Goal: Task Accomplishment & Management: Complete application form

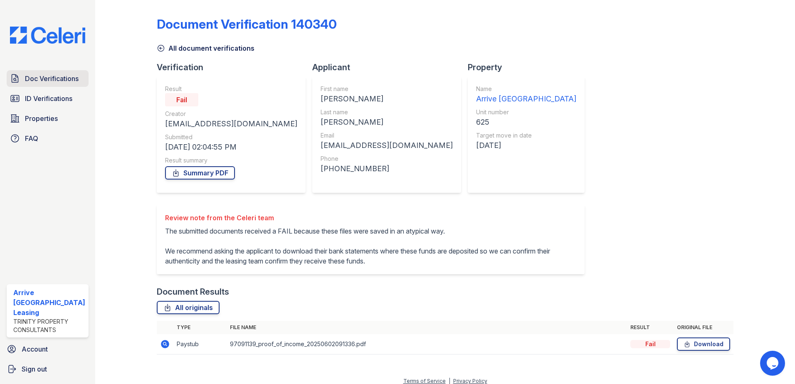
click at [55, 76] on div "Doc Verifications ID Verifications Properties FAQ Arrive Inner Harbor Leasing T…" at bounding box center [47, 192] width 95 height 384
click at [61, 99] on span "ID Verifications" at bounding box center [48, 99] width 47 height 10
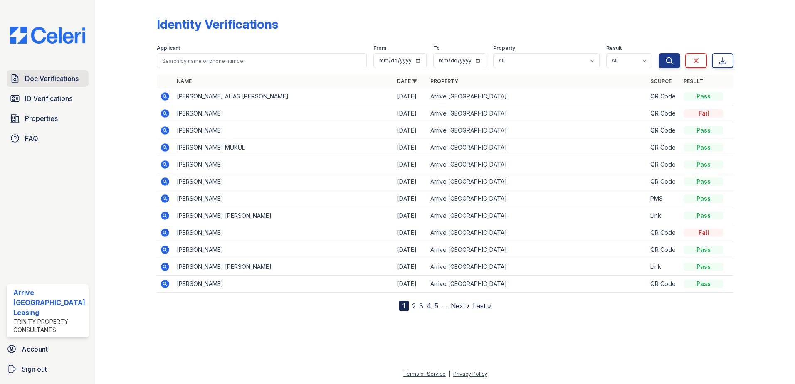
click at [60, 85] on link "Doc Verifications" at bounding box center [48, 78] width 82 height 17
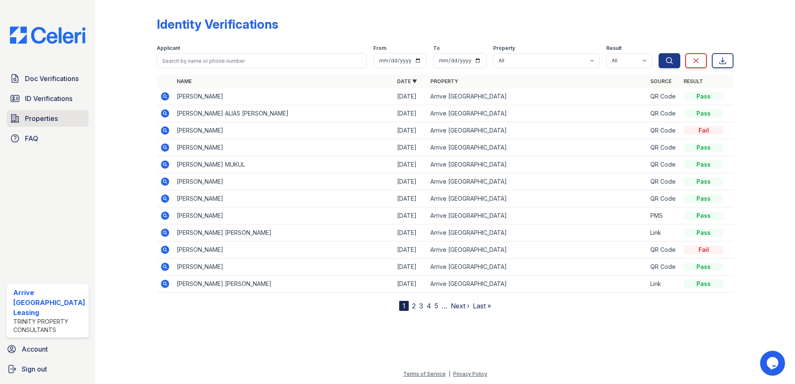
click at [66, 111] on link "Properties" at bounding box center [48, 118] width 82 height 17
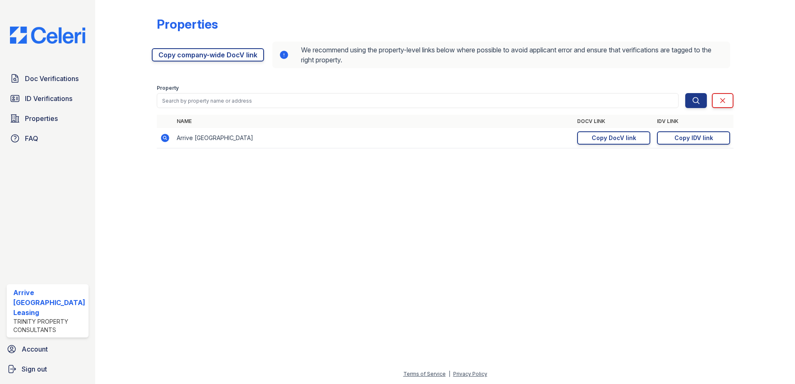
click at [67, 79] on span "Doc Verifications" at bounding box center [52, 79] width 54 height 10
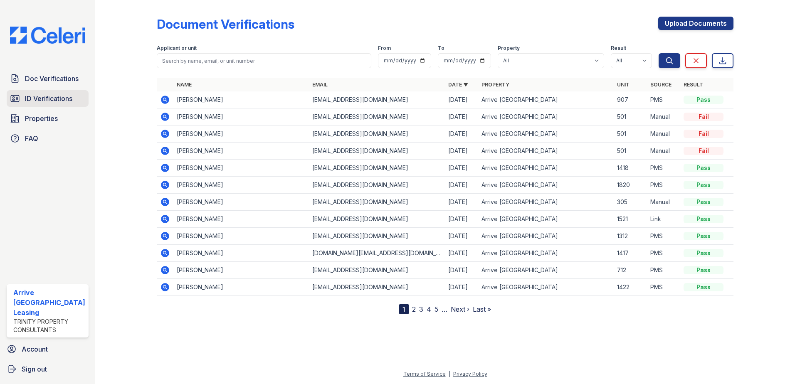
click at [65, 98] on span "ID Verifications" at bounding box center [48, 99] width 47 height 10
click at [719, 25] on link "Upload Documents" at bounding box center [695, 23] width 75 height 13
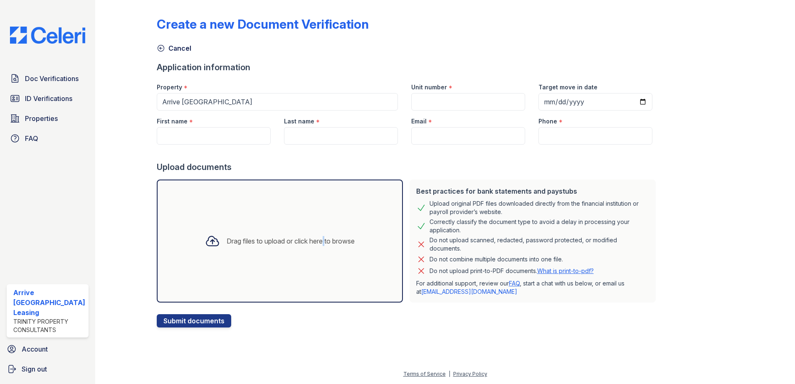
click at [319, 225] on div "Drag files to upload or click here to browse" at bounding box center [280, 241] width 246 height 123
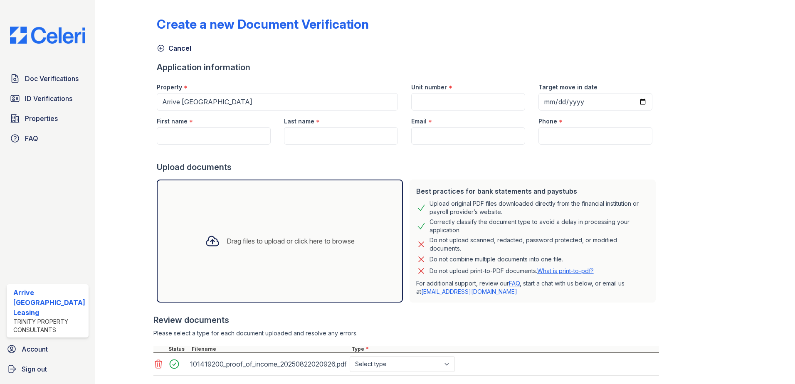
click at [365, 194] on div "Drag files to upload or click here to browse" at bounding box center [280, 241] width 246 height 123
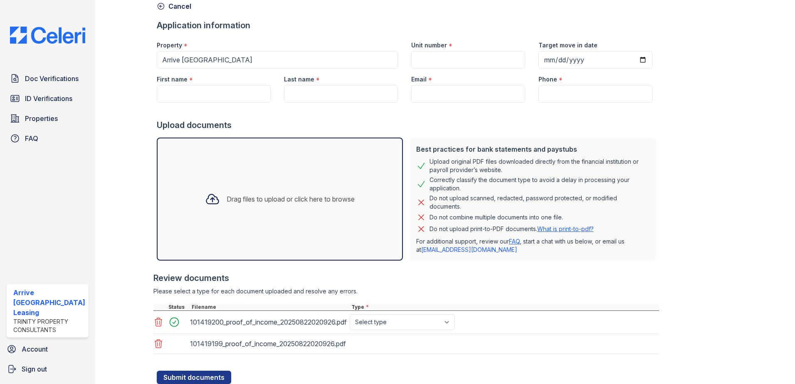
scroll to position [70, 0]
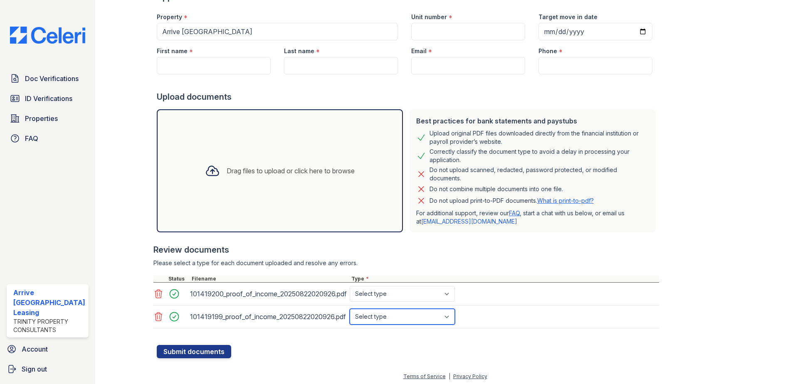
click at [447, 323] on select "Select type Paystub Bank Statement Offer Letter Tax Documents Benefit Award Let…" at bounding box center [402, 317] width 105 height 16
click at [443, 320] on select "Select type Paystub Bank Statement Offer Letter Tax Documents Benefit Award Let…" at bounding box center [402, 317] width 105 height 16
click at [429, 312] on div "101419199_proof_of_income_20250822020926.pdf Select type Paystub Bank Statement…" at bounding box center [406, 317] width 506 height 23
click at [429, 315] on select "Select type Paystub Bank Statement Offer Letter Tax Documents Benefit Award Let…" at bounding box center [402, 317] width 105 height 16
select select "paystub"
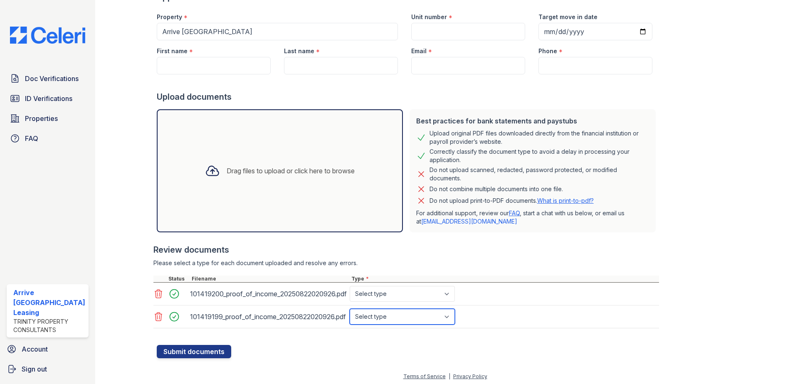
click at [350, 309] on select "Select type Paystub Bank Statement Offer Letter Tax Documents Benefit Award Let…" at bounding box center [402, 317] width 105 height 16
drag, startPoint x: 441, startPoint y: 291, endPoint x: 439, endPoint y: 300, distance: 9.8
click at [441, 291] on select "Select type Paystub Bank Statement Offer Letter Tax Documents Benefit Award Let…" at bounding box center [402, 294] width 105 height 16
select select "paystub"
click at [350, 286] on select "Select type Paystub Bank Statement Offer Letter Tax Documents Benefit Award Let…" at bounding box center [402, 294] width 105 height 16
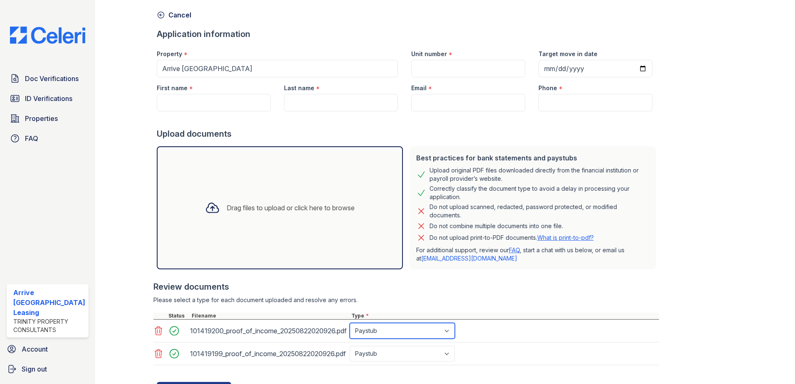
scroll to position [0, 0]
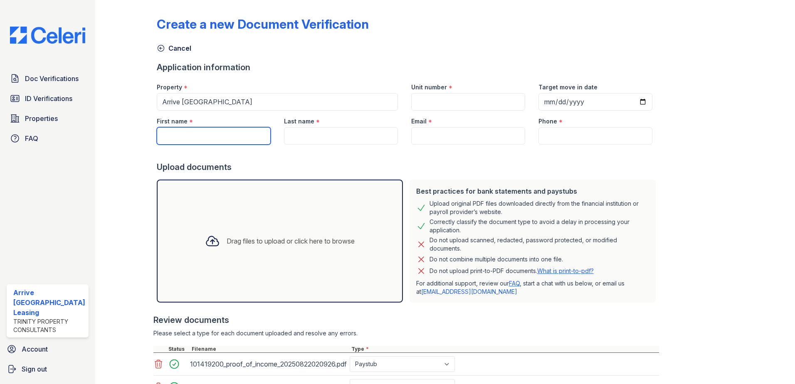
drag, startPoint x: 232, startPoint y: 139, endPoint x: 229, endPoint y: 135, distance: 4.5
click at [231, 138] on input "First name" at bounding box center [214, 135] width 114 height 17
click at [229, 135] on input "First name" at bounding box center [214, 135] width 114 height 17
type input "B"
type input "Tatiann"
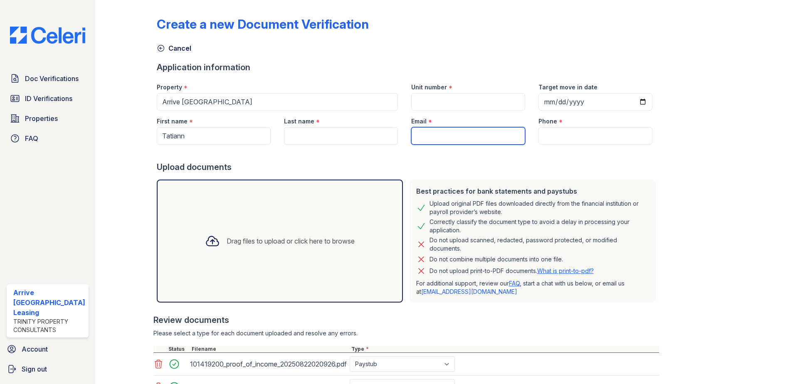
drag, startPoint x: 449, startPoint y: 134, endPoint x: 444, endPoint y: 124, distance: 11.5
click at [448, 134] on input "Email" at bounding box center [468, 135] width 114 height 17
paste input "[EMAIL_ADDRESS][DOMAIN_NAME]"
type input "[EMAIL_ADDRESS][DOMAIN_NAME]"
drag, startPoint x: 348, startPoint y: 145, endPoint x: 345, endPoint y: 142, distance: 4.4
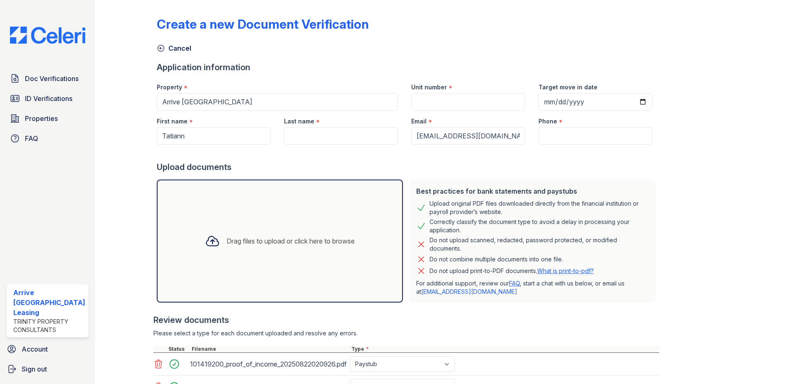
click at [347, 144] on form "Application information Property * Arrive Inner Harbor Unit number * Target mov…" at bounding box center [408, 245] width 502 height 367
click at [196, 136] on input "Tatiann" at bounding box center [214, 135] width 114 height 17
type input "Tatiana"
click at [298, 130] on input "Last name" at bounding box center [341, 135] width 114 height 17
type input "Francis"
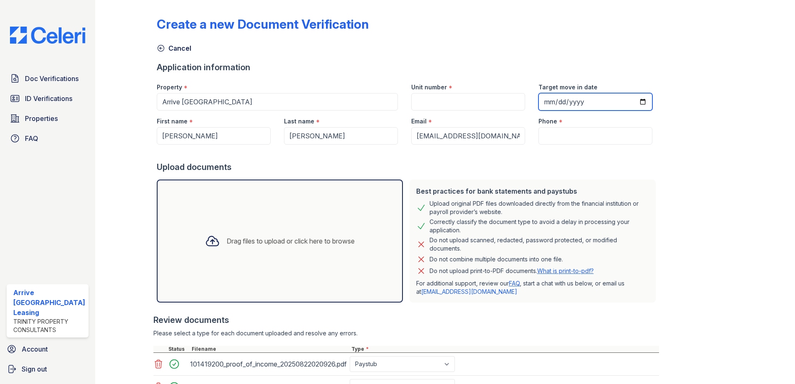
click at [635, 101] on input "Target move in date" at bounding box center [595, 101] width 114 height 17
click at [634, 102] on input "Target move in date" at bounding box center [595, 101] width 114 height 17
click at [630, 101] on input "Target move in date" at bounding box center [595, 101] width 114 height 17
click at [629, 101] on input "Target move in date" at bounding box center [595, 101] width 114 height 17
click at [627, 100] on input "Target move in date" at bounding box center [595, 101] width 114 height 17
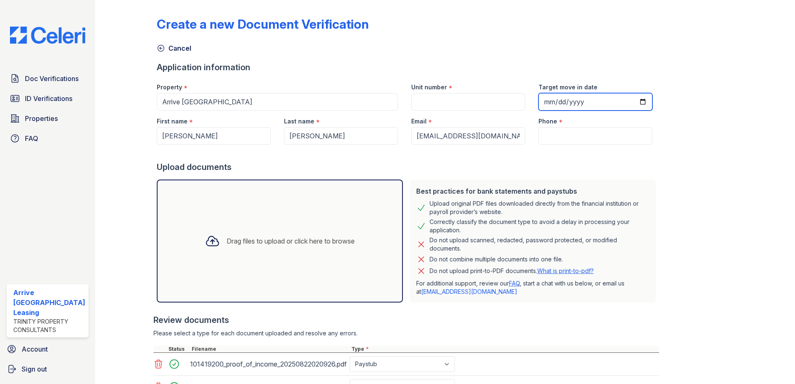
click at [626, 100] on input "Target move in date" at bounding box center [595, 101] width 114 height 17
click at [625, 100] on input "Target move in date" at bounding box center [595, 101] width 114 height 17
click at [628, 106] on input "Target move in date" at bounding box center [595, 101] width 114 height 17
click at [613, 118] on div "Phone *" at bounding box center [595, 119] width 114 height 17
click at [625, 103] on input "Target move in date" at bounding box center [595, 101] width 114 height 17
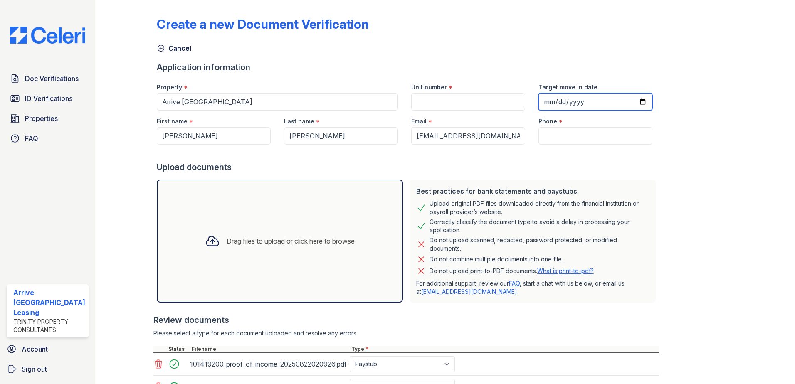
click at [634, 108] on input "Target move in date" at bounding box center [595, 101] width 114 height 17
click at [632, 105] on input "Target move in date" at bounding box center [595, 101] width 114 height 17
click at [631, 101] on input "Target move in date" at bounding box center [595, 101] width 114 height 17
type input "[DATE]"
click at [588, 139] on input "Phone" at bounding box center [595, 135] width 114 height 17
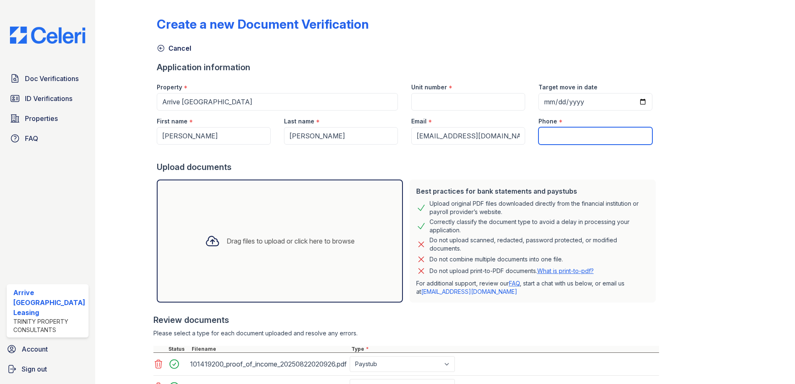
click at [589, 134] on input "Phone" at bounding box center [595, 135] width 114 height 17
paste input "443) 240-3081"
type input "443) 240-3081"
click at [473, 97] on input "Unit number" at bounding box center [468, 101] width 114 height 17
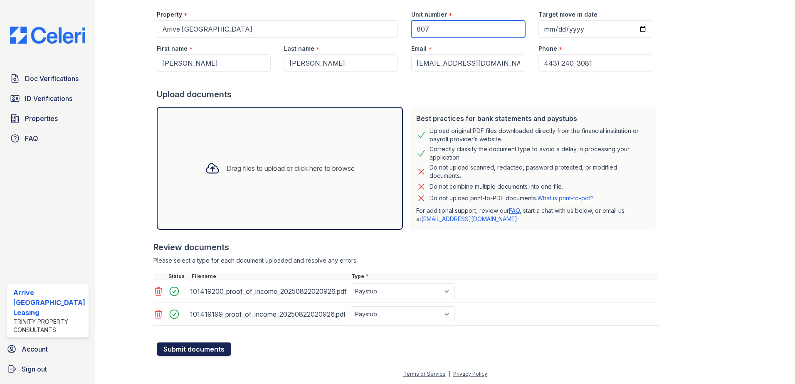
type input "807"
click at [207, 350] on button "Submit documents" at bounding box center [194, 349] width 74 height 13
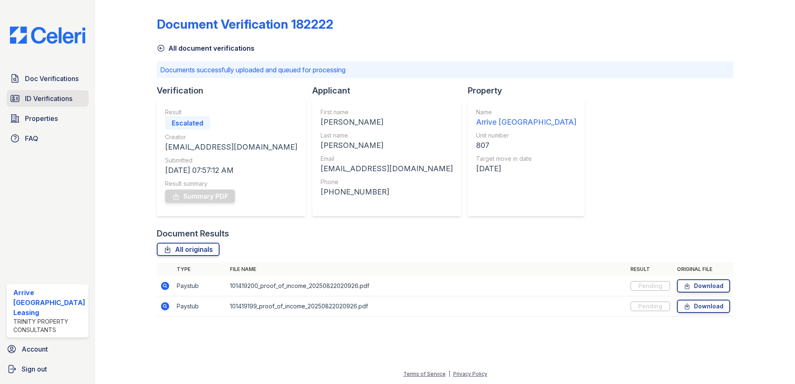
click at [60, 105] on link "ID Verifications" at bounding box center [48, 98] width 82 height 17
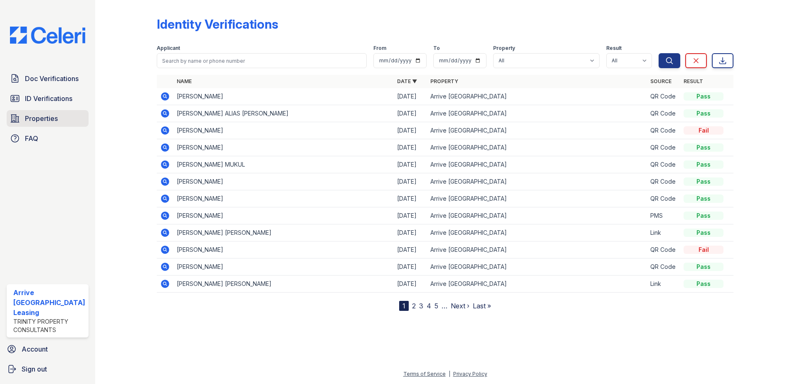
click at [68, 119] on link "Properties" at bounding box center [48, 118] width 82 height 17
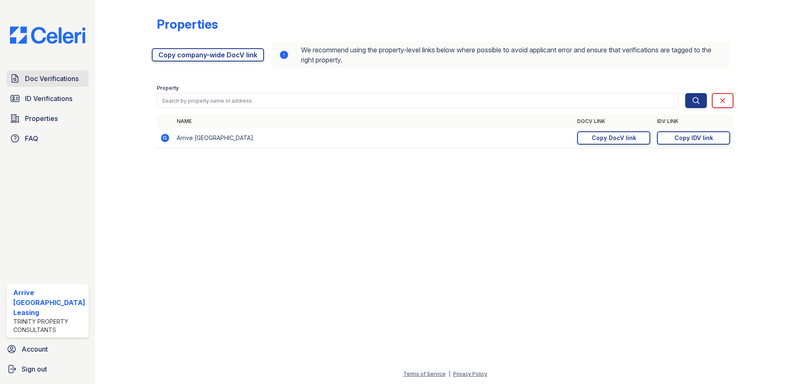
click at [60, 86] on link "Doc Verifications" at bounding box center [48, 78] width 82 height 17
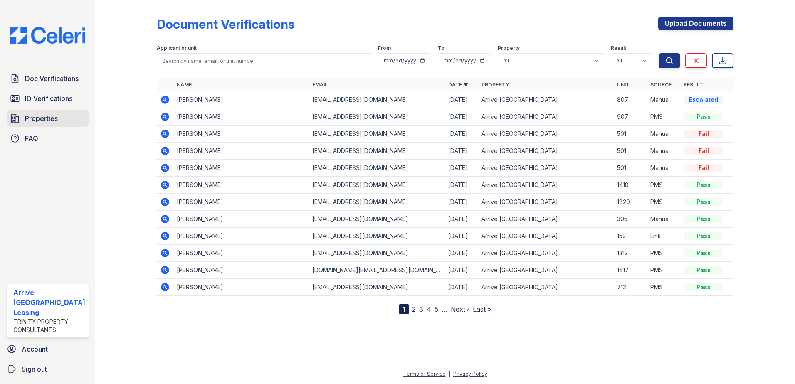
click at [61, 119] on link "Properties" at bounding box center [48, 118] width 82 height 17
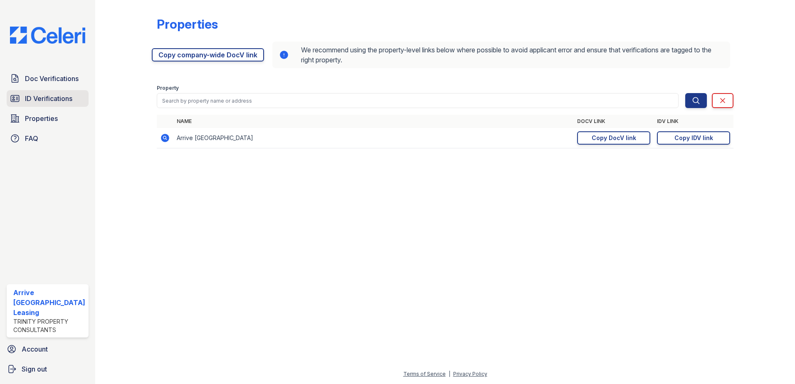
drag, startPoint x: 98, startPoint y: 84, endPoint x: 86, endPoint y: 92, distance: 14.1
click at [86, 92] on div "Doc Verifications ID Verifications Properties FAQ Arrive Inner Harbor Leasing T…" at bounding box center [397, 192] width 795 height 384
drag, startPoint x: 86, startPoint y: 92, endPoint x: 66, endPoint y: 102, distance: 22.3
click at [66, 102] on span "ID Verifications" at bounding box center [48, 99] width 47 height 10
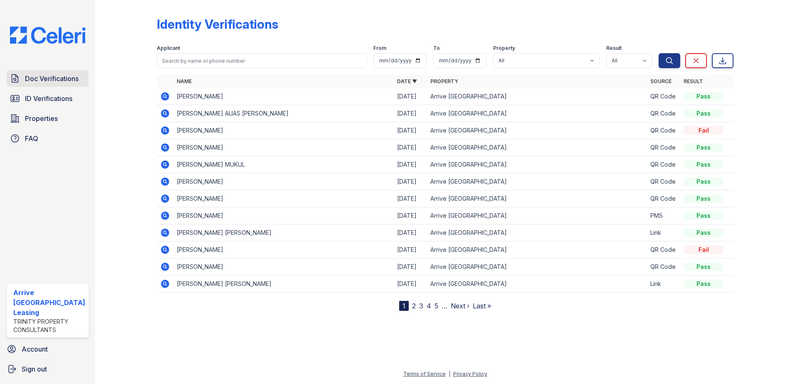
click at [52, 71] on link "Doc Verifications" at bounding box center [48, 78] width 82 height 17
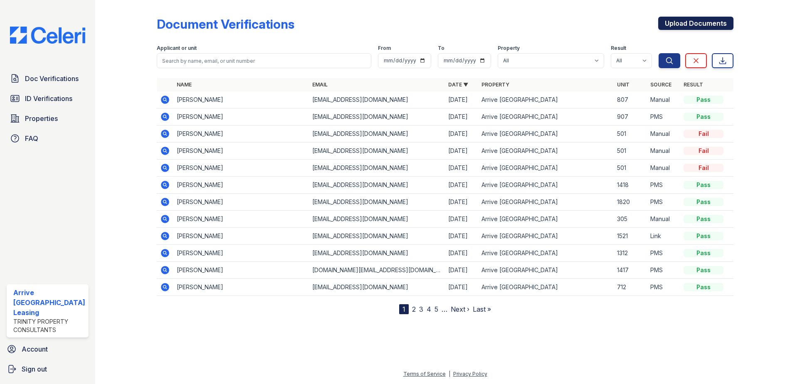
click at [680, 22] on link "Upload Documents" at bounding box center [695, 23] width 75 height 13
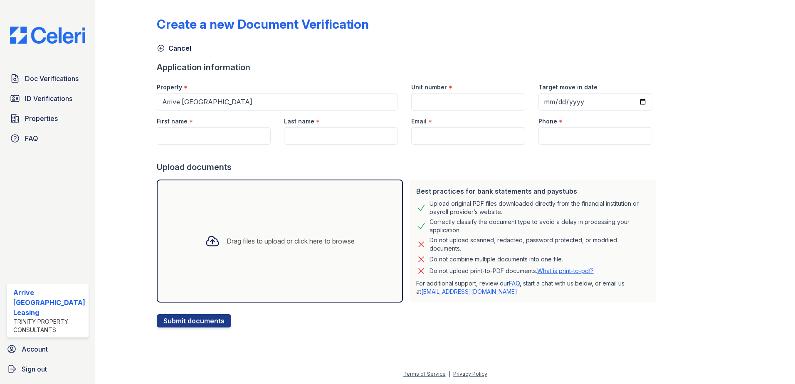
click at [315, 241] on div "Drag files to upload or click here to browse" at bounding box center [291, 241] width 128 height 10
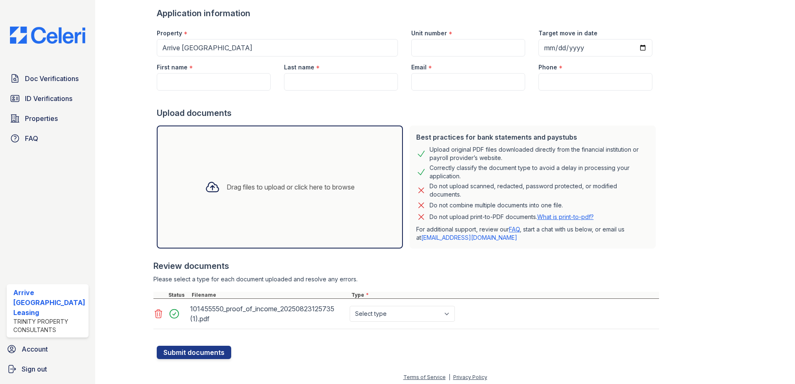
scroll to position [57, 0]
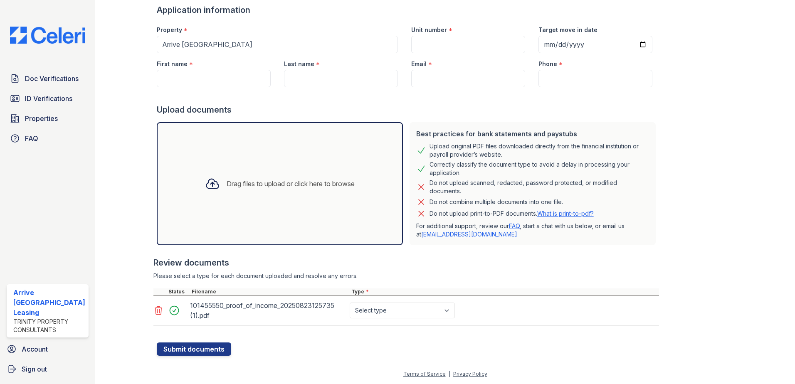
click at [283, 191] on div "Drag files to upload or click here to browse" at bounding box center [279, 184] width 163 height 28
drag, startPoint x: 419, startPoint y: 312, endPoint x: 421, endPoint y: 303, distance: 9.9
click at [419, 312] on select "Select type Paystub Bank Statement Offer Letter Tax Documents Benefit Award Let…" at bounding box center [402, 311] width 105 height 16
select select "paystub"
click at [350, 303] on select "Select type Paystub Bank Statement Offer Letter Tax Documents Benefit Award Let…" at bounding box center [402, 311] width 105 height 16
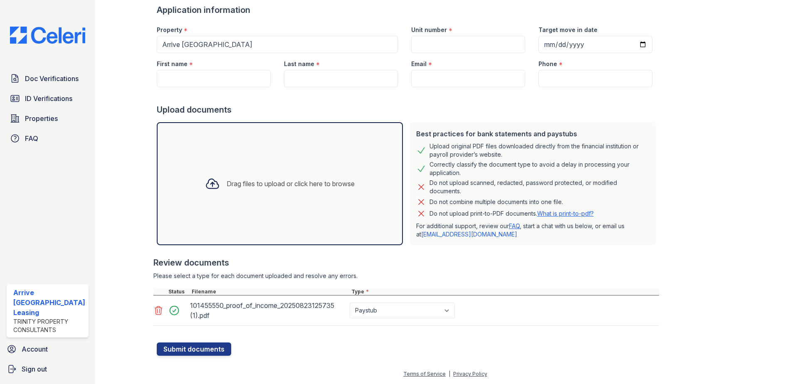
drag, startPoint x: 242, startPoint y: 69, endPoint x: 235, endPoint y: 75, distance: 10.0
click at [240, 70] on div "First name *" at bounding box center [213, 70] width 127 height 34
drag, startPoint x: 234, startPoint y: 76, endPoint x: 229, endPoint y: 64, distance: 12.5
click at [233, 73] on input "First name" at bounding box center [214, 78] width 114 height 17
type input "David Roger"
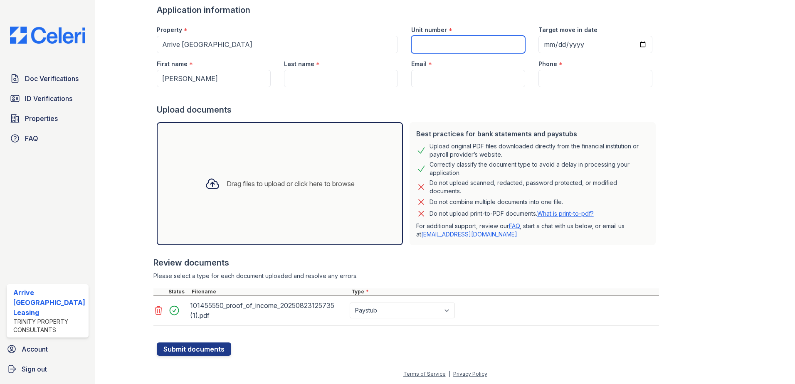
click at [428, 38] on input "Unit number" at bounding box center [468, 44] width 114 height 17
type input "1521"
drag, startPoint x: 317, startPoint y: 76, endPoint x: 314, endPoint y: 81, distance: 5.4
click at [317, 76] on input "Last name" at bounding box center [341, 78] width 114 height 17
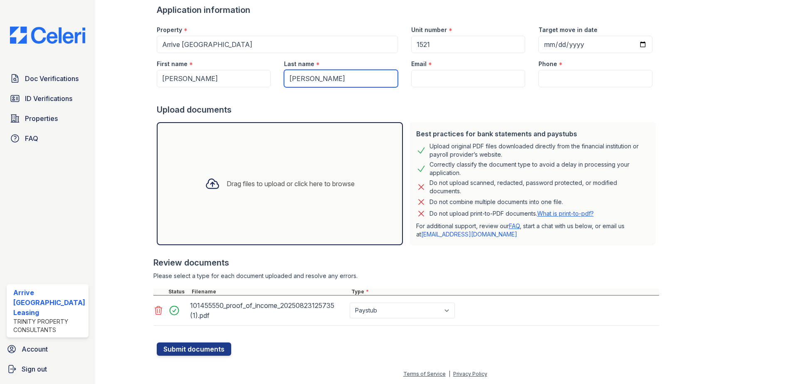
type input "Mukul Soberanis"
click at [435, 84] on input "Email" at bounding box center [468, 78] width 114 height 17
paste input "[EMAIL_ADDRESS][DOMAIN_NAME]"
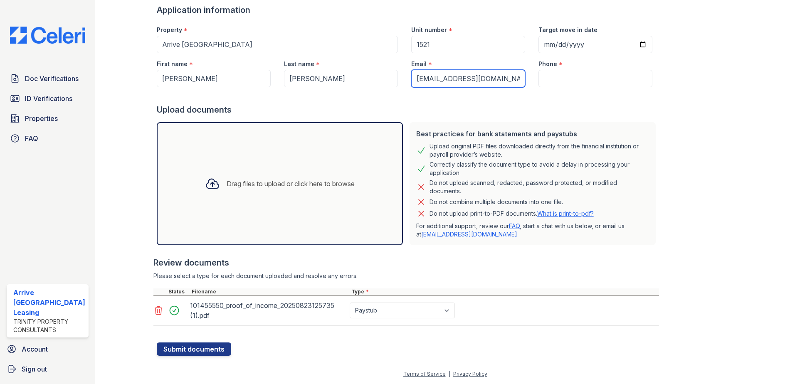
type input "[EMAIL_ADDRESS][DOMAIN_NAME]"
click at [592, 71] on input "Phone" at bounding box center [595, 78] width 114 height 17
paste input "(443) 631-8214"
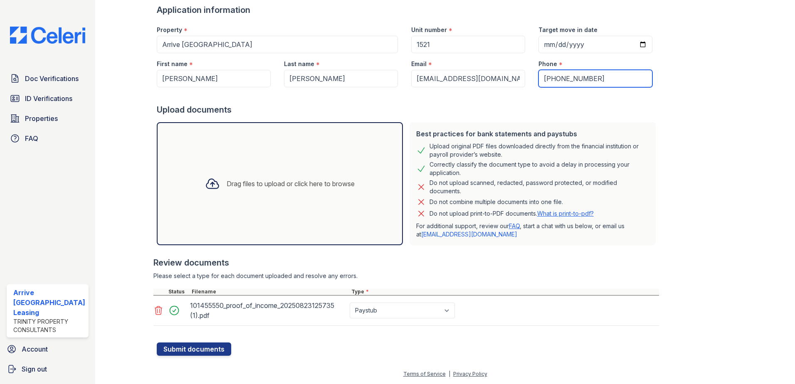
type input "(443) 631-8214"
drag, startPoint x: 209, startPoint y: 359, endPoint x: 213, endPoint y: 343, distance: 16.2
click at [209, 358] on div "Create a new Document Verification Cancel Application information Property * Ar…" at bounding box center [445, 156] width 673 height 427
click at [213, 343] on button "Submit documents" at bounding box center [194, 349] width 74 height 13
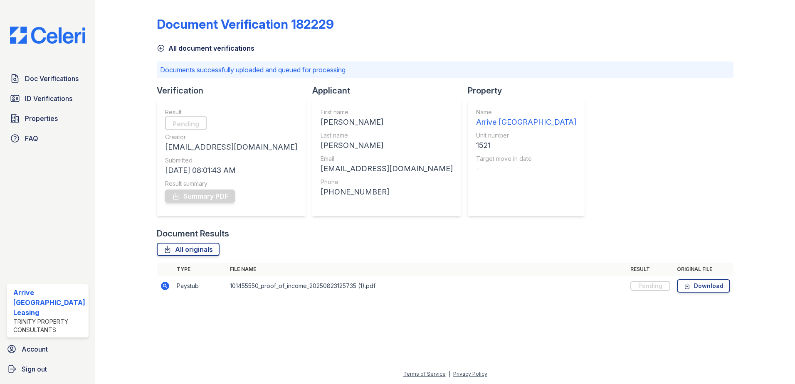
click at [166, 281] on td at bounding box center [165, 286] width 17 height 20
click at [165, 282] on icon at bounding box center [165, 286] width 10 height 10
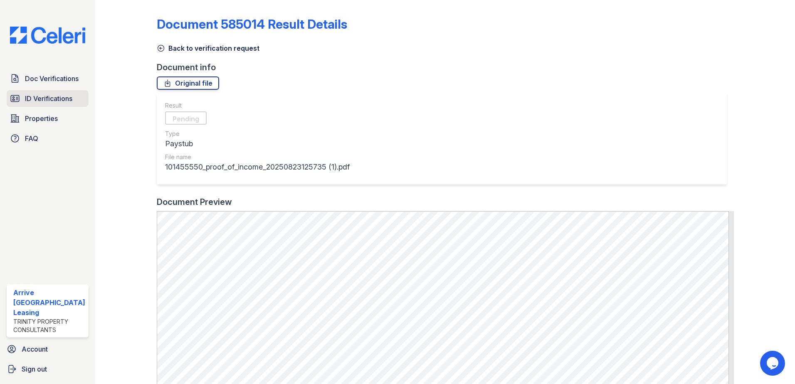
click at [54, 102] on span "ID Verifications" at bounding box center [48, 99] width 47 height 10
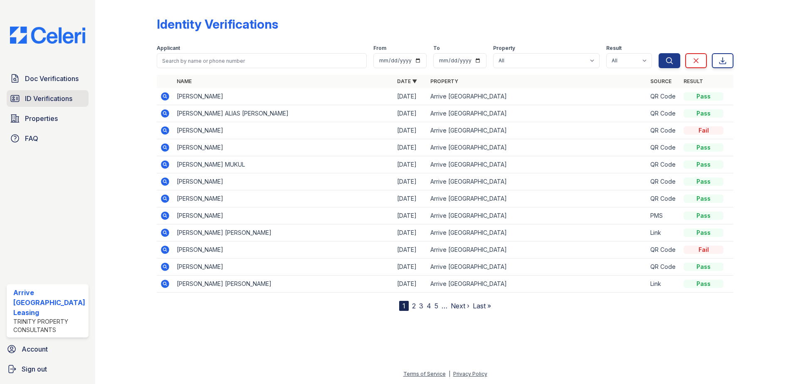
click at [88, 105] on link "ID Verifications" at bounding box center [48, 98] width 82 height 17
click at [65, 79] on span "Doc Verifications" at bounding box center [52, 79] width 54 height 10
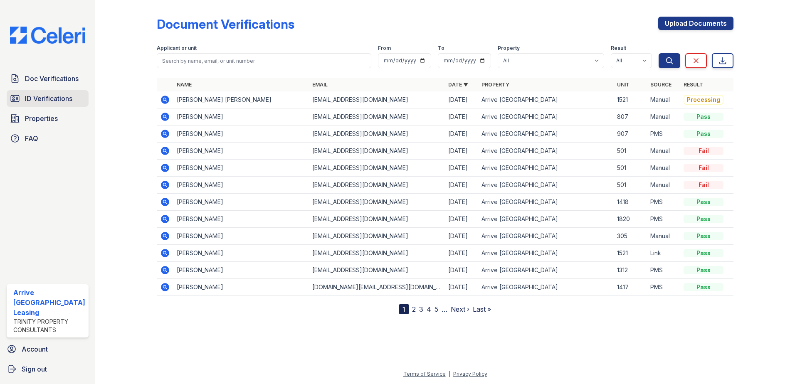
click at [78, 101] on link "ID Verifications" at bounding box center [48, 98] width 82 height 17
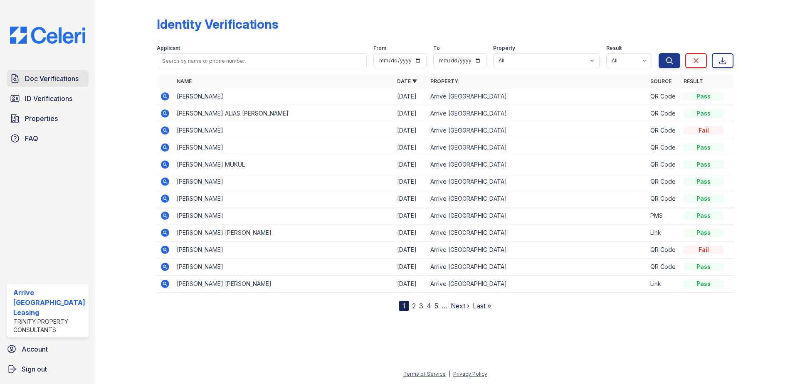
click at [33, 83] on span "Doc Verifications" at bounding box center [52, 79] width 54 height 10
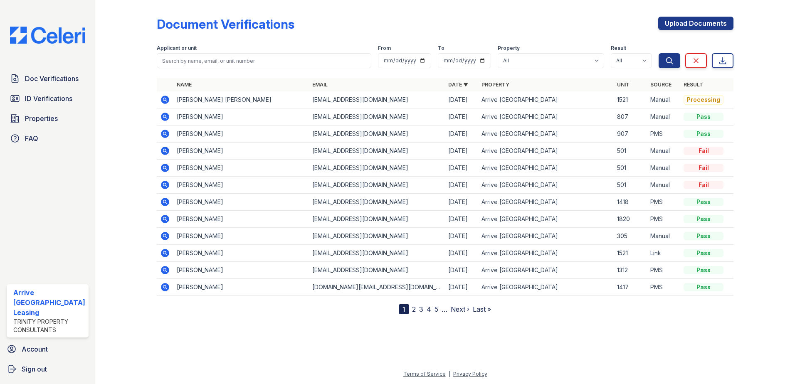
click at [187, 101] on td "[PERSON_NAME] [PERSON_NAME]" at bounding box center [241, 99] width 136 height 17
drag, startPoint x: 182, startPoint y: 100, endPoint x: 284, endPoint y: 103, distance: 101.1
click at [284, 103] on tr "David Roger Mukul Soberanis rsobera1@jhu.edu 08/25/25 Arrive Inner Harbor 1521 …" at bounding box center [445, 99] width 577 height 17
copy td "[PERSON_NAME] [PERSON_NAME]"
click at [55, 96] on span "ID Verifications" at bounding box center [48, 99] width 47 height 10
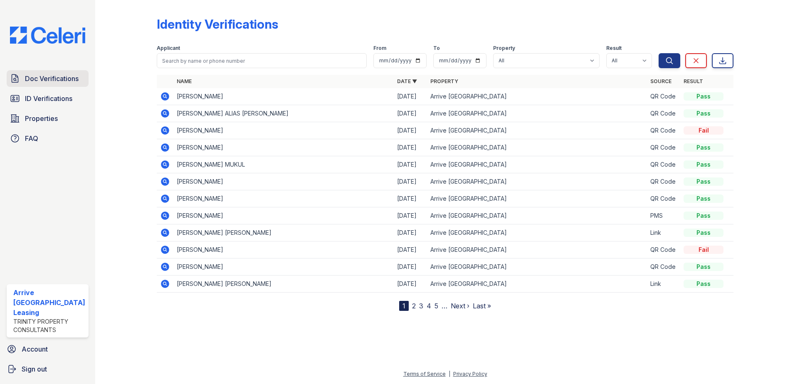
click at [61, 83] on span "Doc Verifications" at bounding box center [52, 79] width 54 height 10
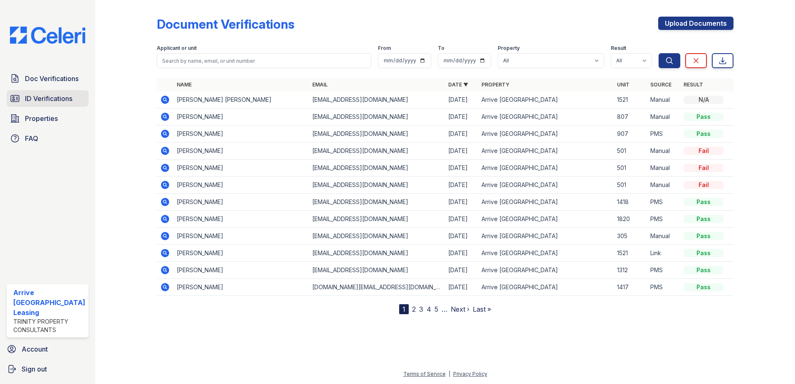
click at [52, 100] on span "ID Verifications" at bounding box center [48, 99] width 47 height 10
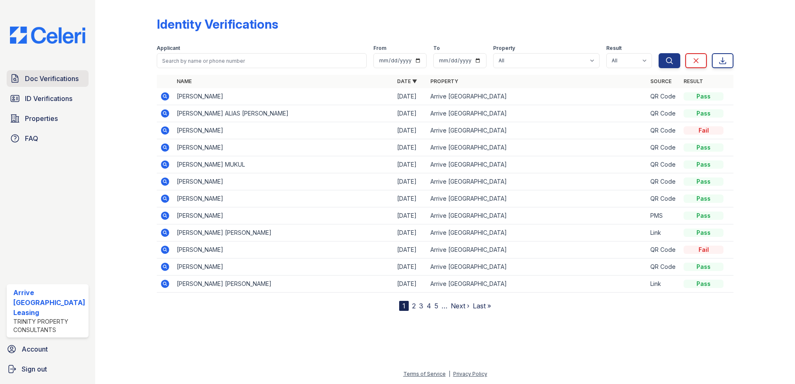
click at [61, 77] on span "Doc Verifications" at bounding box center [52, 79] width 54 height 10
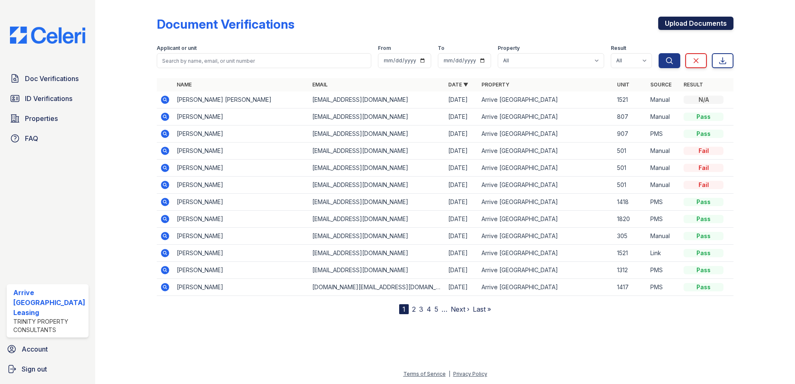
click at [676, 24] on link "Upload Documents" at bounding box center [695, 23] width 75 height 13
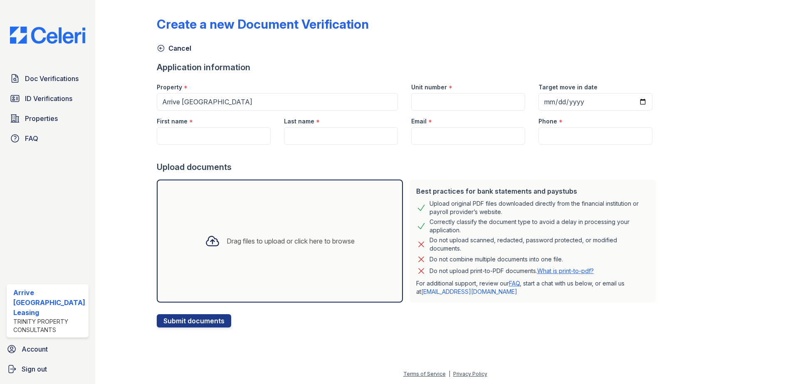
click at [246, 145] on div at bounding box center [408, 153] width 502 height 17
click at [249, 137] on input "First name" at bounding box center [214, 135] width 114 height 17
type input "[PERSON_NAME]"
type input "1521"
type input "Mukul Soberanis"
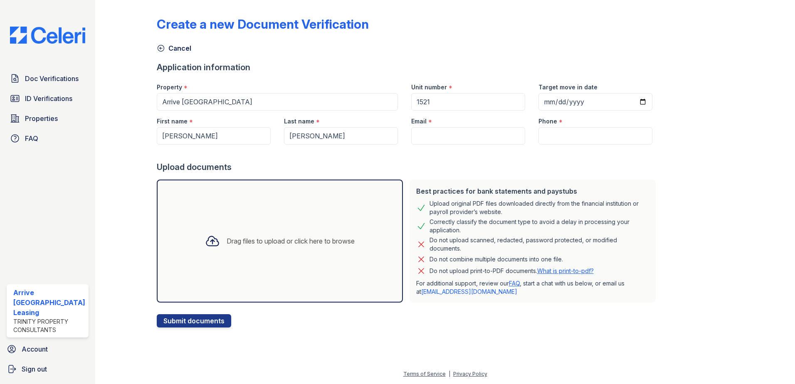
type input "[EMAIL_ADDRESS][DOMAIN_NAME]"
type input "(443) 631-8214"
click at [350, 268] on div "Drag files to upload or click here to browse" at bounding box center [280, 241] width 246 height 123
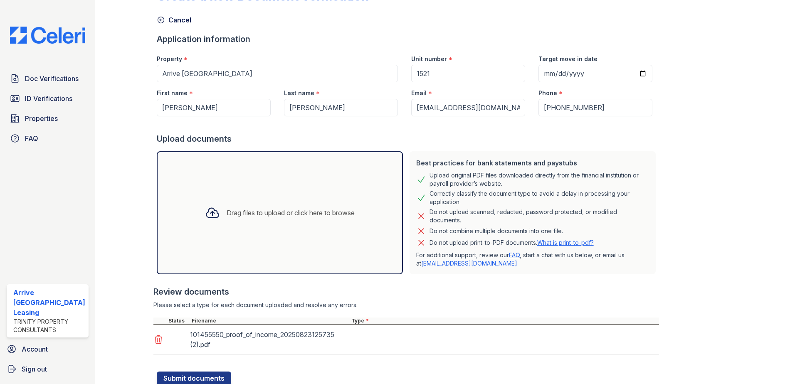
scroll to position [57, 0]
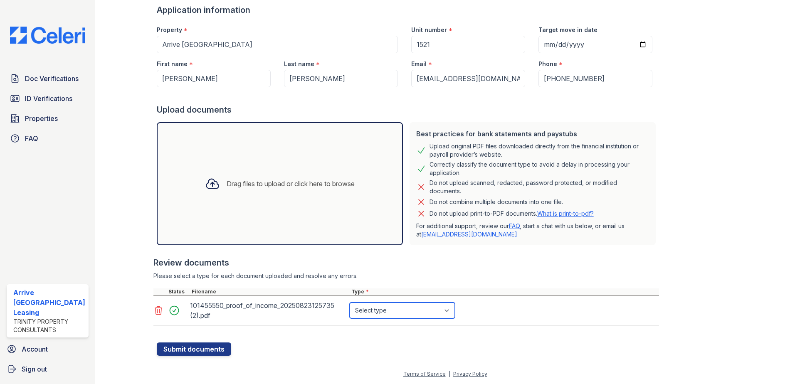
click at [391, 311] on select "Select type Paystub Bank Statement Offer Letter Tax Documents Benefit Award Let…" at bounding box center [402, 311] width 105 height 16
select select "tax_documents"
click at [350, 303] on select "Select type Paystub Bank Statement Offer Letter Tax Documents Benefit Award Let…" at bounding box center [402, 311] width 105 height 16
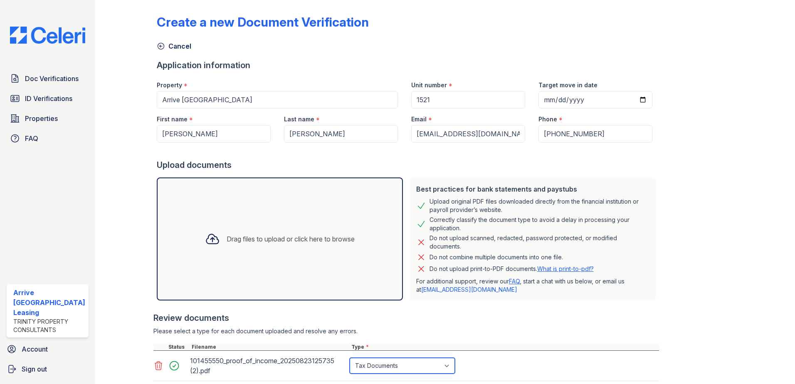
scroll to position [0, 0]
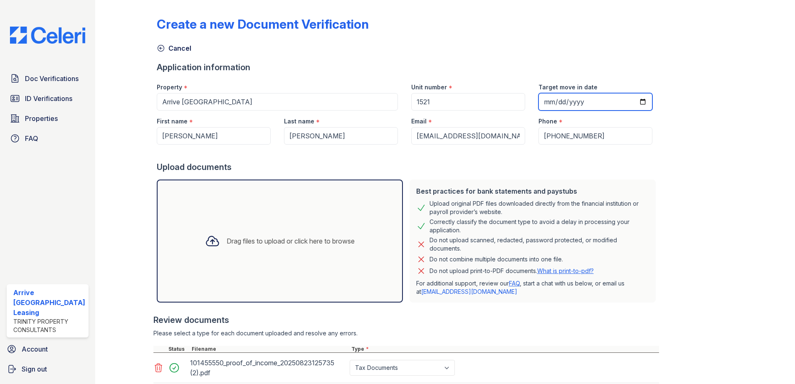
click at [635, 103] on input "Target move in date" at bounding box center [595, 101] width 114 height 17
drag, startPoint x: 630, startPoint y: 99, endPoint x: 627, endPoint y: 104, distance: 6.0
click at [630, 99] on input "Target move in date" at bounding box center [595, 101] width 114 height 17
click at [627, 104] on input "Target move in date" at bounding box center [595, 101] width 114 height 17
click at [633, 104] on input "Target move in date" at bounding box center [595, 101] width 114 height 17
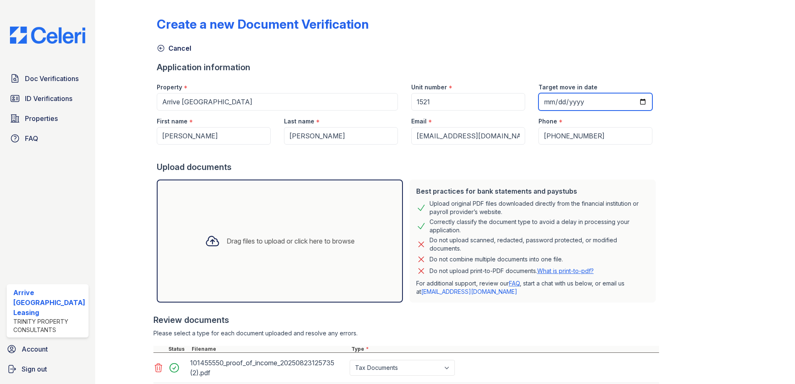
click at [630, 101] on input "Target move in date" at bounding box center [595, 101] width 114 height 17
type input "2025-09-13"
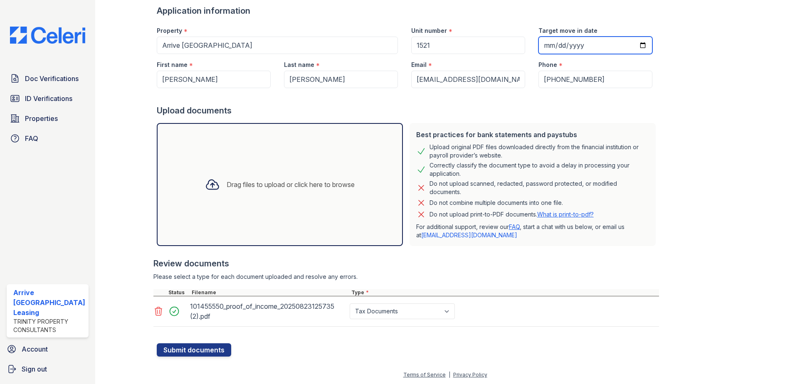
scroll to position [57, 0]
click at [220, 348] on button "Submit documents" at bounding box center [194, 349] width 74 height 13
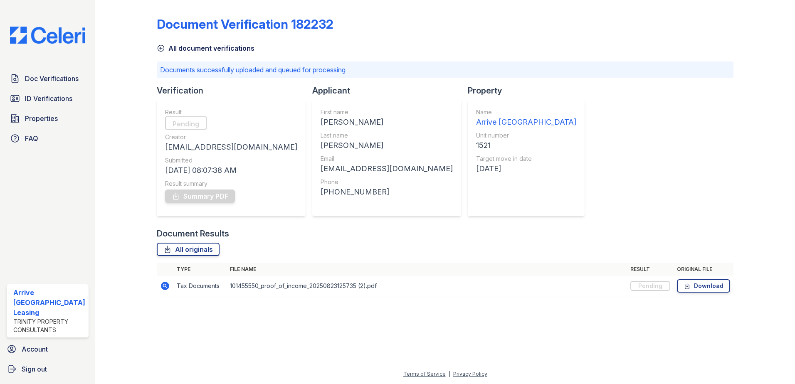
click at [164, 289] on icon at bounding box center [165, 286] width 8 height 8
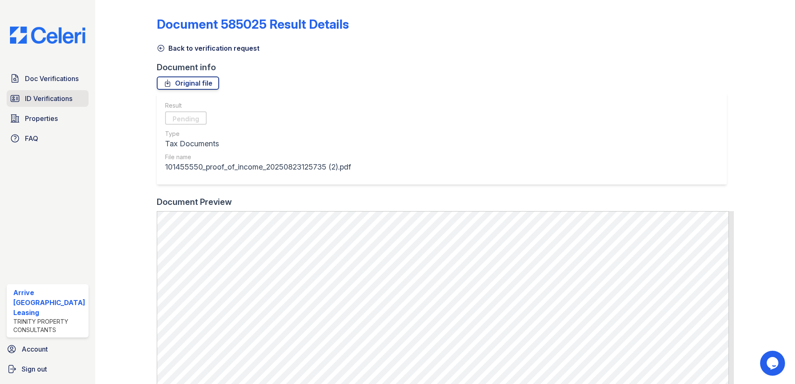
click at [82, 99] on link "ID Verifications" at bounding box center [48, 98] width 82 height 17
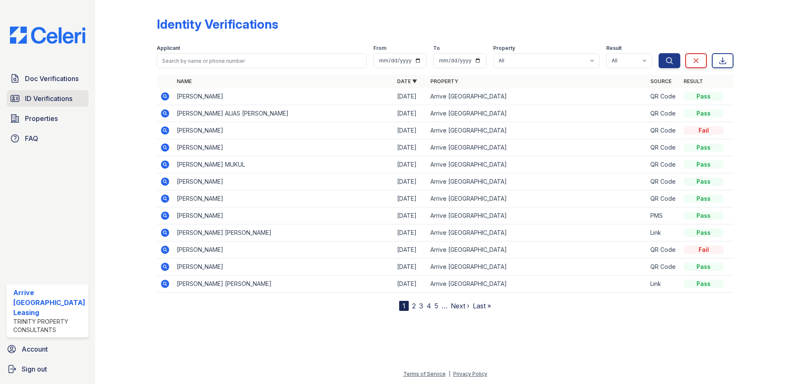
click at [53, 102] on span "ID Verifications" at bounding box center [48, 99] width 47 height 10
click at [55, 91] on link "ID Verifications" at bounding box center [48, 98] width 82 height 17
click at [54, 82] on span "Doc Verifications" at bounding box center [52, 79] width 54 height 10
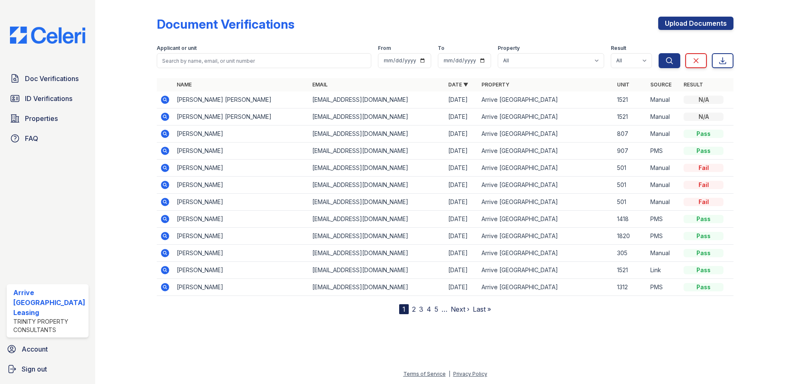
drag, startPoint x: 155, startPoint y: 100, endPoint x: 163, endPoint y: 102, distance: 8.2
click at [158, 101] on div "Document Verifications Upload Documents Filter Applicant or unit From To Proper…" at bounding box center [445, 164] width 673 height 328
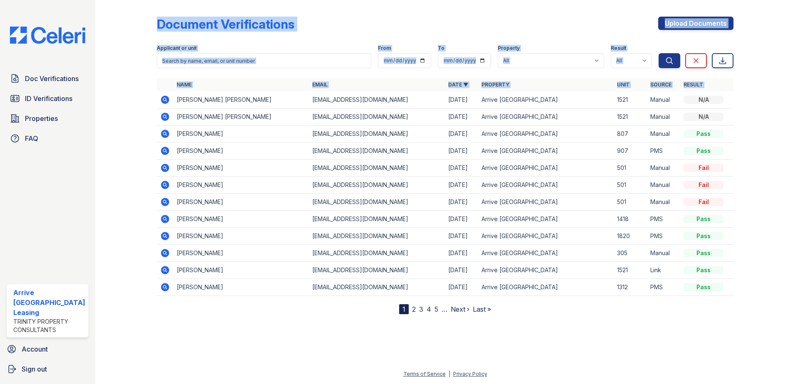
click at [168, 103] on icon at bounding box center [165, 100] width 10 height 10
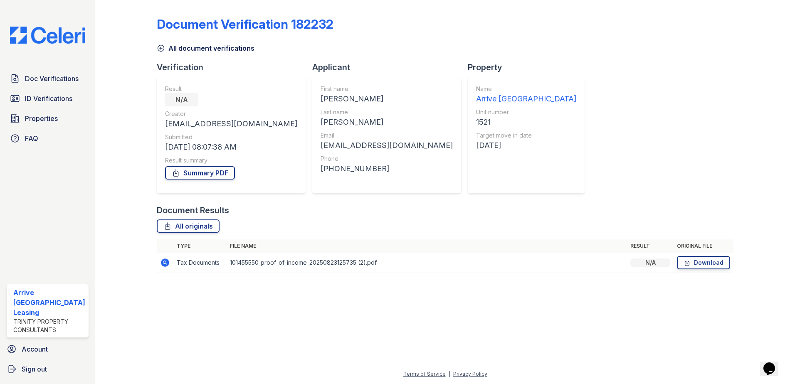
click at [54, 89] on div "Doc Verifications ID Verifications Properties FAQ" at bounding box center [47, 108] width 89 height 76
click at [49, 84] on link "Doc Verifications" at bounding box center [48, 78] width 82 height 17
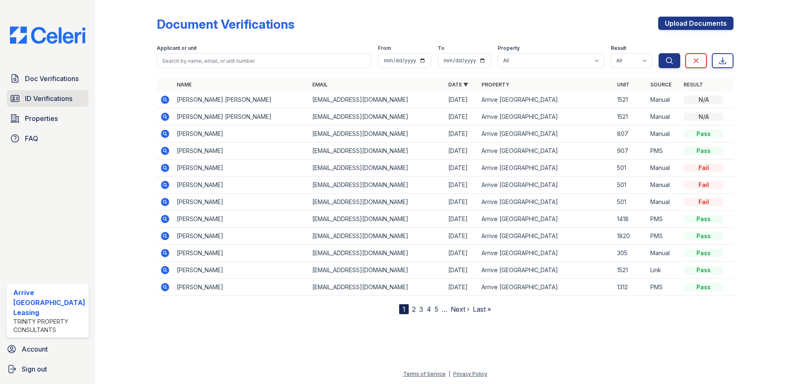
click at [61, 110] on link "Properties" at bounding box center [48, 118] width 82 height 17
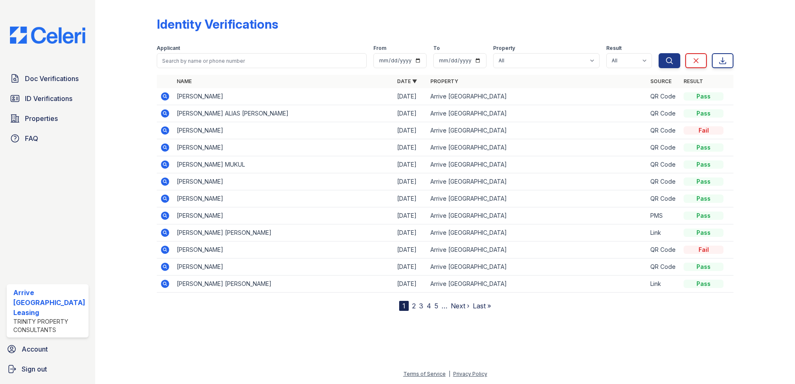
click at [28, 87] on div "Doc Verifications ID Verifications Properties FAQ" at bounding box center [47, 108] width 89 height 76
click at [35, 84] on link "Doc Verifications" at bounding box center [48, 78] width 82 height 17
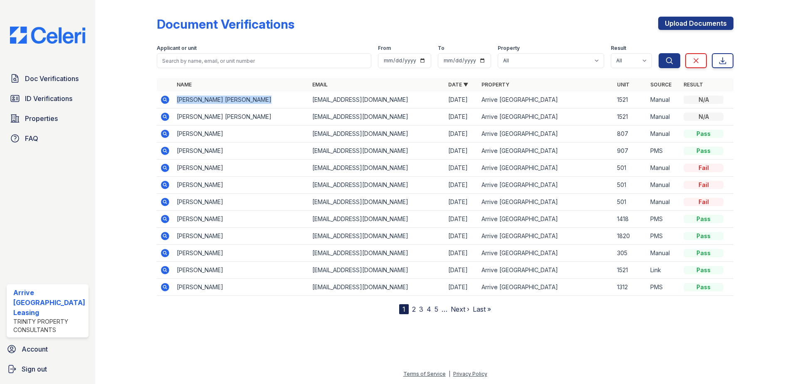
drag, startPoint x: 173, startPoint y: 107, endPoint x: 261, endPoint y: 104, distance: 88.2
click at [261, 104] on td "[PERSON_NAME] [PERSON_NAME]" at bounding box center [241, 99] width 136 height 17
copy td "[PERSON_NAME] [PERSON_NAME]"
click at [161, 101] on icon at bounding box center [165, 100] width 8 height 8
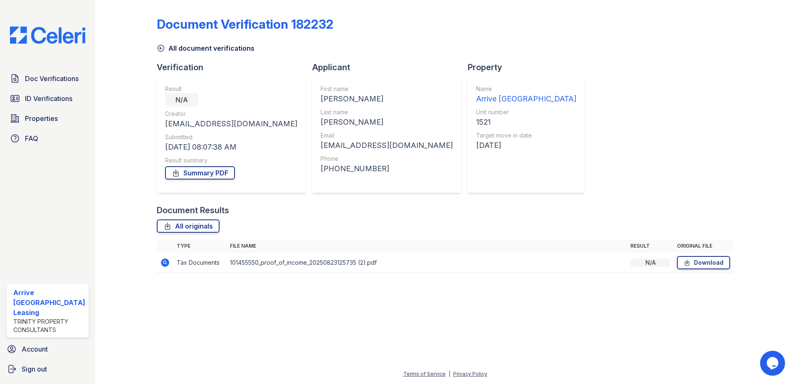
click at [167, 265] on icon at bounding box center [165, 263] width 8 height 8
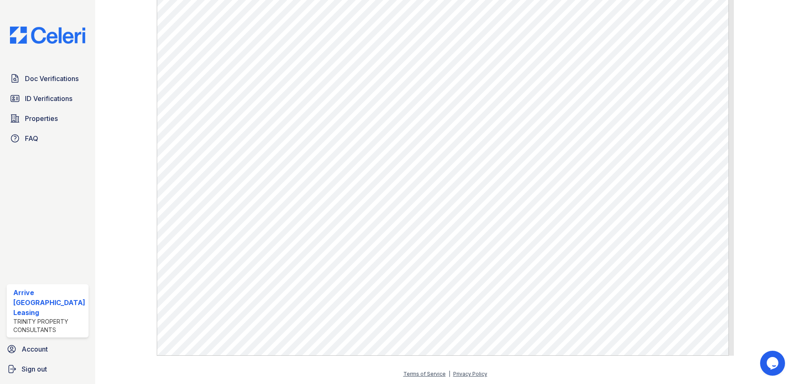
scroll to position [135, 0]
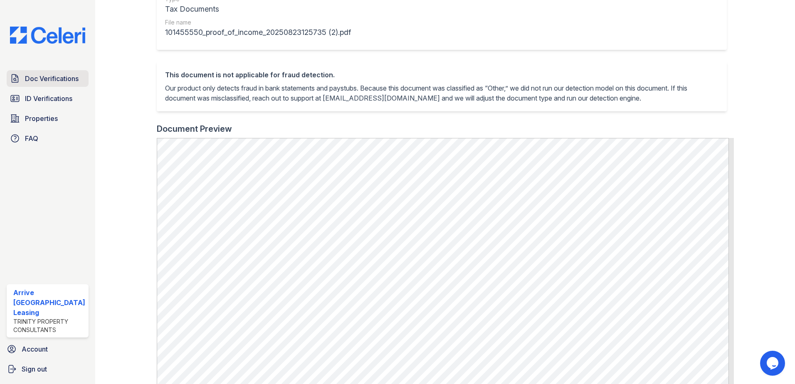
drag, startPoint x: 25, startPoint y: 69, endPoint x: 63, endPoint y: 101, distance: 49.7
click at [25, 71] on div "Doc Verifications ID Verifications Properties FAQ Arrive [GEOGRAPHIC_DATA] Leas…" at bounding box center [47, 192] width 95 height 384
click at [60, 91] on link "ID Verifications" at bounding box center [48, 98] width 82 height 17
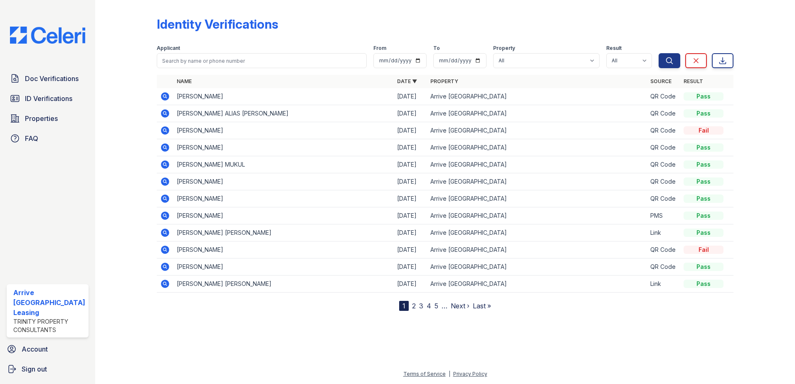
click at [59, 76] on span "Doc Verifications" at bounding box center [52, 79] width 54 height 10
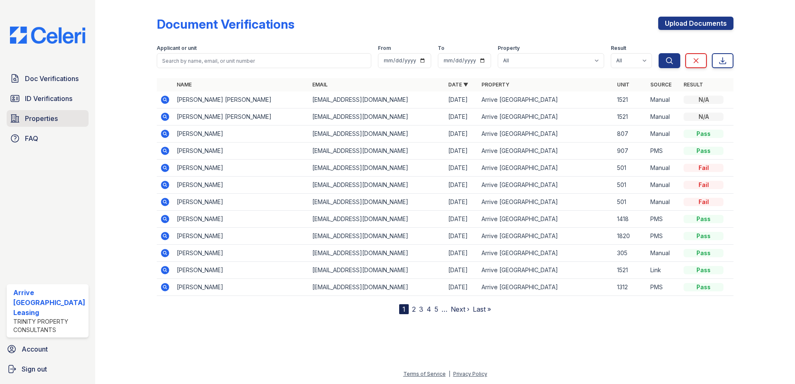
click at [52, 116] on span "Properties" at bounding box center [41, 118] width 33 height 10
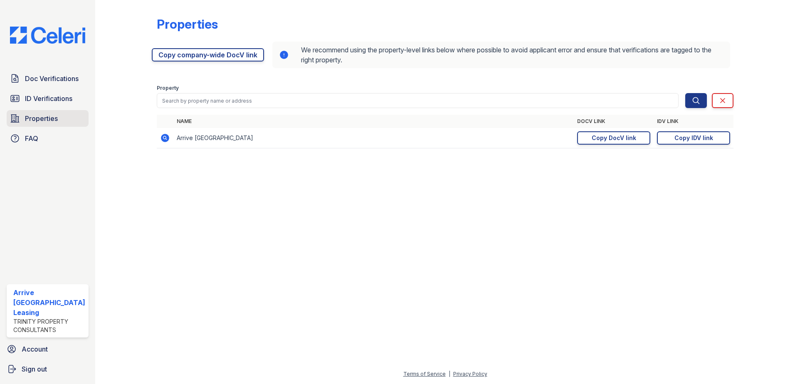
click at [52, 113] on span "Properties" at bounding box center [41, 118] width 33 height 10
click at [53, 117] on span "Properties" at bounding box center [41, 118] width 33 height 10
click at [44, 91] on link "ID Verifications" at bounding box center [48, 98] width 82 height 17
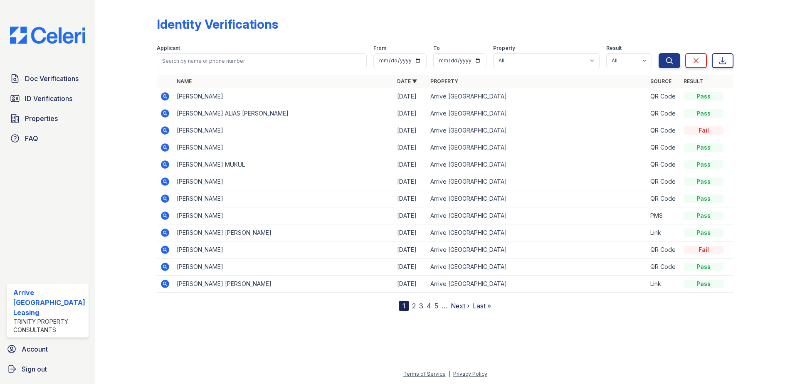
click at [64, 82] on span "Doc Verifications" at bounding box center [52, 79] width 54 height 10
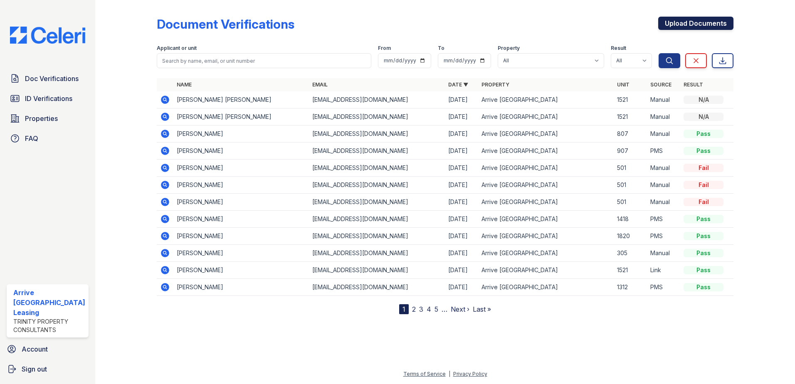
click at [671, 23] on link "Upload Documents" at bounding box center [695, 23] width 75 height 13
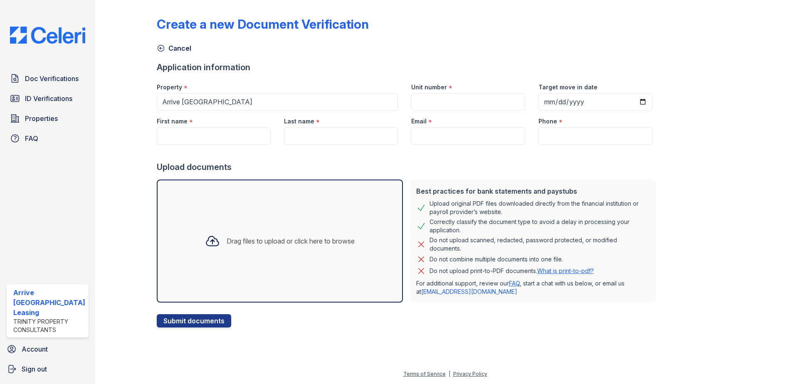
click at [336, 227] on div "Drag files to upload or click here to browse" at bounding box center [279, 241] width 163 height 28
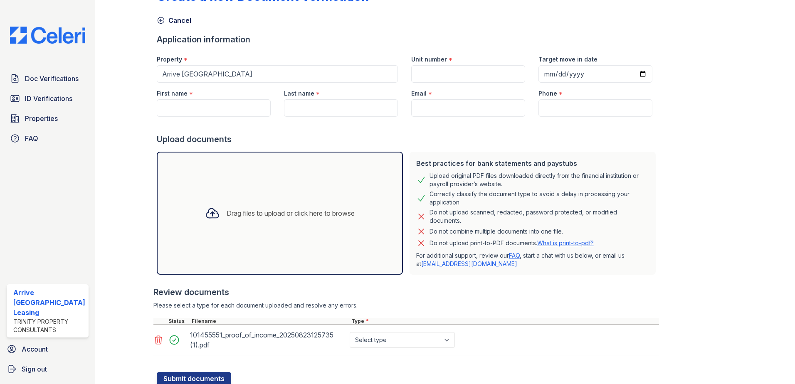
scroll to position [57, 0]
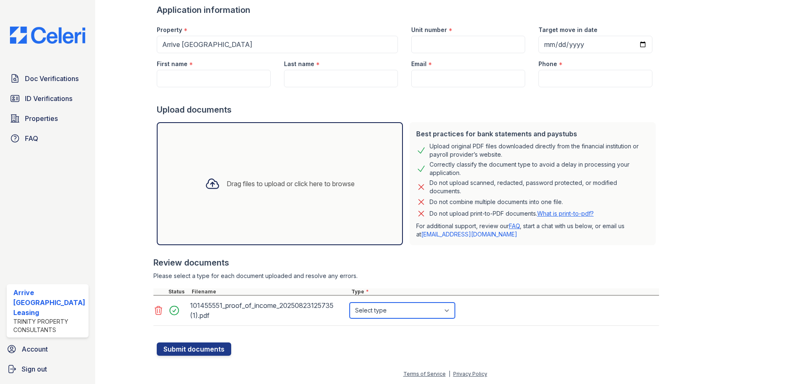
click at [433, 317] on select "Select type Paystub Bank Statement Offer Letter Tax Documents Benefit Award Let…" at bounding box center [402, 311] width 105 height 16
select select "offer_letter"
click at [350, 303] on select "Select type Paystub Bank Statement Offer Letter Tax Documents Benefit Award Let…" at bounding box center [402, 311] width 105 height 16
click at [236, 79] on input "First name" at bounding box center [214, 78] width 114 height 17
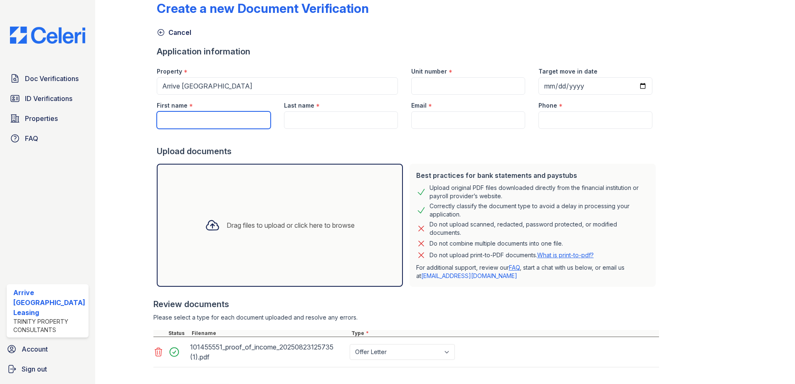
click at [209, 119] on input "First name" at bounding box center [214, 119] width 114 height 17
type input "David Roger"
type input "1521"
type input "2025-09-13"
type input "Mukul Soberanis"
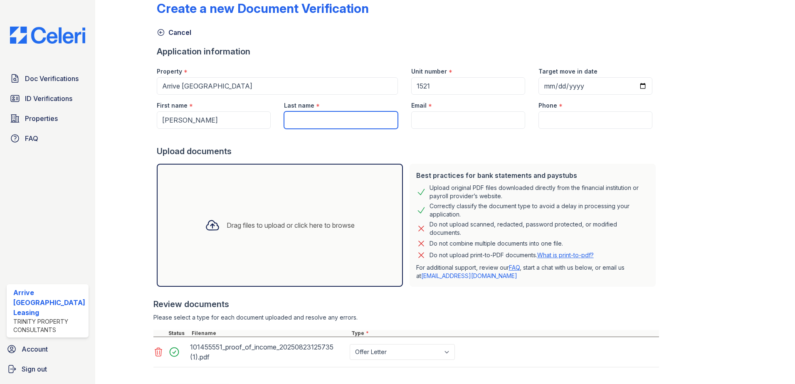
type input "[EMAIL_ADDRESS][DOMAIN_NAME]"
type input "(443) 631-8214"
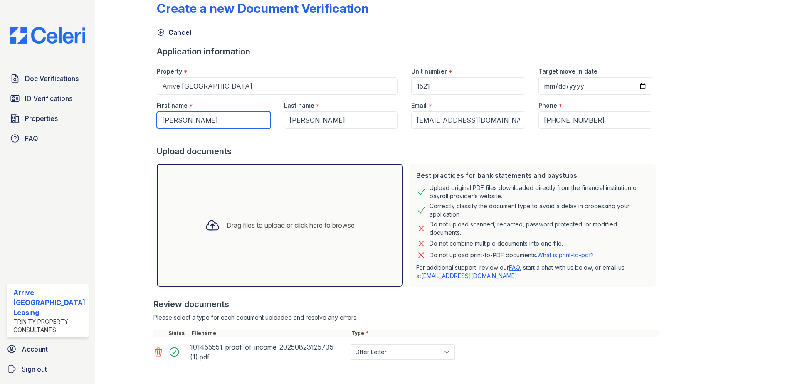
scroll to position [57, 0]
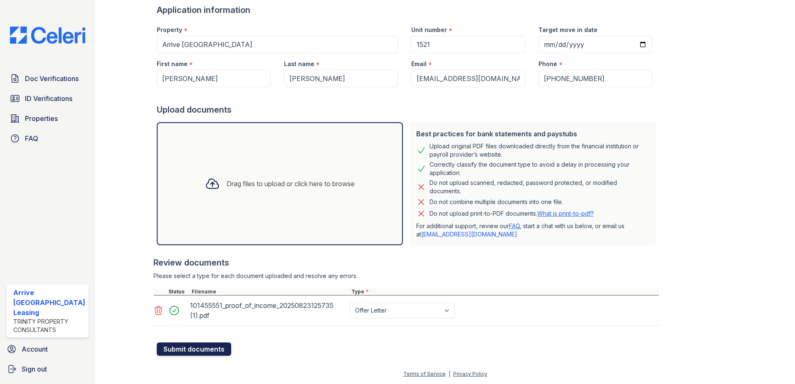
click at [217, 348] on button "Submit documents" at bounding box center [194, 349] width 74 height 13
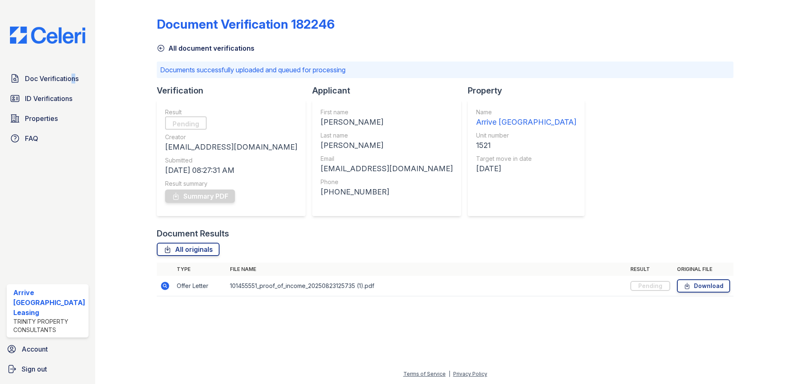
click at [70, 88] on div "Doc Verifications ID Verifications Properties FAQ" at bounding box center [47, 108] width 89 height 76
click at [63, 89] on div "Doc Verifications ID Verifications Properties FAQ" at bounding box center [47, 108] width 89 height 76
click at [37, 100] on span "ID Verifications" at bounding box center [48, 99] width 47 height 10
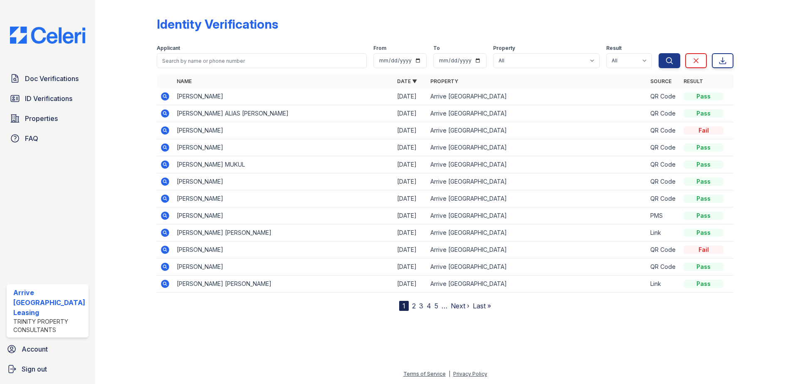
click at [61, 86] on link "Doc Verifications" at bounding box center [48, 78] width 82 height 17
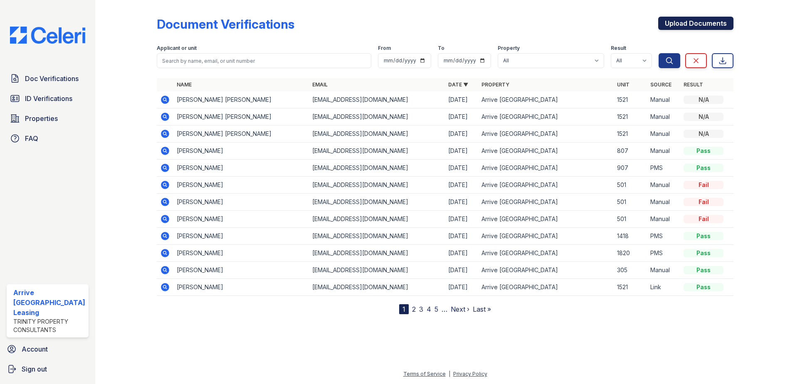
click at [678, 25] on link "Upload Documents" at bounding box center [695, 23] width 75 height 13
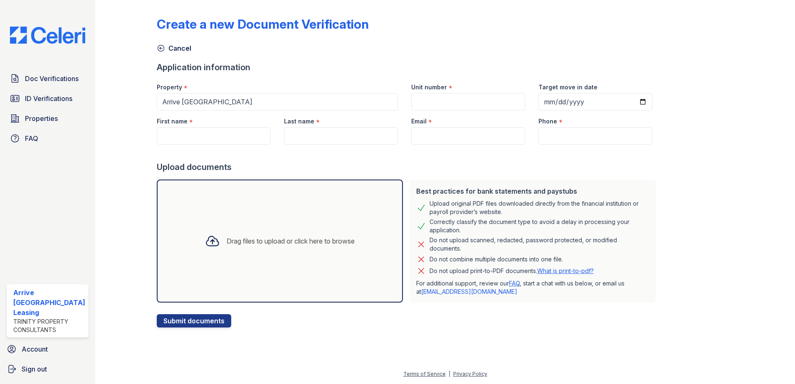
click at [331, 266] on div "Drag files to upload or click here to browse" at bounding box center [280, 241] width 246 height 123
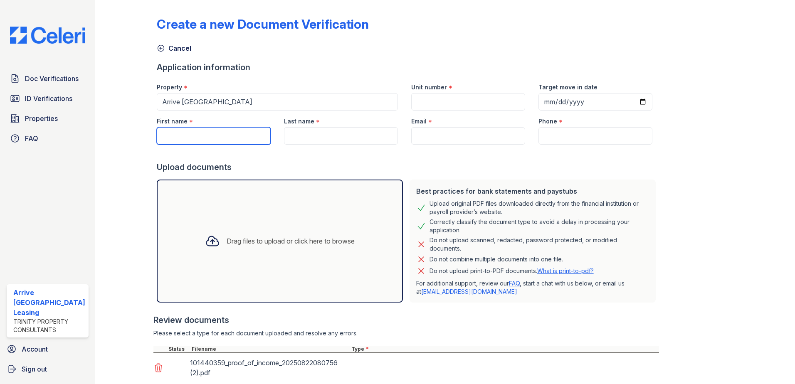
click at [215, 135] on input "First name" at bounding box center [214, 135] width 114 height 17
click at [230, 136] on input "First name" at bounding box center [214, 135] width 114 height 17
paste input "Miranda, Benedict"
drag, startPoint x: 186, startPoint y: 139, endPoint x: 222, endPoint y: 137, distance: 36.2
click at [222, 137] on input "Miranda, Benedict" at bounding box center [214, 135] width 114 height 17
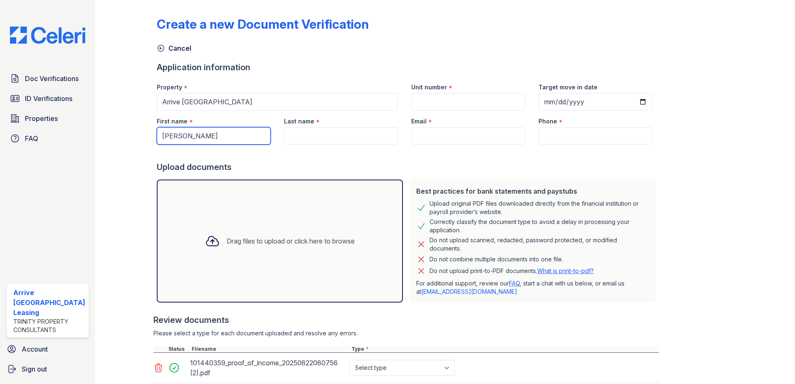
drag, startPoint x: 219, startPoint y: 134, endPoint x: 189, endPoint y: 137, distance: 30.1
click at [185, 140] on input "Miranda, Benedict" at bounding box center [214, 135] width 114 height 17
click at [192, 136] on input "Miranda, Benedict" at bounding box center [214, 135] width 114 height 17
drag, startPoint x: 188, startPoint y: 137, endPoint x: 227, endPoint y: 133, distance: 39.7
click at [227, 133] on input "Miranda Benedict" at bounding box center [214, 135] width 114 height 17
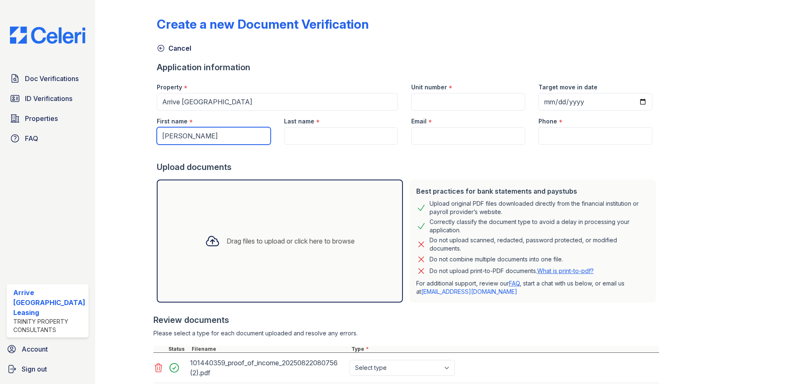
type input "Miranda"
click at [295, 137] on input "Last name" at bounding box center [341, 135] width 114 height 17
paste input "Benedict"
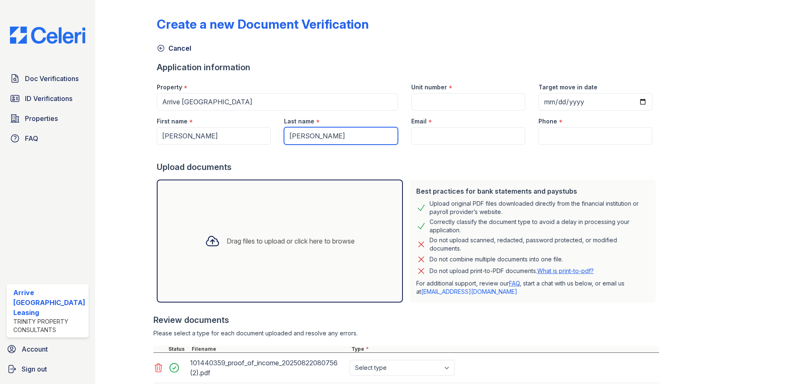
type input "Benedict"
click at [460, 98] on input "Unit number" at bounding box center [468, 101] width 114 height 17
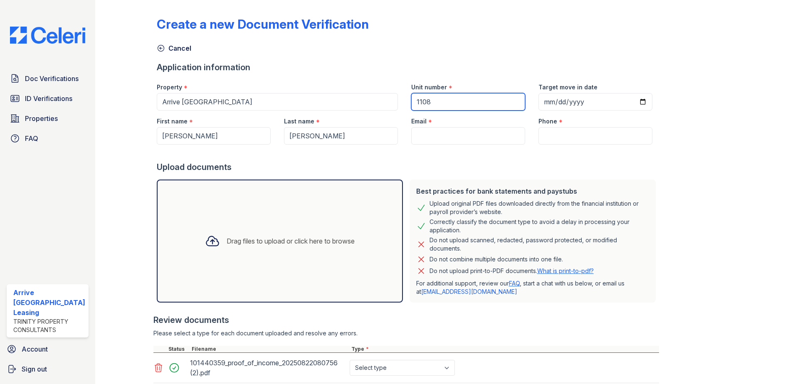
type input "1108"
click at [427, 133] on input "Email" at bounding box center [468, 135] width 114 height 17
paste input "[EMAIL_ADDRESS][DOMAIN_NAME]"
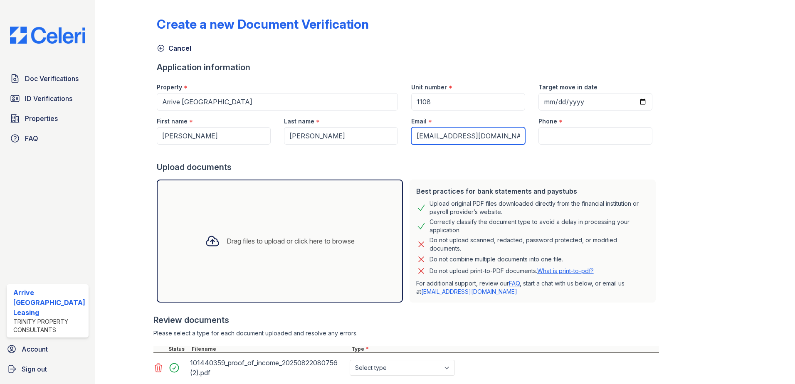
type input "[EMAIL_ADDRESS][DOMAIN_NAME]"
click at [577, 133] on input "Phone" at bounding box center [595, 135] width 114 height 17
click at [555, 132] on input "Phone" at bounding box center [595, 135] width 114 height 17
paste input "416) 570-7032"
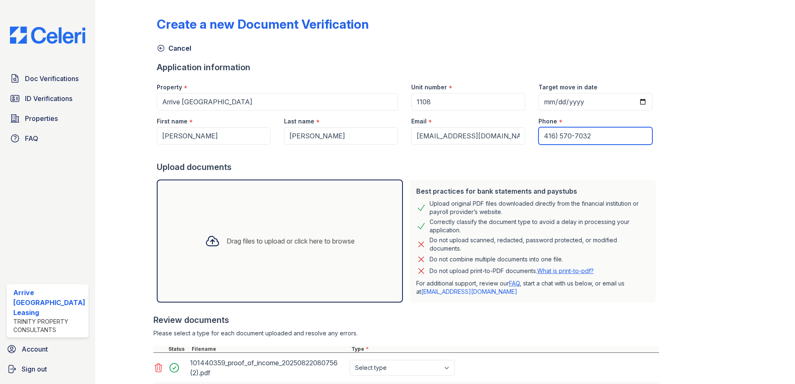
type input "416) 570-7032"
click at [630, 104] on input "Target move in date" at bounding box center [595, 101] width 114 height 17
type input "2025-09-16"
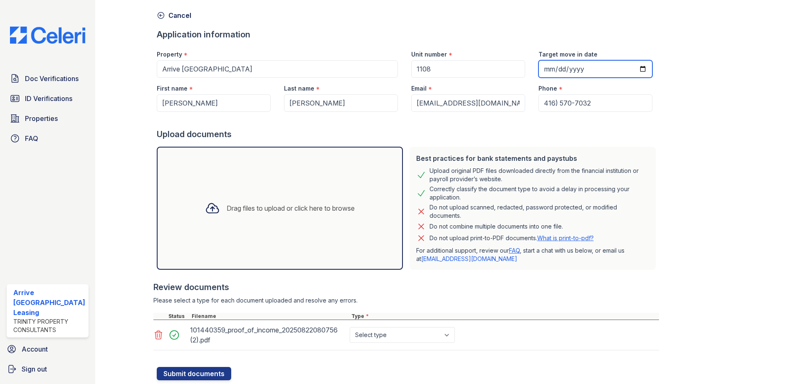
scroll to position [57, 0]
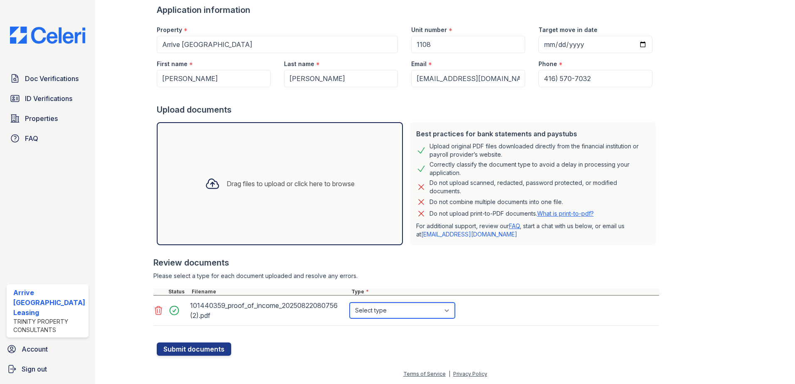
drag, startPoint x: 406, startPoint y: 317, endPoint x: 410, endPoint y: 309, distance: 9.1
click at [410, 309] on select "Select type Paystub Bank Statement Offer Letter Tax Documents Benefit Award Let…" at bounding box center [402, 311] width 105 height 16
click at [409, 310] on select "Select type Paystub Bank Statement Offer Letter Tax Documents Benefit Award Let…" at bounding box center [402, 311] width 105 height 16
select select "offer_letter"
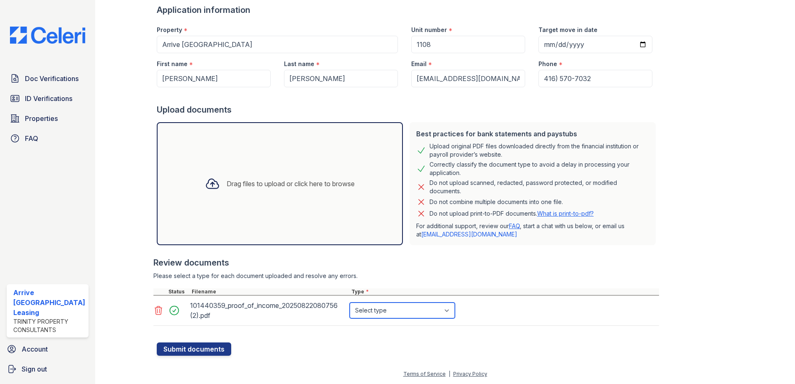
click at [350, 303] on select "Select type Paystub Bank Statement Offer Letter Tax Documents Benefit Award Let…" at bounding box center [402, 311] width 105 height 16
click at [222, 351] on button "Submit documents" at bounding box center [194, 349] width 74 height 13
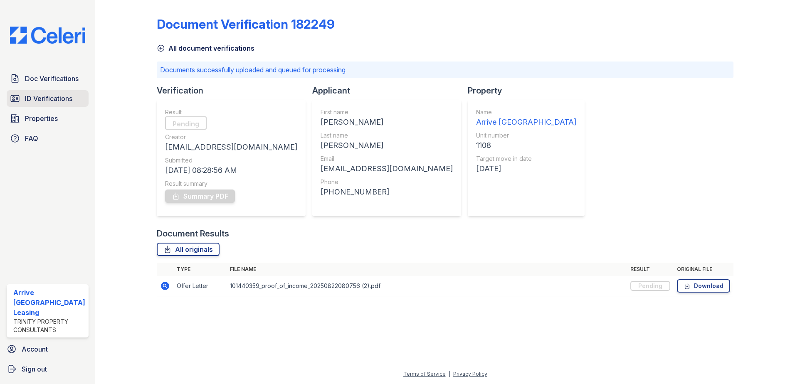
click at [72, 102] on span "ID Verifications" at bounding box center [48, 99] width 47 height 10
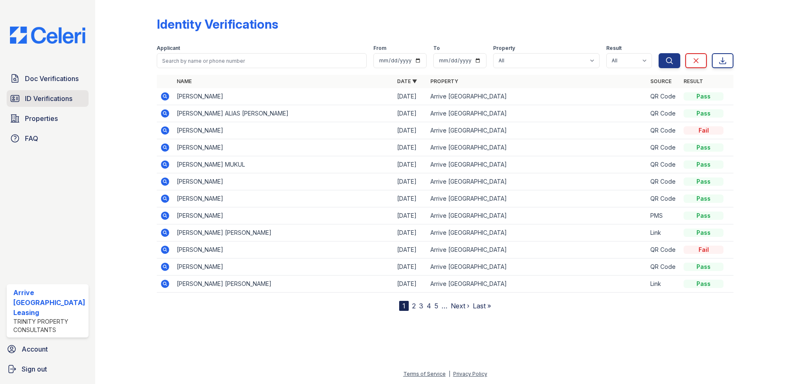
click at [76, 92] on link "ID Verifications" at bounding box center [48, 98] width 82 height 17
click at [70, 89] on div "Doc Verifications ID Verifications Properties FAQ" at bounding box center [47, 108] width 89 height 76
drag, startPoint x: 70, startPoint y: 89, endPoint x: 64, endPoint y: 79, distance: 11.6
click at [64, 79] on span "Doc Verifications" at bounding box center [52, 79] width 54 height 10
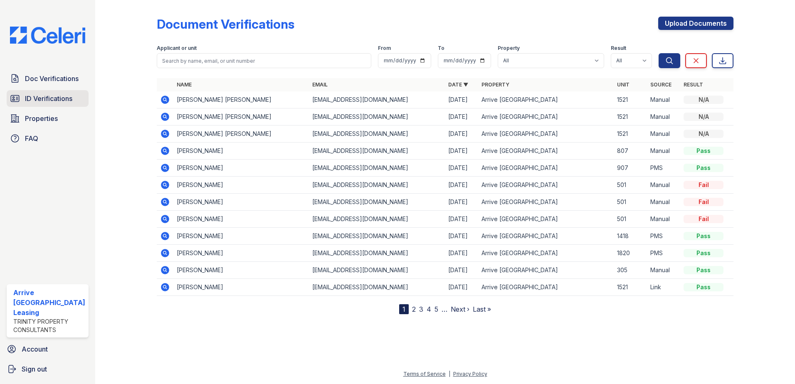
click at [32, 96] on span "ID Verifications" at bounding box center [48, 99] width 47 height 10
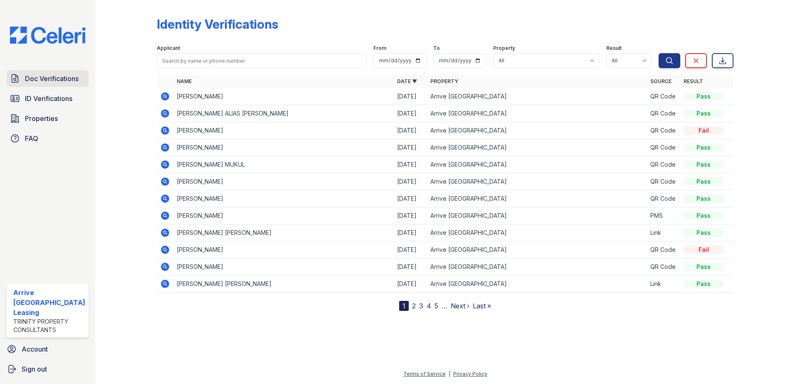
click at [45, 76] on span "Doc Verifications" at bounding box center [52, 79] width 54 height 10
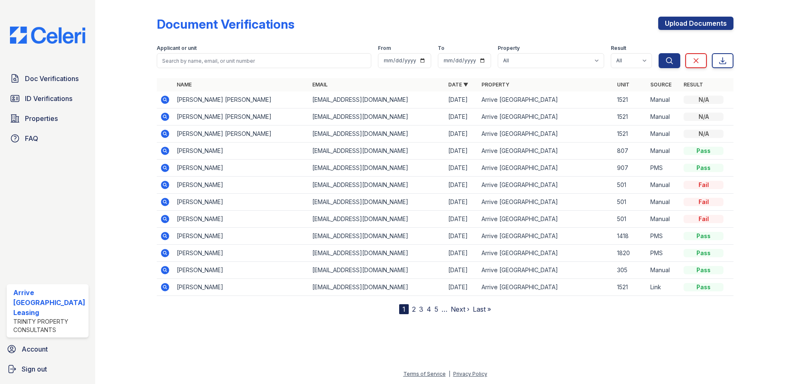
click at [54, 102] on span "ID Verifications" at bounding box center [48, 99] width 47 height 10
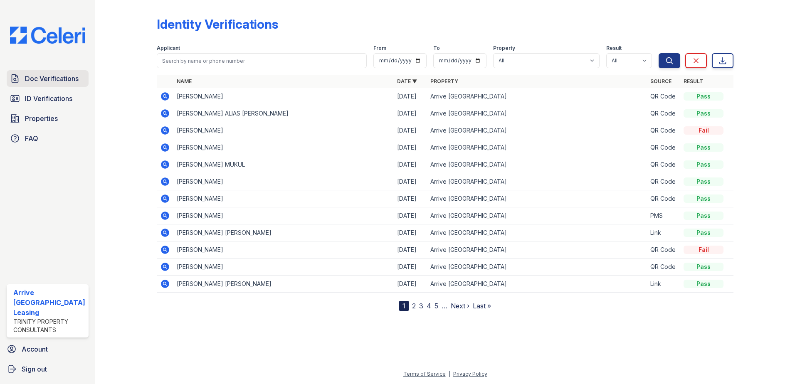
click at [44, 73] on link "Doc Verifications" at bounding box center [48, 78] width 82 height 17
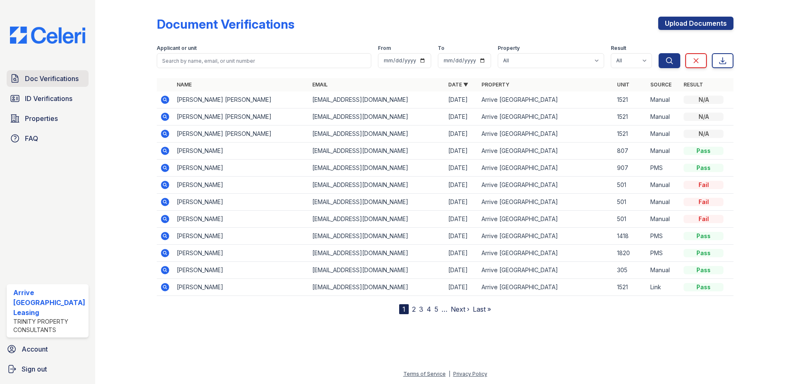
click at [69, 79] on span "Doc Verifications" at bounding box center [52, 79] width 54 height 10
click at [46, 106] on link "ID Verifications" at bounding box center [48, 98] width 82 height 17
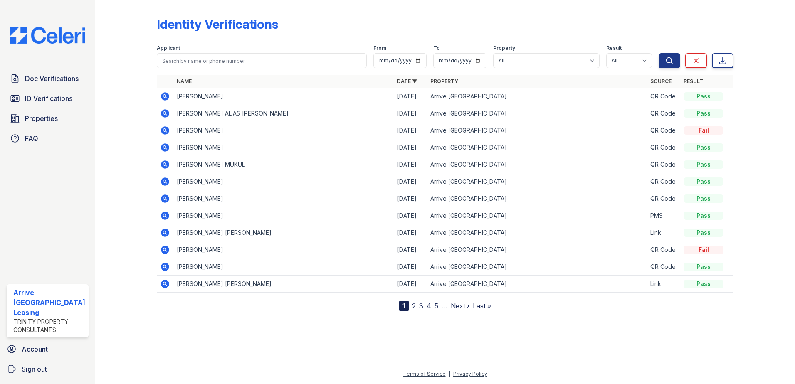
click at [48, 88] on div "Doc Verifications ID Verifications Properties FAQ" at bounding box center [47, 108] width 89 height 76
click at [50, 76] on span "Doc Verifications" at bounding box center [52, 79] width 54 height 10
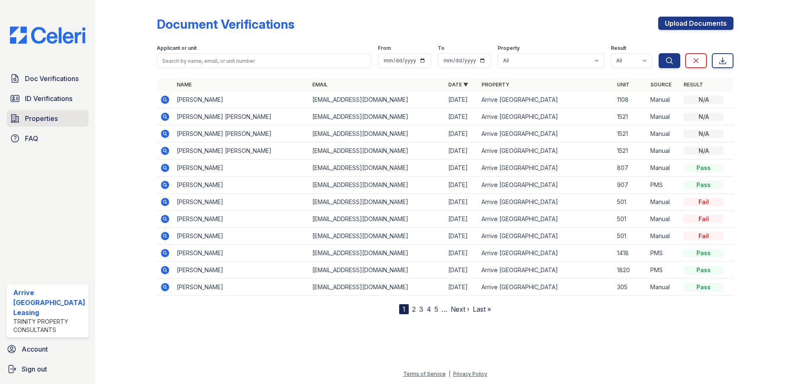
click at [71, 110] on link "Properties" at bounding box center [48, 118] width 82 height 17
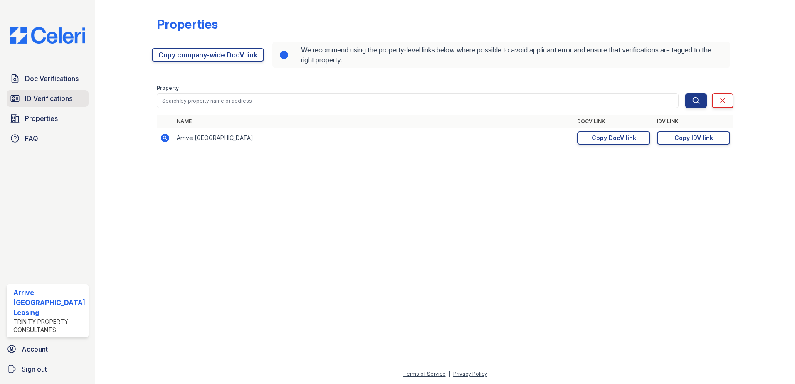
click at [72, 90] on div "Doc Verifications ID Verifications Properties FAQ" at bounding box center [47, 108] width 89 height 76
drag, startPoint x: 72, startPoint y: 90, endPoint x: 71, endPoint y: 85, distance: 5.1
click at [71, 85] on link "Doc Verifications" at bounding box center [48, 78] width 82 height 17
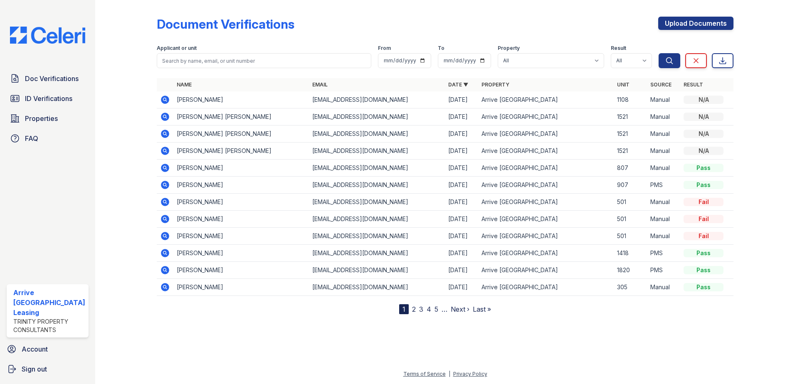
click at [69, 107] on div "Doc Verifications ID Verifications Properties FAQ" at bounding box center [47, 108] width 89 height 76
click at [69, 106] on link "ID Verifications" at bounding box center [48, 98] width 82 height 17
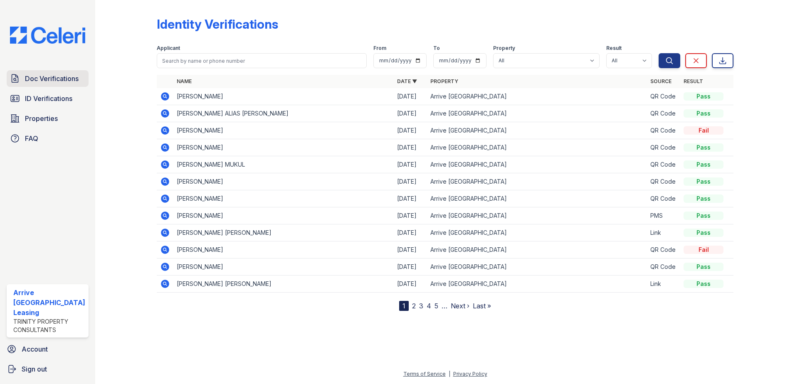
click at [74, 83] on span "Doc Verifications" at bounding box center [52, 79] width 54 height 10
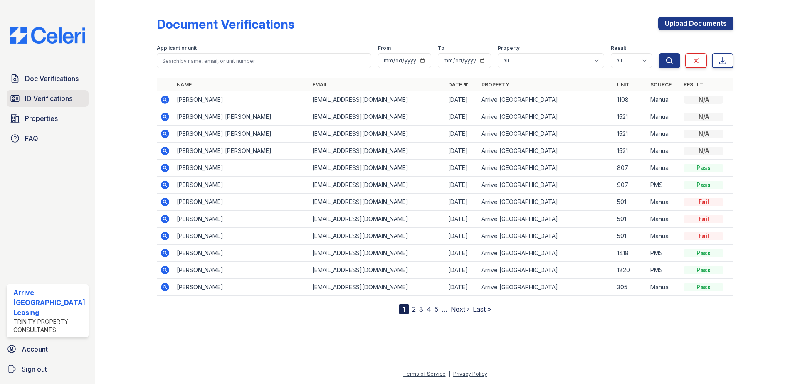
click at [82, 106] on link "ID Verifications" at bounding box center [48, 98] width 82 height 17
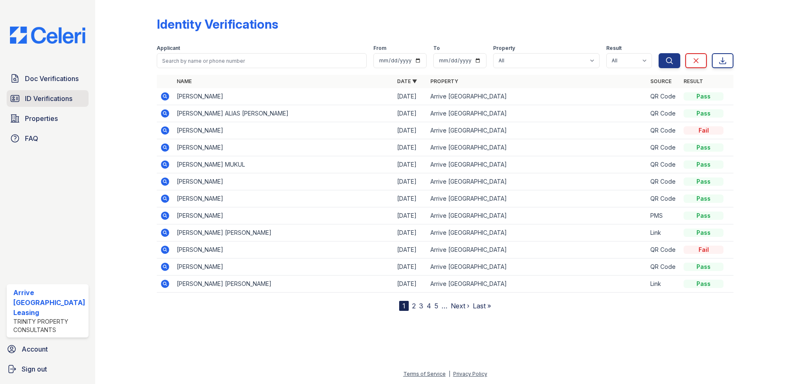
click at [74, 94] on link "ID Verifications" at bounding box center [48, 98] width 82 height 17
click at [69, 97] on span "ID Verifications" at bounding box center [48, 99] width 47 height 10
click at [65, 72] on link "Doc Verifications" at bounding box center [48, 78] width 82 height 17
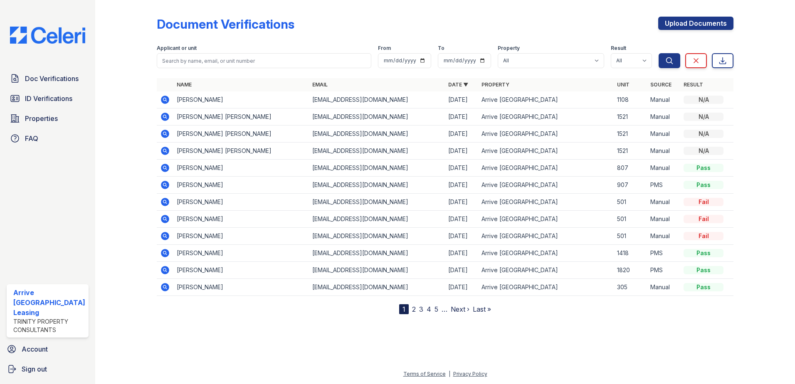
drag, startPoint x: 63, startPoint y: 78, endPoint x: 713, endPoint y: 86, distance: 650.6
click at [54, 113] on span "Properties" at bounding box center [41, 118] width 33 height 10
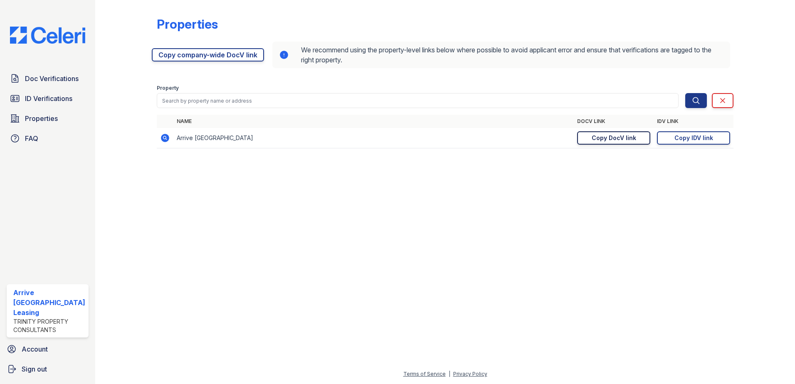
click at [631, 136] on div "Copy DocV link" at bounding box center [614, 138] width 44 height 8
click at [52, 92] on link "ID Verifications" at bounding box center [48, 98] width 82 height 17
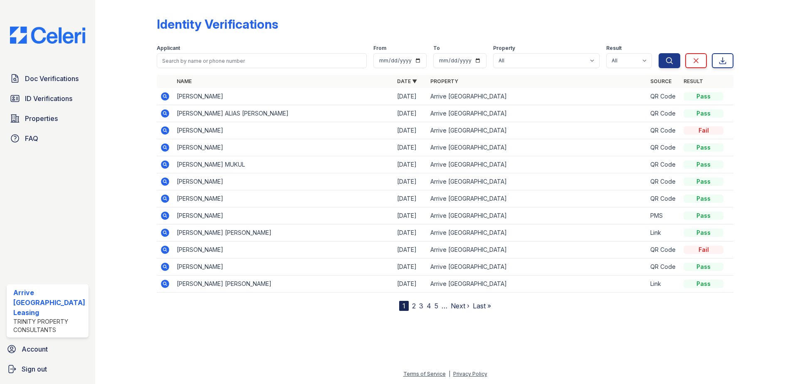
click at [52, 92] on link "ID Verifications" at bounding box center [48, 98] width 82 height 17
click at [34, 81] on span "Doc Verifications" at bounding box center [52, 79] width 54 height 10
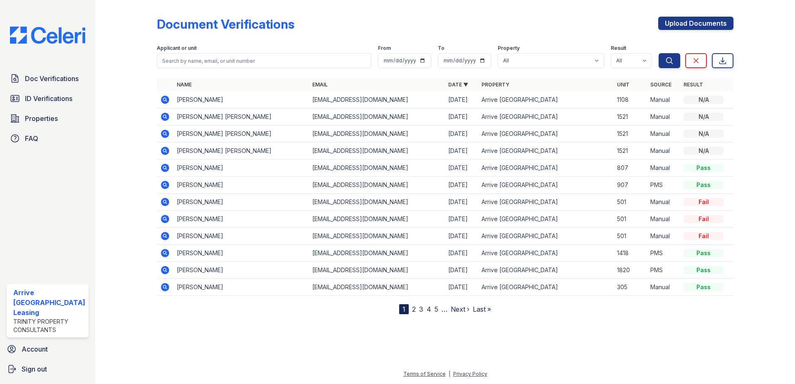
drag, startPoint x: 34, startPoint y: 81, endPoint x: 216, endPoint y: 91, distance: 181.9
click at [35, 81] on span "Doc Verifications" at bounding box center [52, 79] width 54 height 10
drag, startPoint x: 259, startPoint y: 118, endPoint x: 177, endPoint y: 117, distance: 81.9
click at [177, 117] on td "David Roger Mukul Soberanis" at bounding box center [241, 117] width 136 height 17
drag, startPoint x: 176, startPoint y: 117, endPoint x: 187, endPoint y: 117, distance: 11.2
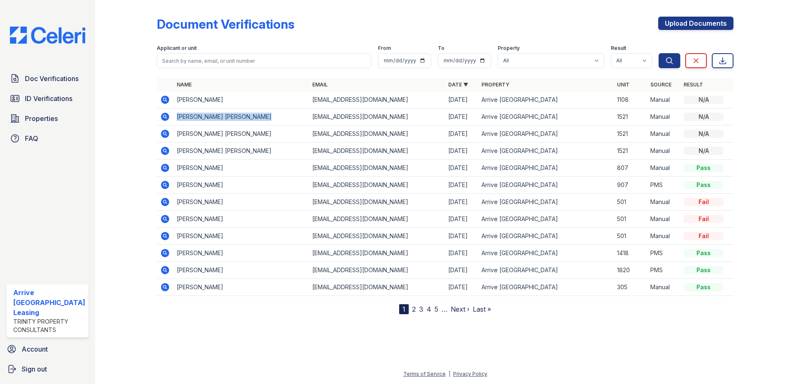
click at [187, 117] on td "David Roger Mukul Soberanis" at bounding box center [241, 117] width 136 height 17
click at [210, 117] on td "David Roger Mukul Soberanis" at bounding box center [241, 117] width 136 height 17
click at [179, 117] on td "David Roger Mukul Soberanis" at bounding box center [241, 117] width 136 height 17
drag, startPoint x: 175, startPoint y: 115, endPoint x: 261, endPoint y: 120, distance: 87.0
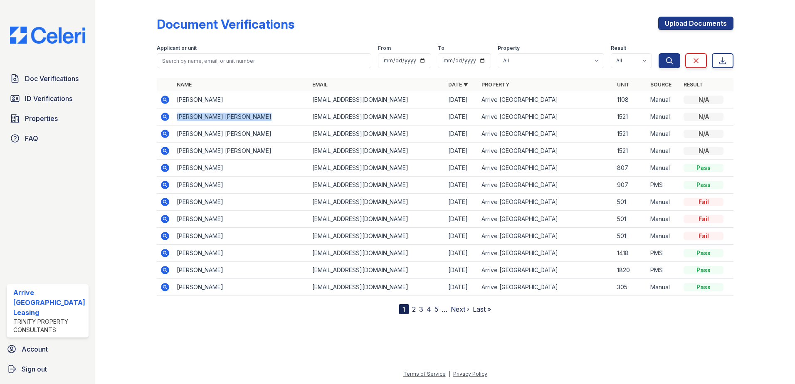
click at [261, 120] on td "David Roger Mukul Soberanis" at bounding box center [241, 117] width 136 height 17
drag, startPoint x: 261, startPoint y: 120, endPoint x: 244, endPoint y: 115, distance: 17.8
copy td "David Roger Mukul Soberanis"
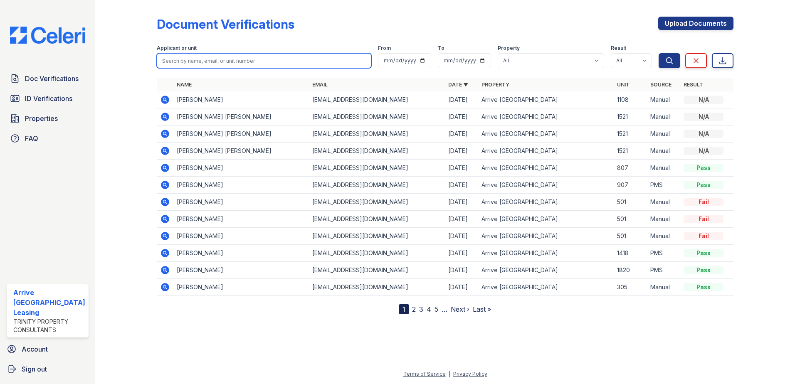
click at [210, 61] on input "search" at bounding box center [264, 60] width 215 height 15
click at [212, 61] on input "search" at bounding box center [264, 60] width 215 height 15
type input "james stewart"
click at [658, 53] on button "Search" at bounding box center [669, 60] width 22 height 15
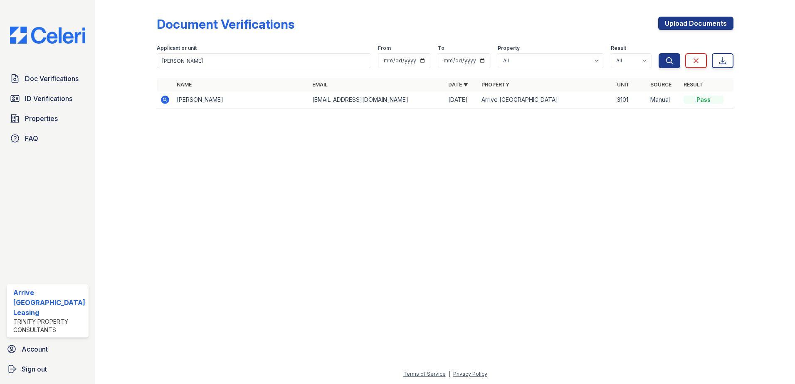
drag, startPoint x: 658, startPoint y: 2, endPoint x: 163, endPoint y: 101, distance: 505.1
click at [162, 101] on icon at bounding box center [165, 100] width 8 height 8
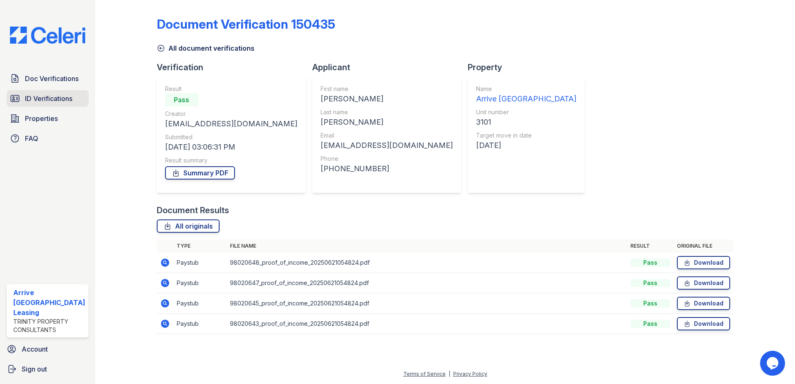
click at [50, 96] on span "ID Verifications" at bounding box center [48, 99] width 47 height 10
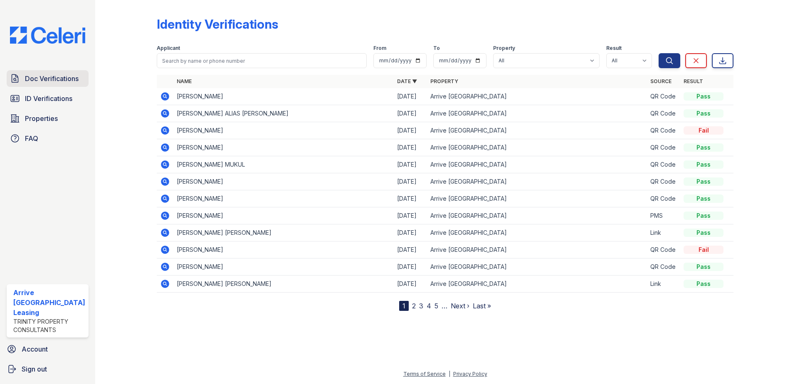
click at [67, 78] on span "Doc Verifications" at bounding box center [52, 79] width 54 height 10
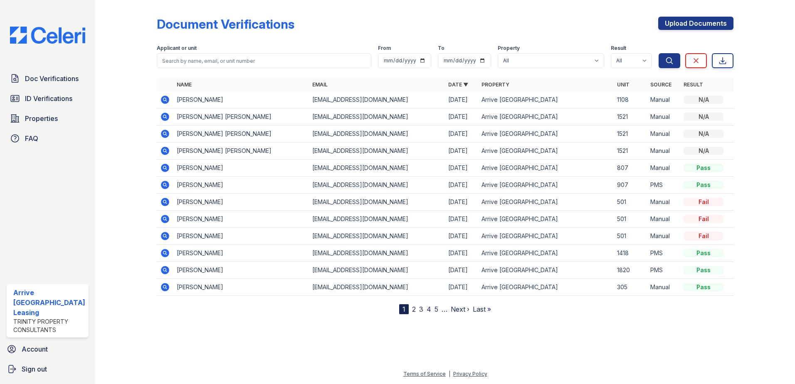
click at [192, 46] on div "Applicant or unit From To Property All Arrive [GEOGRAPHIC_DATA] Result All Pass…" at bounding box center [408, 55] width 502 height 27
drag, startPoint x: 192, startPoint y: 46, endPoint x: 225, endPoint y: 61, distance: 36.6
click at [219, 56] on input "search" at bounding box center [264, 60] width 215 height 15
click at [229, 63] on input "search" at bounding box center [264, 60] width 215 height 15
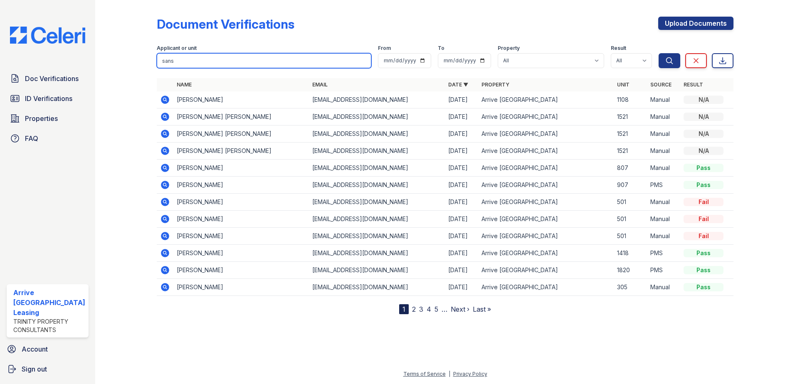
type input "sans"
click at [658, 53] on button "Search" at bounding box center [669, 60] width 22 height 15
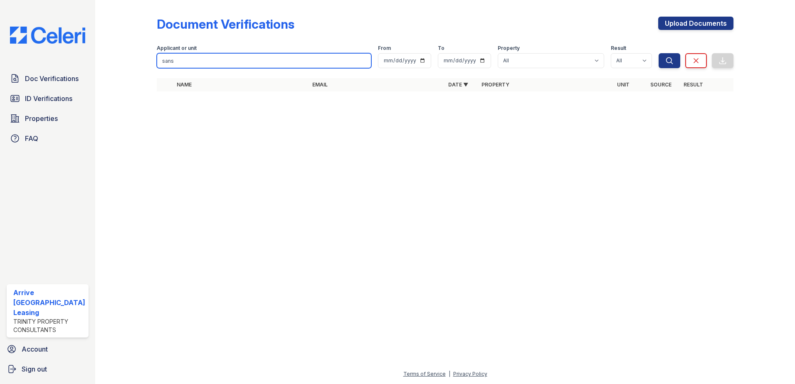
click at [233, 62] on input "sans" at bounding box center [264, 60] width 215 height 15
type input "[PERSON_NAME]"
click at [658, 53] on button "Search" at bounding box center [669, 60] width 22 height 15
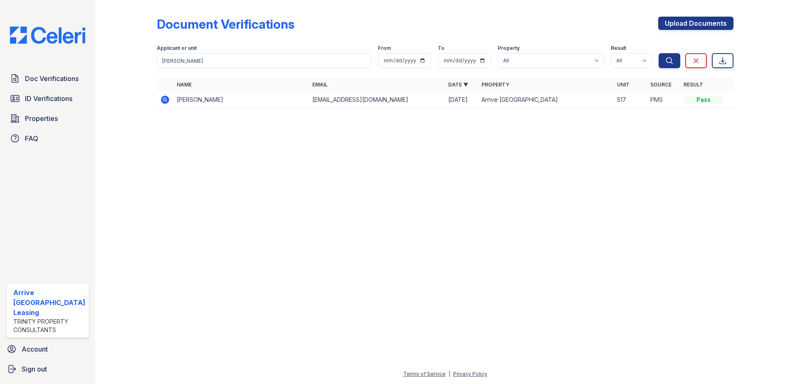
click at [165, 101] on icon at bounding box center [165, 100] width 8 height 8
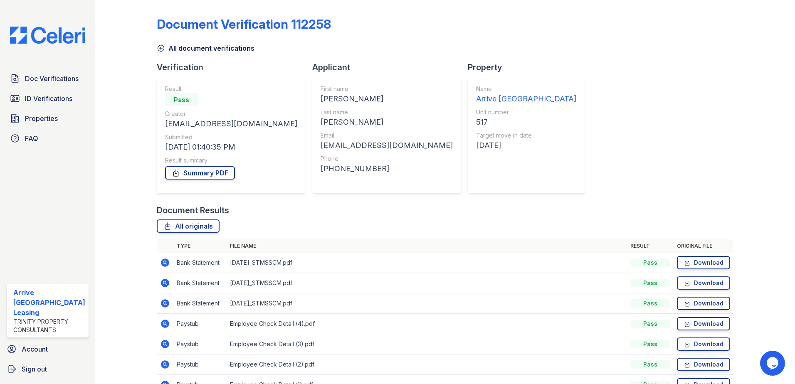
scroll to position [68, 0]
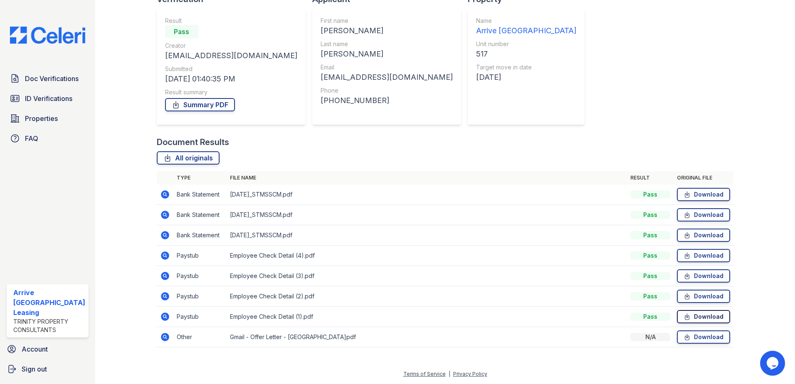
click at [692, 321] on link "Download" at bounding box center [703, 316] width 53 height 13
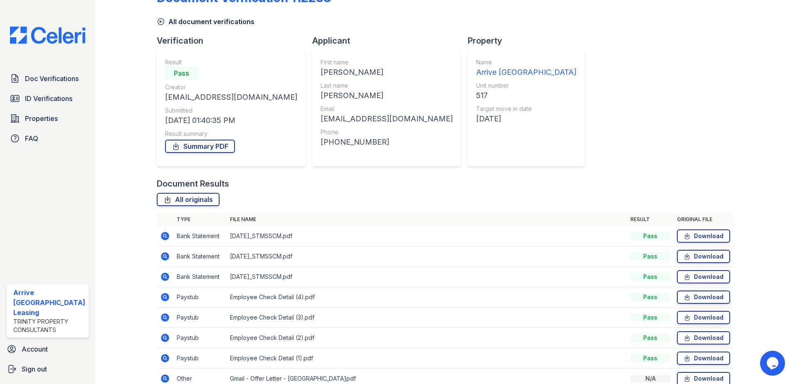
click at [58, 111] on link "Properties" at bounding box center [48, 118] width 82 height 17
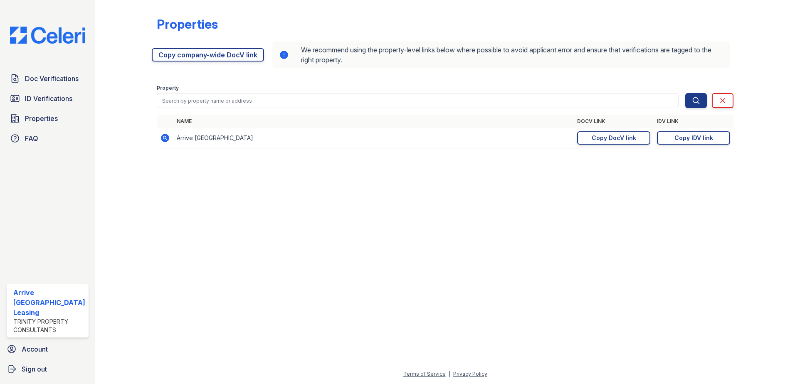
drag, startPoint x: 58, startPoint y: 109, endPoint x: 62, endPoint y: 107, distance: 4.8
drag, startPoint x: 62, startPoint y: 107, endPoint x: 38, endPoint y: 89, distance: 30.0
click at [38, 86] on link "Doc Verifications" at bounding box center [48, 78] width 82 height 17
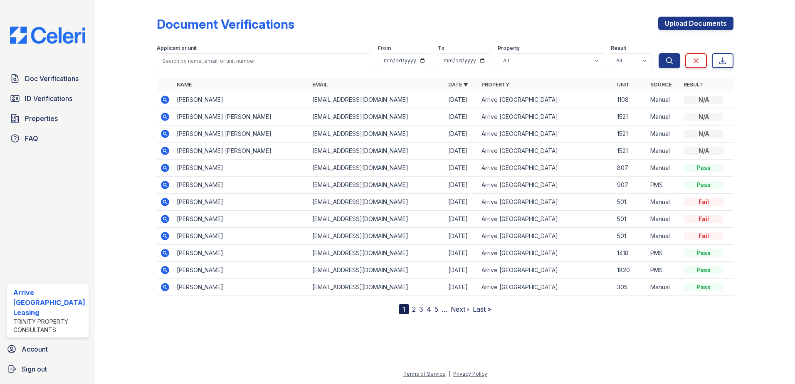
click at [32, 97] on span "ID Verifications" at bounding box center [48, 99] width 47 height 10
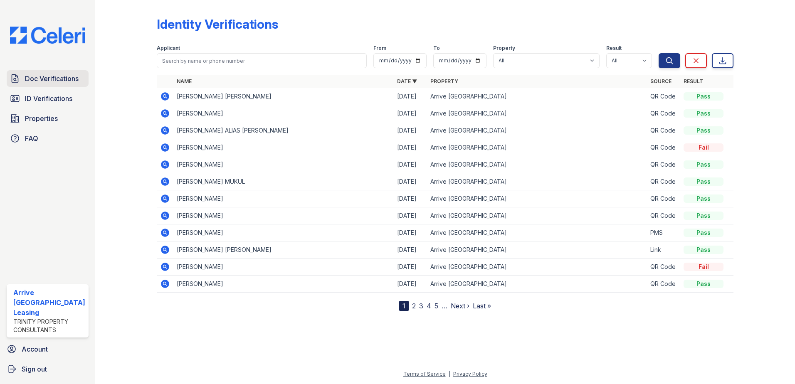
click at [48, 78] on span "Doc Verifications" at bounding box center [52, 79] width 54 height 10
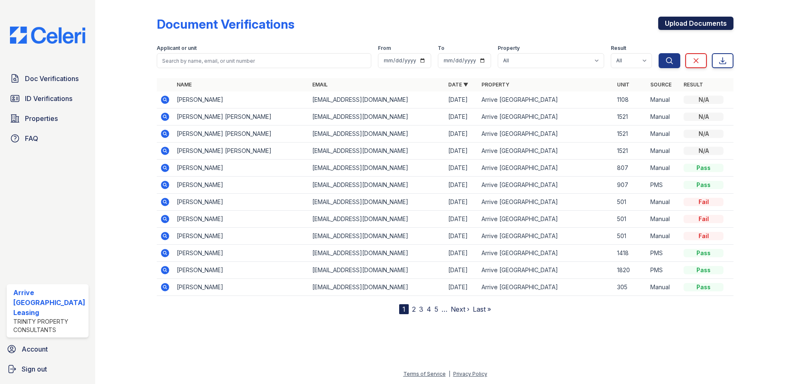
click at [671, 27] on link "Upload Documents" at bounding box center [695, 23] width 75 height 13
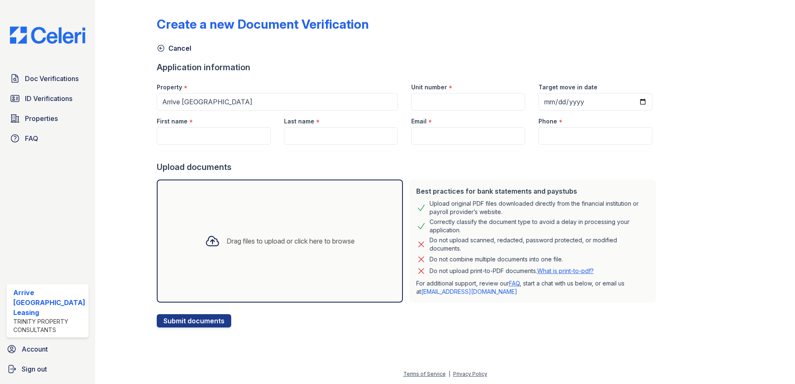
click at [327, 233] on div "Drag files to upload or click here to browse" at bounding box center [279, 241] width 163 height 28
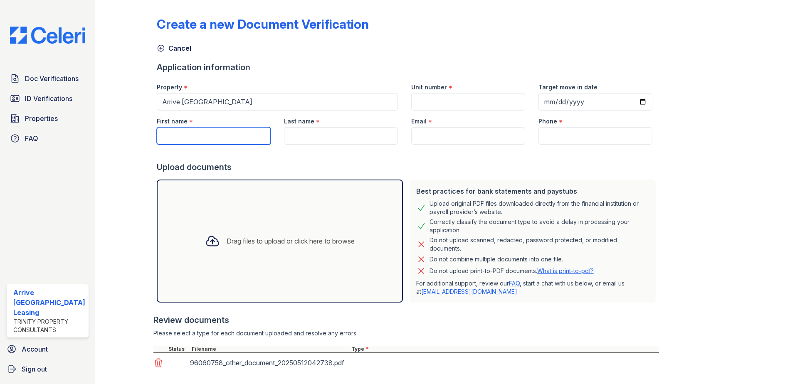
click at [202, 132] on input "First name" at bounding box center [214, 135] width 114 height 17
click at [205, 138] on input "First name" at bounding box center [214, 135] width 114 height 17
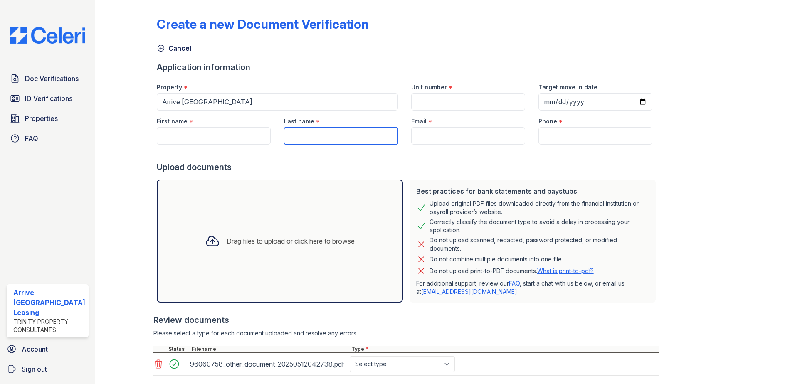
click at [296, 129] on input "Last name" at bounding box center [341, 135] width 114 height 17
click at [233, 133] on input "First name" at bounding box center [214, 135] width 114 height 17
type input "d"
type input "D"
click at [60, 79] on span "Doc Verifications" at bounding box center [52, 79] width 54 height 10
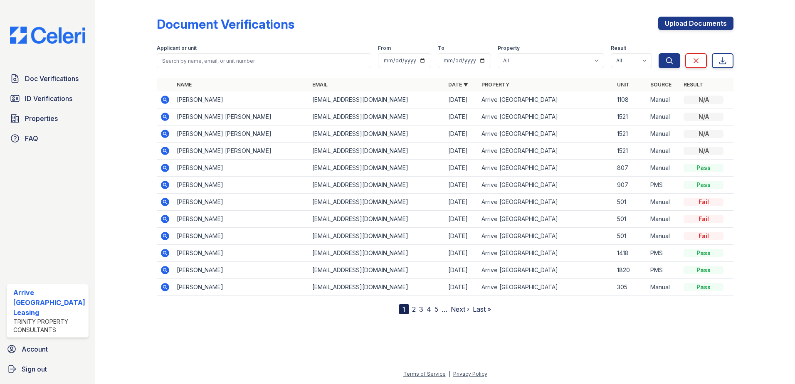
click at [281, 70] on form "Applicant or unit From To Property All Arrive Inner Harbor Result All Pass Caut…" at bounding box center [445, 54] width 577 height 33
drag, startPoint x: 274, startPoint y: 75, endPoint x: 271, endPoint y: 58, distance: 17.3
click at [274, 77] on div "Document Verifications Upload Documents Filter Applicant or unit From To Proper…" at bounding box center [445, 158] width 577 height 311
click at [268, 59] on input "search" at bounding box center [264, 60] width 215 height 15
click at [267, 60] on input "search" at bounding box center [264, 60] width 215 height 15
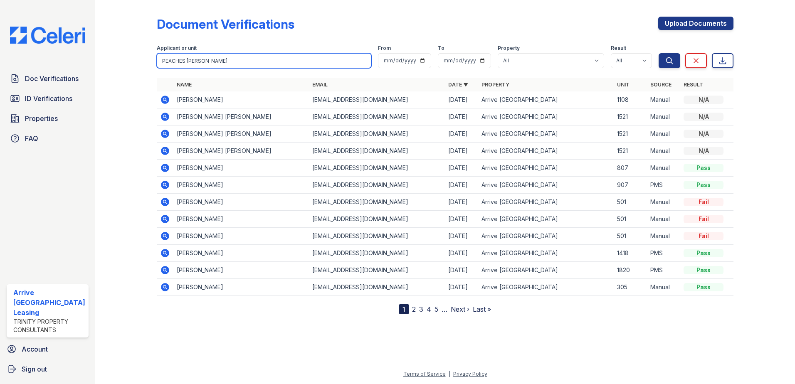
type input "PEACHES HOLMES"
click at [658, 53] on button "Search" at bounding box center [669, 60] width 22 height 15
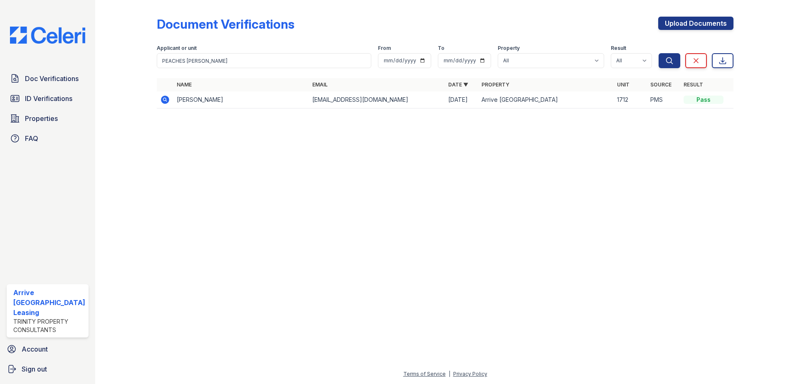
click at [164, 100] on icon at bounding box center [164, 99] width 2 height 2
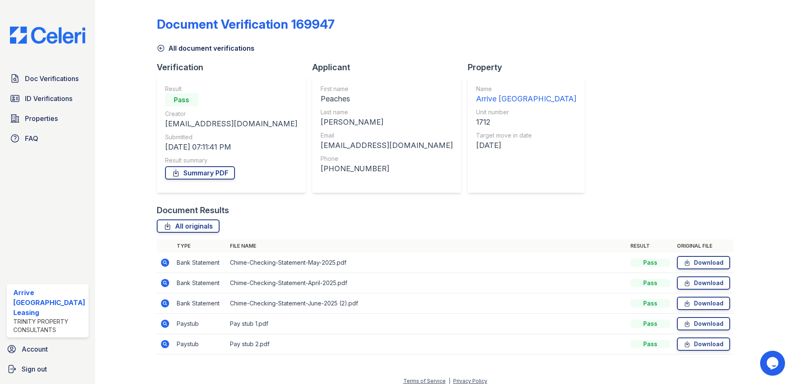
drag, startPoint x: 45, startPoint y: 101, endPoint x: 59, endPoint y: 88, distance: 18.5
click at [45, 101] on span "ID Verifications" at bounding box center [48, 99] width 47 height 10
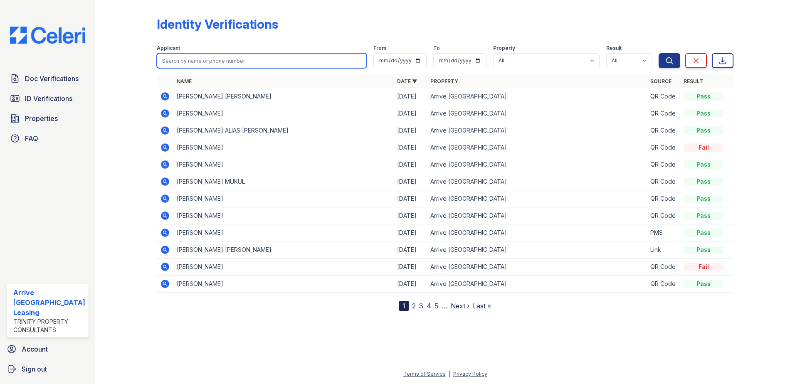
click at [241, 59] on input "search" at bounding box center [262, 60] width 210 height 15
click at [241, 60] on input "search" at bounding box center [262, 60] width 210 height 15
type input "Dallas fiszel"
click at [658, 53] on button "Search" at bounding box center [669, 60] width 22 height 15
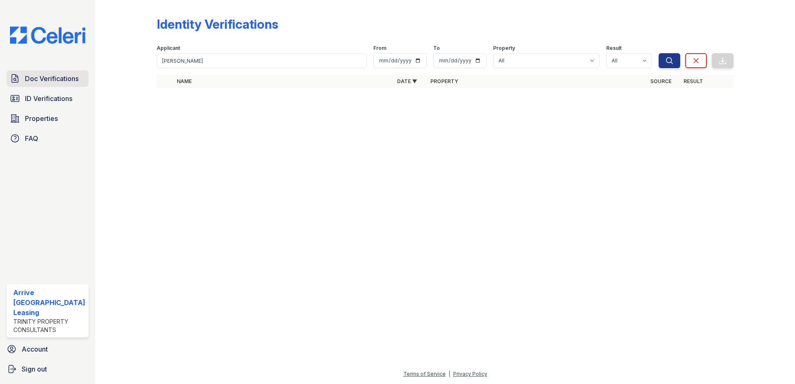
click at [55, 83] on span "Doc Verifications" at bounding box center [52, 79] width 54 height 10
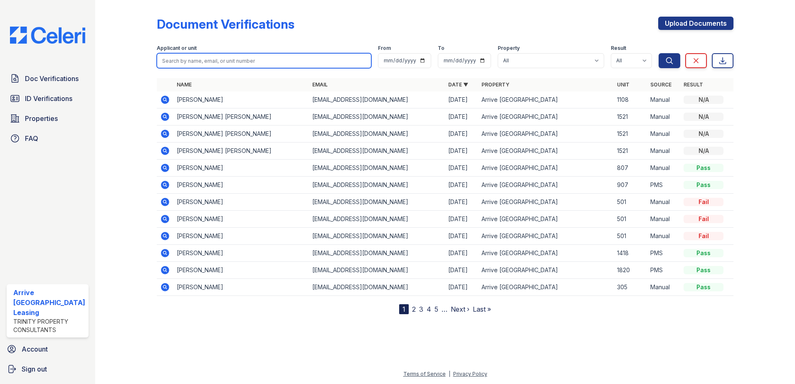
click at [207, 62] on input "search" at bounding box center [264, 60] width 215 height 15
click at [207, 64] on input "search" at bounding box center [264, 60] width 215 height 15
type input "32"
click at [658, 53] on button "Search" at bounding box center [669, 60] width 22 height 15
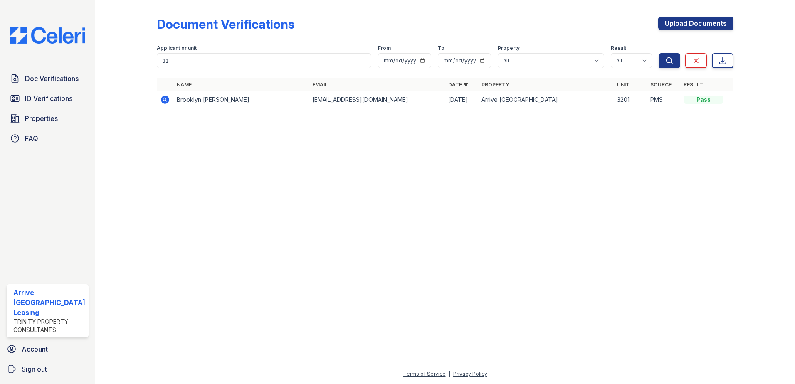
click at [164, 99] on icon at bounding box center [165, 100] width 10 height 10
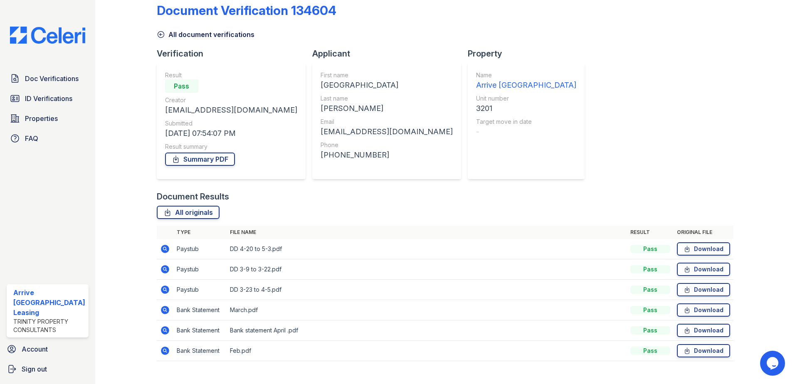
scroll to position [27, 0]
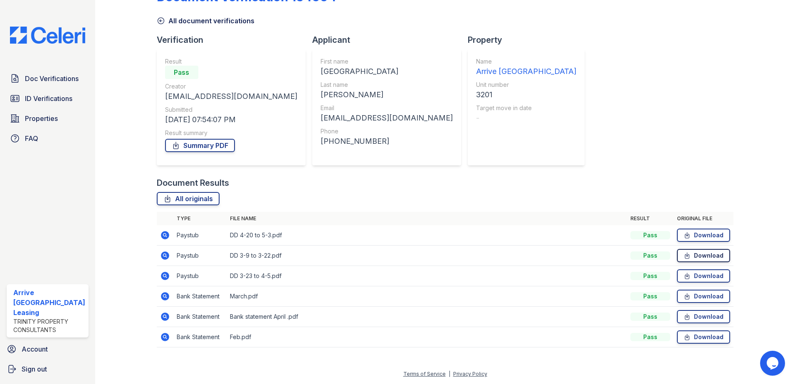
click at [700, 255] on link "Download" at bounding box center [703, 255] width 53 height 13
click at [697, 276] on link "Download" at bounding box center [703, 275] width 53 height 13
click at [25, 99] on span "ID Verifications" at bounding box center [48, 99] width 47 height 10
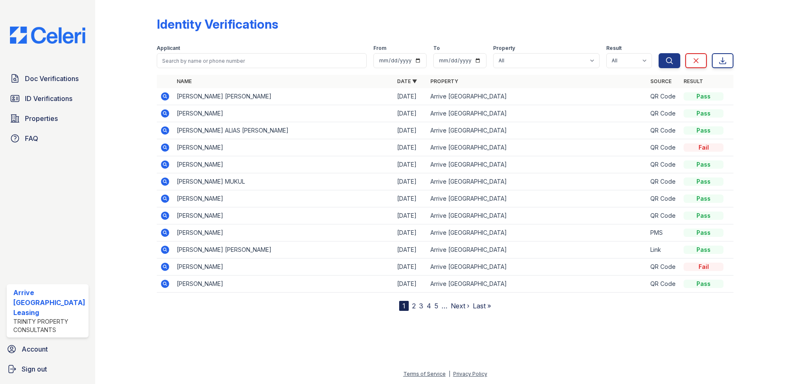
click at [198, 78] on th "Name" at bounding box center [283, 81] width 220 height 13
click at [202, 55] on input "search" at bounding box center [262, 60] width 210 height 15
type input "[PERSON_NAME]"
click at [658, 53] on button "Search" at bounding box center [669, 60] width 22 height 15
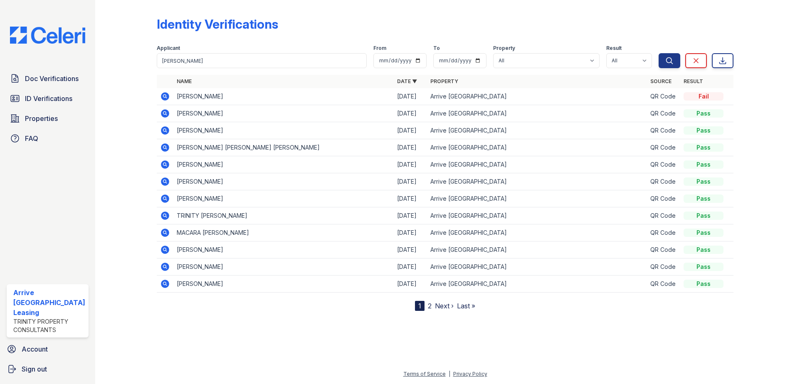
click at [266, 43] on div "Applicant daniel From To Property All Arrive Inner Harbor Result All Pass Fail …" at bounding box center [408, 55] width 502 height 27
drag, startPoint x: 267, startPoint y: 54, endPoint x: 265, endPoint y: 61, distance: 7.8
click at [266, 57] on input "daniel" at bounding box center [262, 60] width 210 height 15
type input "daniel fis"
click at [658, 53] on button "Search" at bounding box center [669, 60] width 22 height 15
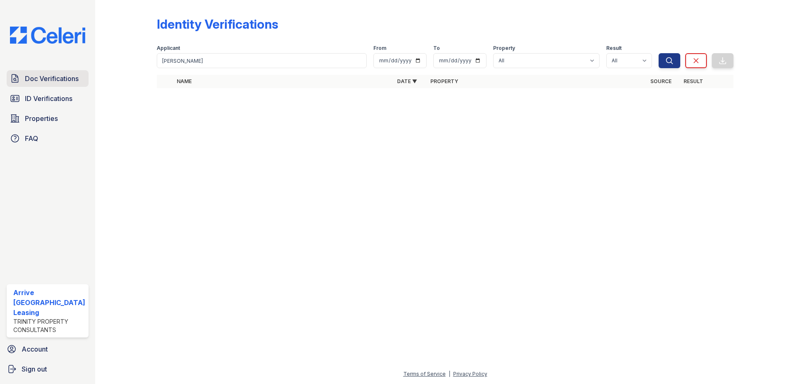
click at [64, 85] on link "Doc Verifications" at bounding box center [48, 78] width 82 height 17
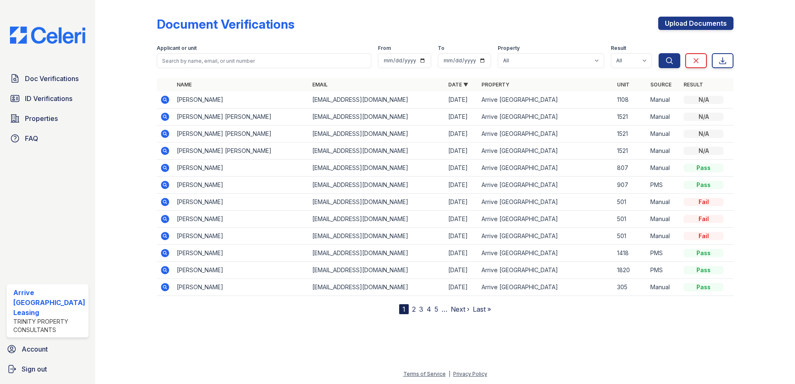
drag, startPoint x: 274, startPoint y: 48, endPoint x: 271, endPoint y: 52, distance: 4.6
click at [274, 49] on div "Applicant or unit" at bounding box center [264, 49] width 215 height 8
click at [271, 61] on input "search" at bounding box center [264, 60] width 215 height 15
type input "daniel"
click at [658, 53] on button "Search" at bounding box center [669, 60] width 22 height 15
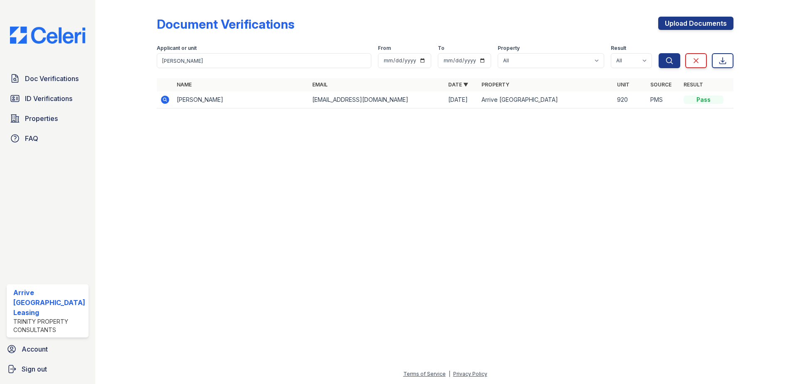
drag, startPoint x: 274, startPoint y: 52, endPoint x: 241, endPoint y: 65, distance: 35.3
click at [238, 67] on div "Applicant or unit daniel" at bounding box center [264, 56] width 215 height 23
drag, startPoint x: 242, startPoint y: 65, endPoint x: 37, endPoint y: 34, distance: 207.7
click at [39, 50] on div "Doc Verifications ID Verifications Properties FAQ Arrive Inner Harbor Leasing T…" at bounding box center [397, 192] width 795 height 384
type input "fiszel"
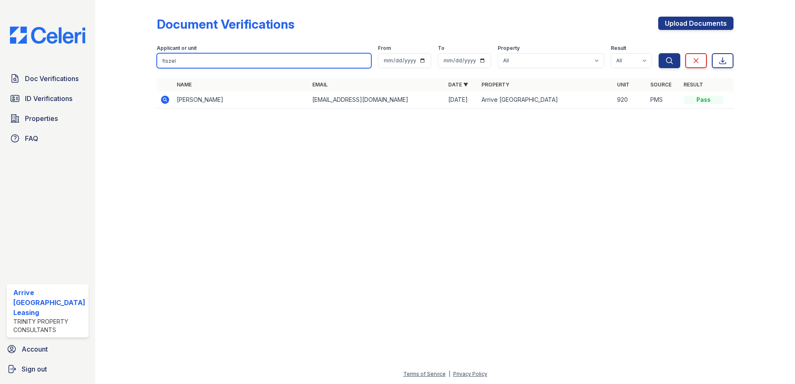
click at [658, 53] on button "Search" at bounding box center [669, 60] width 22 height 15
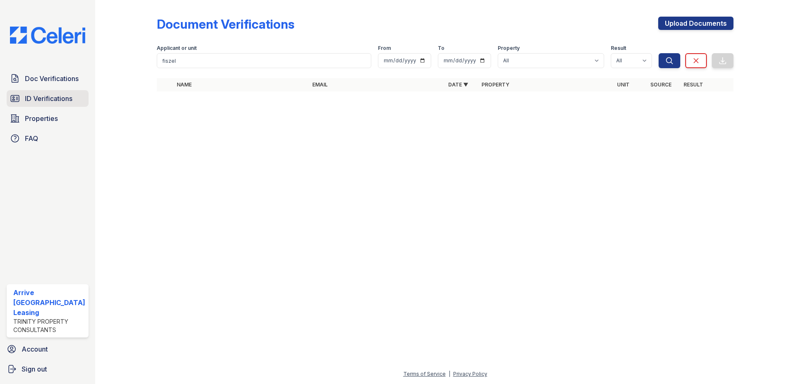
click at [71, 95] on span "ID Verifications" at bounding box center [48, 99] width 47 height 10
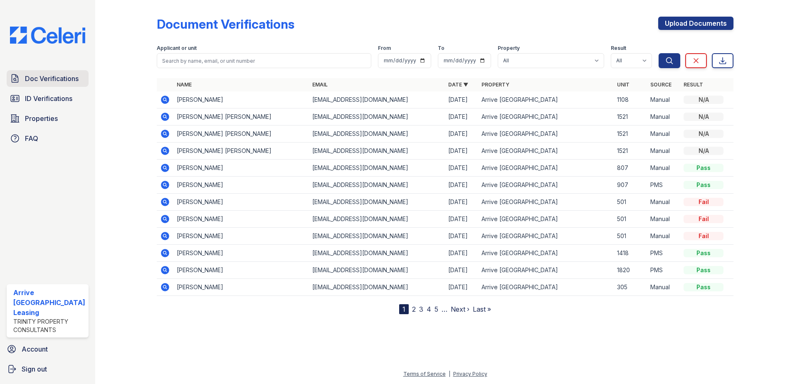
click at [59, 86] on link "Doc Verifications" at bounding box center [48, 78] width 82 height 17
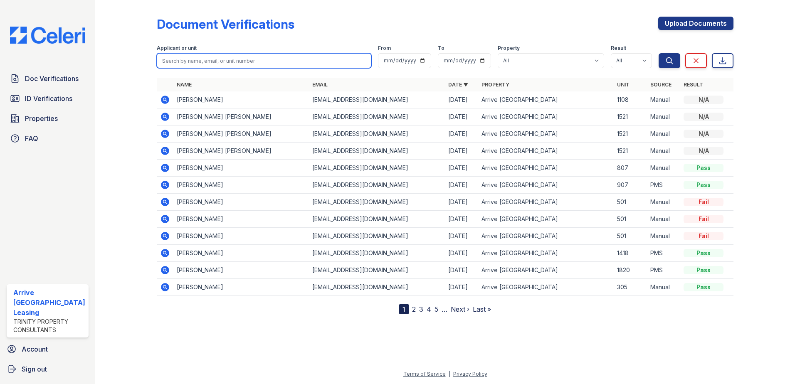
drag, startPoint x: 208, startPoint y: 64, endPoint x: 208, endPoint y: 59, distance: 5.4
click at [208, 63] on input "search" at bounding box center [264, 60] width 215 height 15
click at [208, 60] on input "search" at bounding box center [264, 60] width 215 height 15
type input "dallas fiszel"
click at [658, 53] on button "Search" at bounding box center [669, 60] width 22 height 15
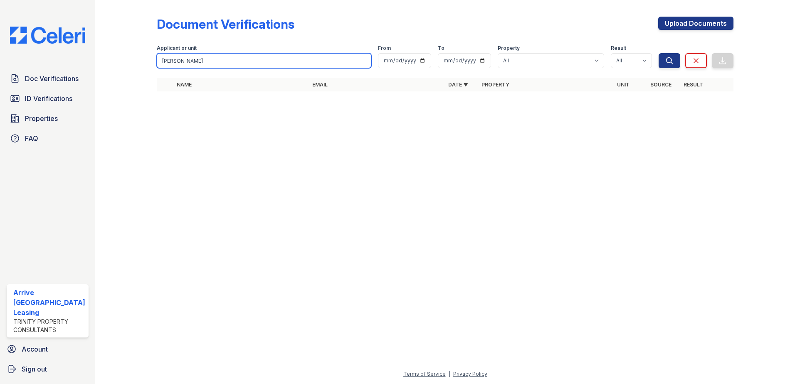
drag, startPoint x: 175, startPoint y: 63, endPoint x: 113, endPoint y: 53, distance: 62.0
click at [113, 56] on div "Document Verifications Upload Documents Filter Applicant or unit dallas fiszel …" at bounding box center [445, 56] width 673 height 113
type input "fiszel"
click at [658, 53] on button "Search" at bounding box center [669, 60] width 22 height 15
drag, startPoint x: 246, startPoint y: 63, endPoint x: 0, endPoint y: 8, distance: 252.1
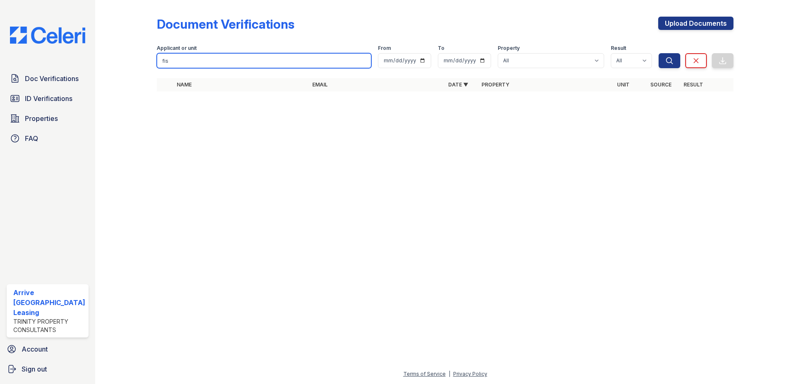
click at [0, 14] on html "Doc Verifications ID Verifications Properties FAQ Arrive Inner Harbor Leasing T…" at bounding box center [397, 192] width 795 height 384
type input "fis"
drag, startPoint x: 205, startPoint y: 54, endPoint x: 209, endPoint y: 59, distance: 6.8
click at [205, 54] on input "fis" at bounding box center [264, 60] width 215 height 15
drag, startPoint x: 209, startPoint y: 59, endPoint x: 25, endPoint y: 55, distance: 184.2
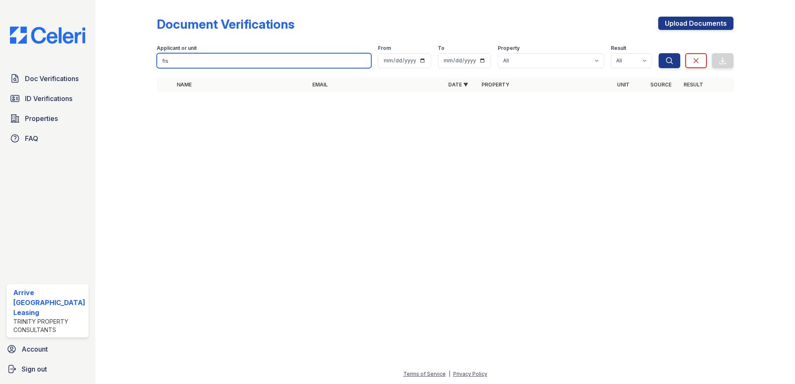
click at [25, 55] on div "Doc Verifications ID Verifications Properties FAQ Arrive Inner Harbor Leasing T…" at bounding box center [397, 192] width 795 height 384
type input "V"
type input "Brett Hay"
click at [658, 53] on button "Search" at bounding box center [669, 60] width 22 height 15
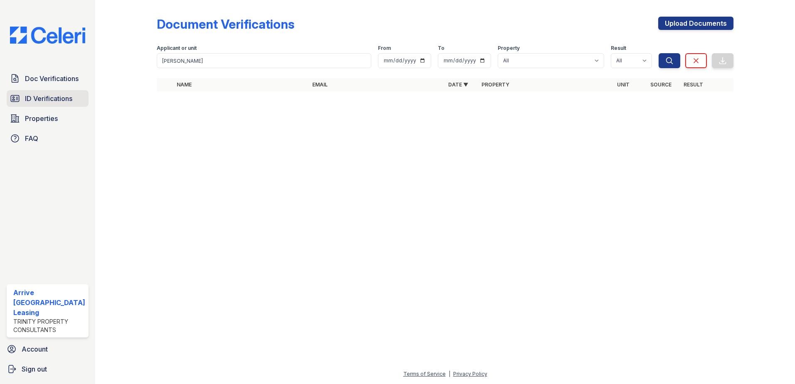
click at [66, 99] on span "ID Verifications" at bounding box center [48, 99] width 47 height 10
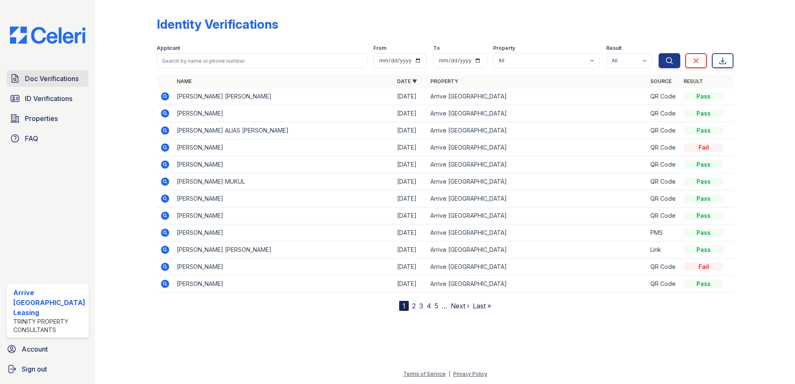
click at [61, 80] on span "Doc Verifications" at bounding box center [52, 79] width 54 height 10
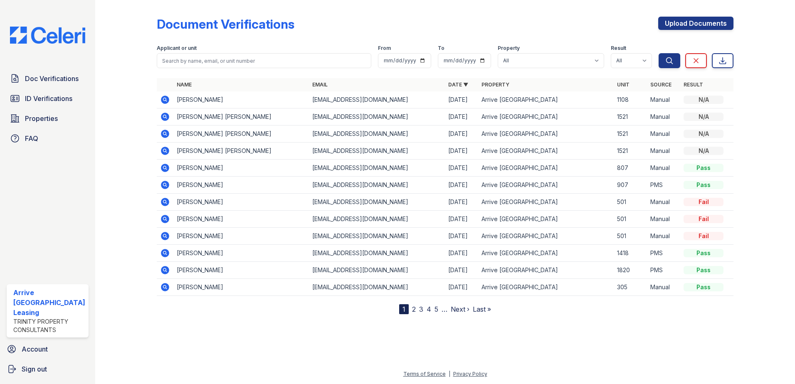
click at [315, 72] on div at bounding box center [445, 73] width 577 height 3
click at [313, 64] on input "search" at bounding box center [264, 60] width 215 height 15
type input "v"
click at [295, 64] on input "Br" at bounding box center [264, 60] width 215 height 15
type input "Brett Hay"
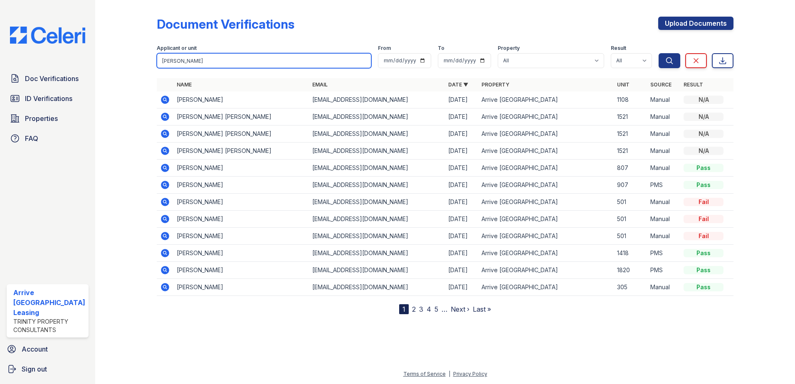
click at [658, 53] on button "Search" at bounding box center [669, 60] width 22 height 15
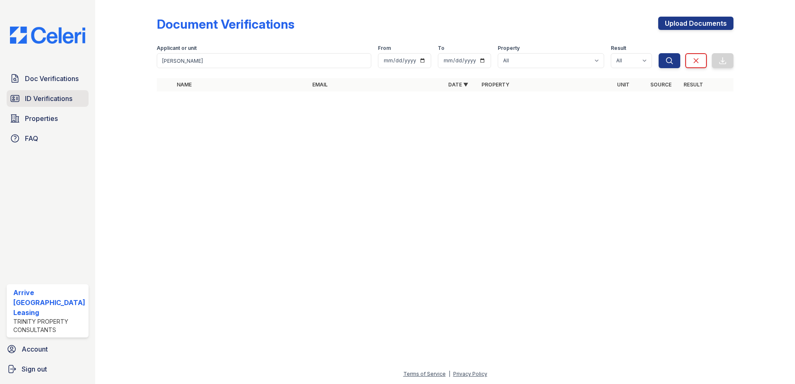
click at [47, 96] on span "ID Verifications" at bounding box center [48, 99] width 47 height 10
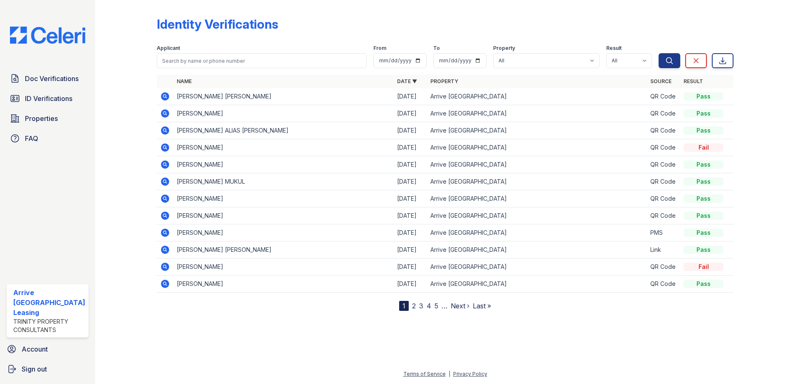
click at [47, 96] on span "ID Verifications" at bounding box center [48, 99] width 47 height 10
click at [56, 123] on span "Properties" at bounding box center [41, 118] width 33 height 10
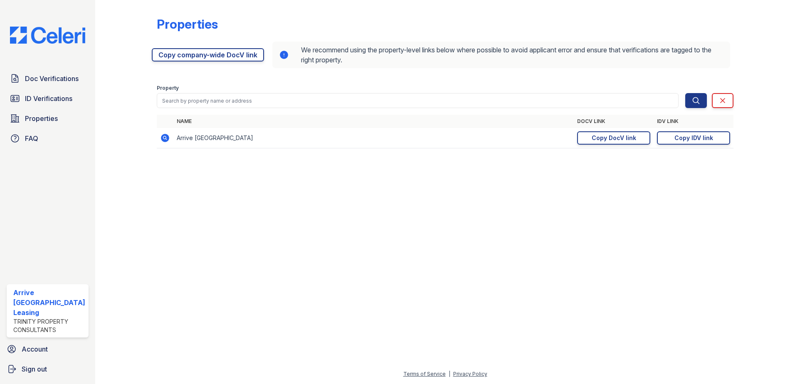
click at [59, 88] on div "Doc Verifications ID Verifications Properties FAQ" at bounding box center [47, 108] width 89 height 76
click at [59, 82] on span "Doc Verifications" at bounding box center [52, 79] width 54 height 10
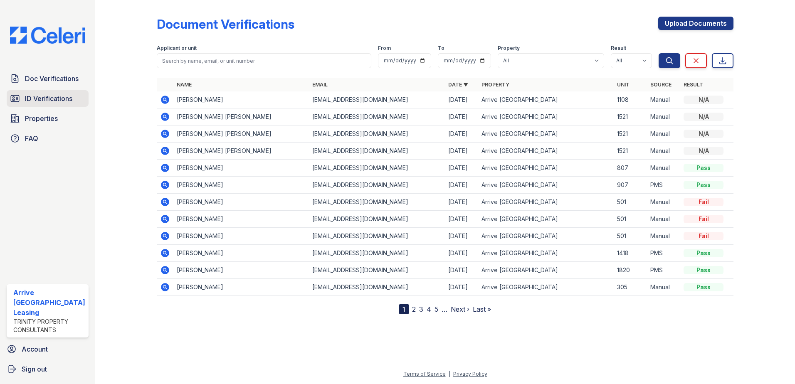
click at [76, 99] on link "ID Verifications" at bounding box center [48, 98] width 82 height 17
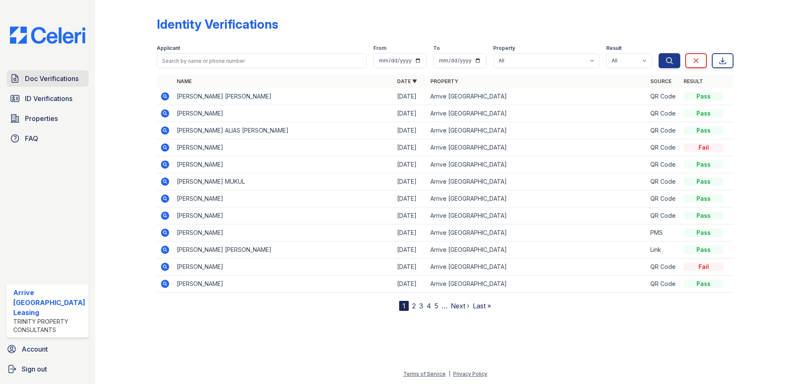
click at [52, 86] on link "Doc Verifications" at bounding box center [48, 78] width 82 height 17
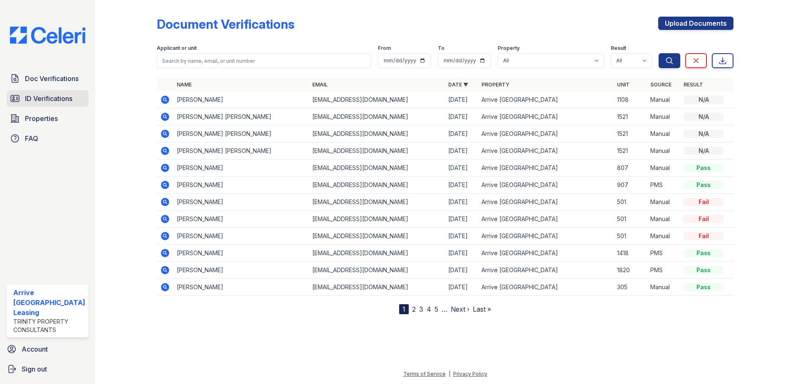
click at [66, 104] on link "ID Verifications" at bounding box center [48, 98] width 82 height 17
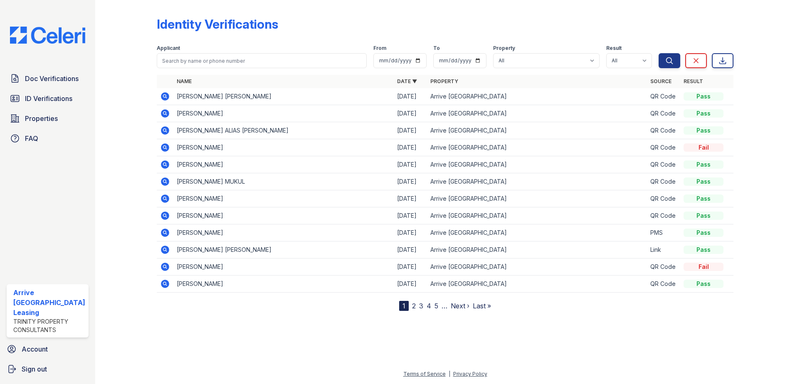
click at [84, 87] on div "Doc Verifications ID Verifications Properties FAQ" at bounding box center [47, 108] width 89 height 76
drag, startPoint x: 78, startPoint y: 86, endPoint x: 130, endPoint y: 71, distance: 54.7
click at [79, 88] on div "Doc Verifications ID Verifications Properties FAQ" at bounding box center [47, 108] width 89 height 76
drag, startPoint x: 67, startPoint y: 87, endPoint x: 63, endPoint y: 94, distance: 8.4
click at [67, 87] on div "Doc Verifications ID Verifications Properties FAQ" at bounding box center [47, 108] width 89 height 76
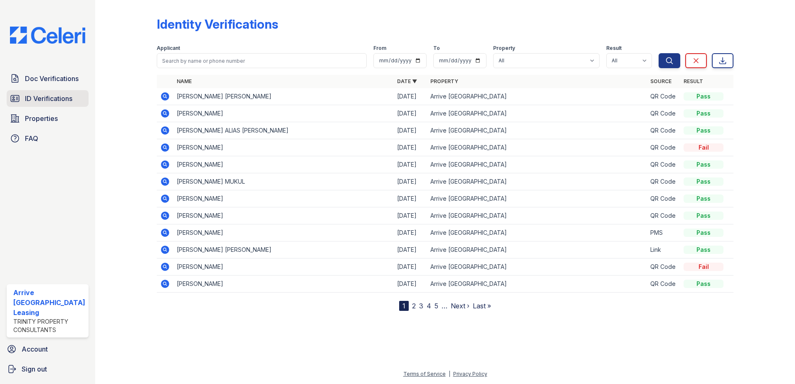
click at [59, 102] on span "ID Verifications" at bounding box center [48, 99] width 47 height 10
click at [62, 74] on span "Doc Verifications" at bounding box center [52, 79] width 54 height 10
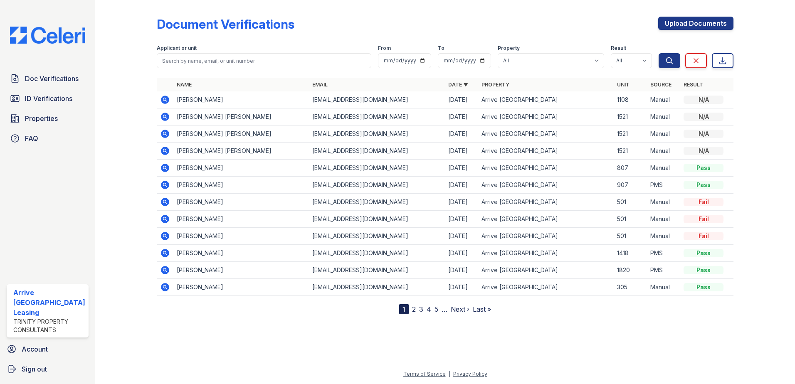
click at [717, 30] on div "Upload Documents" at bounding box center [695, 28] width 75 height 22
click at [669, 22] on link "Upload Documents" at bounding box center [695, 23] width 75 height 13
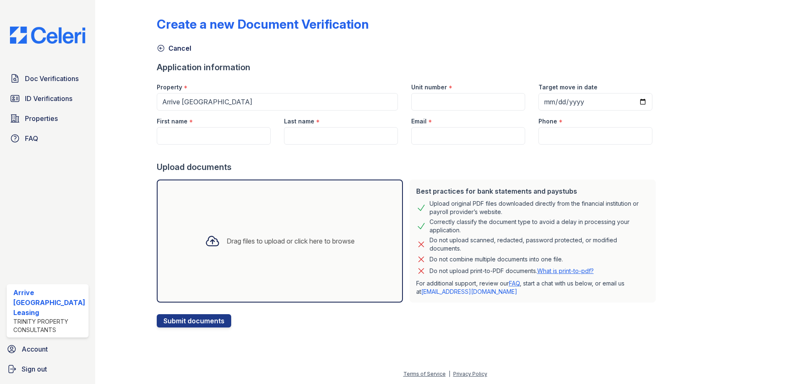
click at [465, 122] on div "Email *" at bounding box center [468, 119] width 114 height 17
drag, startPoint x: 510, startPoint y: 136, endPoint x: 538, endPoint y: 127, distance: 29.9
click at [509, 135] on input "Email" at bounding box center [468, 135] width 114 height 17
click at [627, 98] on input "Target move in date" at bounding box center [595, 101] width 114 height 17
type input "2025-09-06"
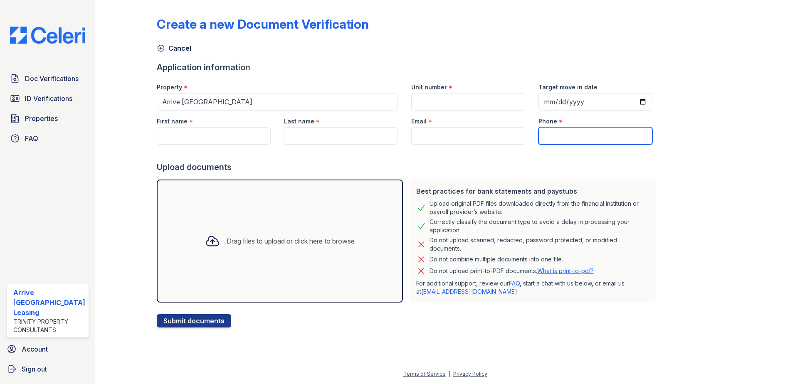
drag, startPoint x: 587, startPoint y: 128, endPoint x: 455, endPoint y: 103, distance: 134.1
click at [587, 128] on input "Phone" at bounding box center [595, 135] width 114 height 17
click at [344, 225] on div "Drag files to upload or click here to browse" at bounding box center [280, 241] width 246 height 123
click at [50, 133] on link "FAQ" at bounding box center [48, 138] width 82 height 17
click at [41, 41] on img at bounding box center [47, 35] width 89 height 17
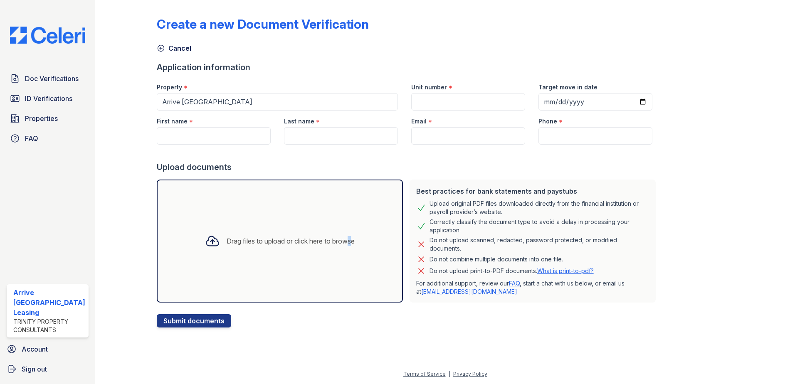
click at [41, 41] on img at bounding box center [47, 35] width 89 height 17
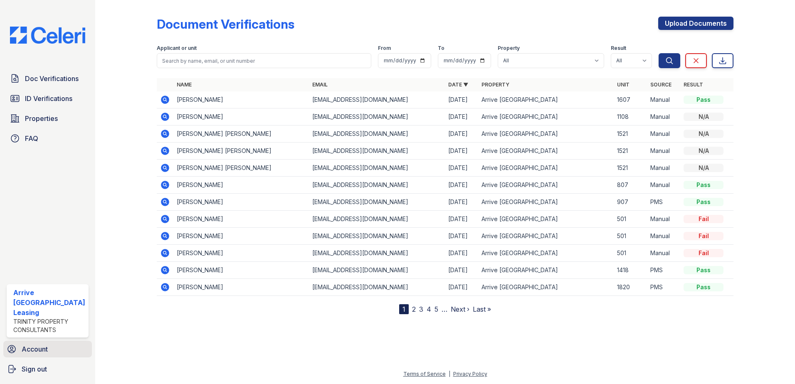
click at [55, 349] on link "Account" at bounding box center [47, 349] width 89 height 17
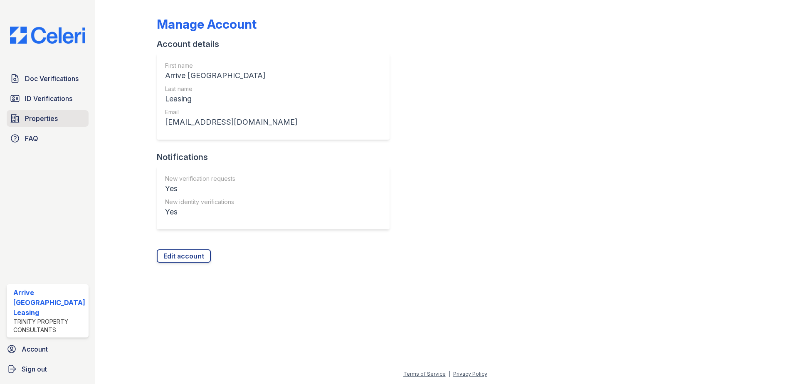
click at [54, 122] on span "Properties" at bounding box center [41, 118] width 33 height 10
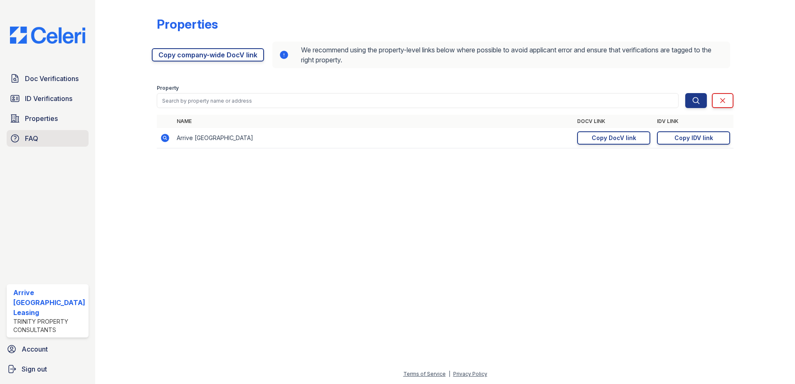
click at [51, 133] on link "FAQ" at bounding box center [48, 138] width 82 height 17
click at [67, 32] on img at bounding box center [47, 35] width 89 height 17
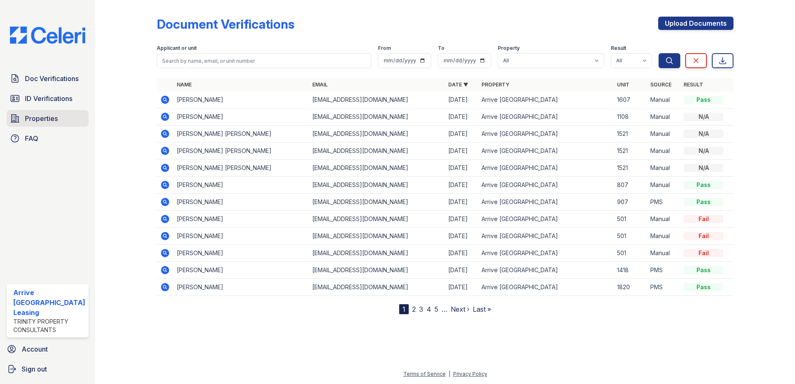
click at [66, 116] on link "Properties" at bounding box center [48, 118] width 82 height 17
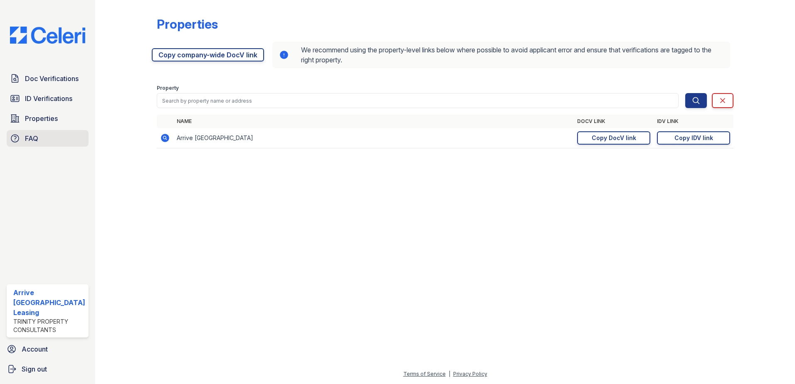
click at [67, 136] on link "FAQ" at bounding box center [48, 138] width 82 height 17
click at [69, 86] on link "Doc Verifications" at bounding box center [48, 78] width 82 height 17
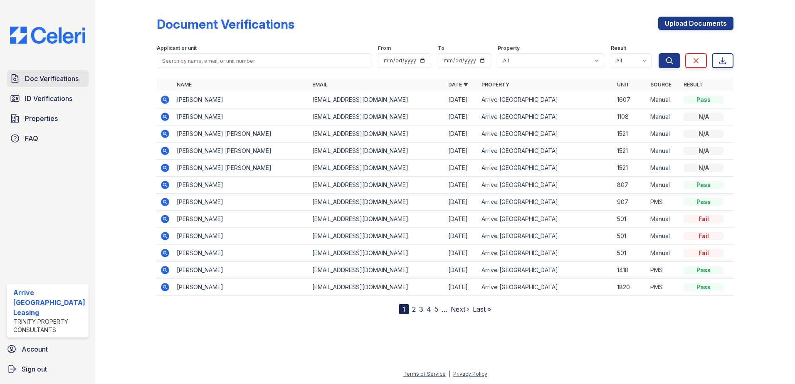
click at [67, 79] on span "Doc Verifications" at bounding box center [52, 79] width 54 height 10
click at [81, 109] on div "Doc Verifications ID Verifications Properties FAQ" at bounding box center [47, 108] width 89 height 76
click at [61, 101] on span "ID Verifications" at bounding box center [48, 99] width 47 height 10
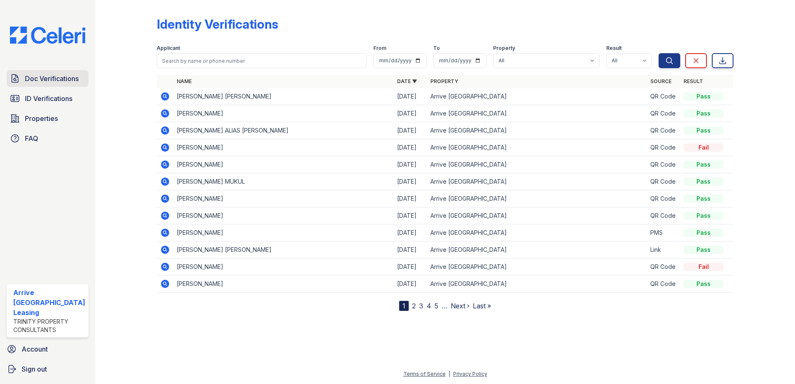
click at [39, 84] on link "Doc Verifications" at bounding box center [48, 78] width 82 height 17
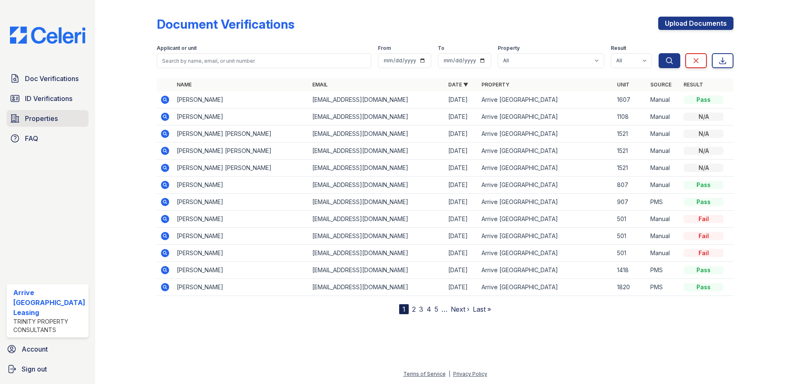
click at [36, 115] on span "Properties" at bounding box center [41, 118] width 33 height 10
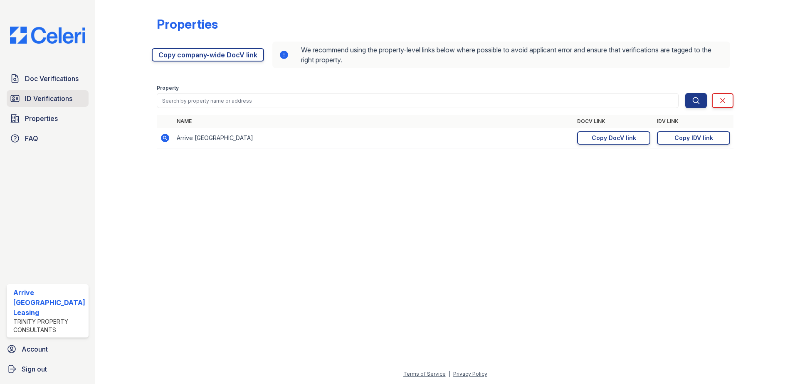
click at [42, 100] on span "ID Verifications" at bounding box center [48, 99] width 47 height 10
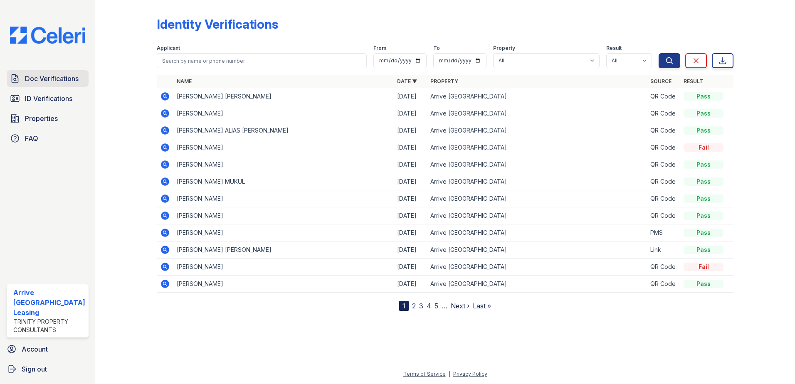
click at [62, 81] on span "Doc Verifications" at bounding box center [52, 79] width 54 height 10
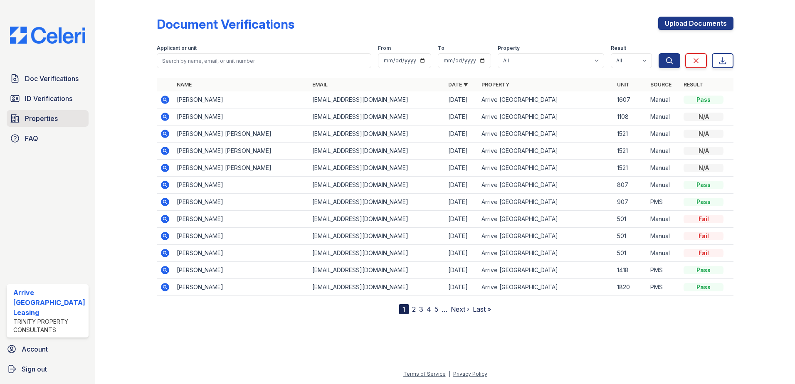
click at [55, 118] on span "Properties" at bounding box center [41, 118] width 33 height 10
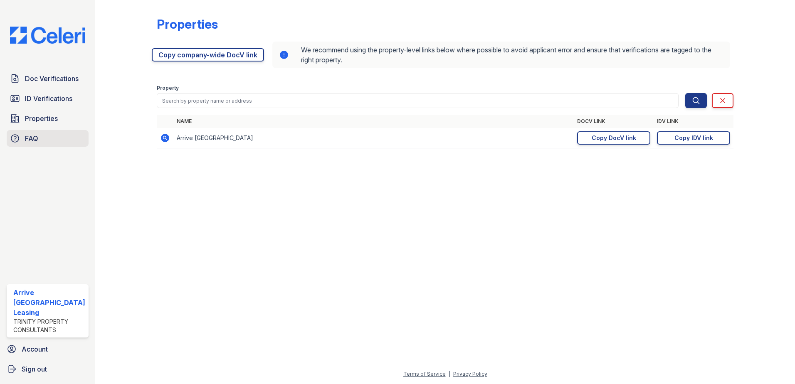
click at [45, 138] on link "FAQ" at bounding box center [48, 138] width 82 height 17
drag, startPoint x: 50, startPoint y: 329, endPoint x: 49, endPoint y: 324, distance: 5.1
click at [50, 329] on div "Trinity Property Consultants" at bounding box center [49, 326] width 72 height 17
drag, startPoint x: 50, startPoint y: 313, endPoint x: 128, endPoint y: 309, distance: 77.8
click at [68, 314] on div "Arrive [GEOGRAPHIC_DATA] Leasing" at bounding box center [49, 303] width 72 height 30
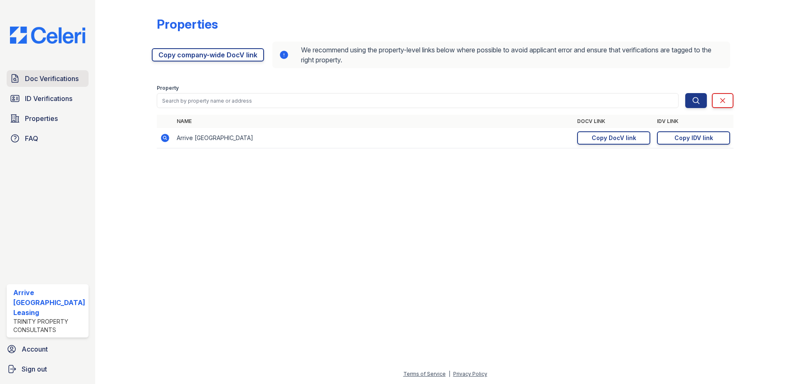
click at [60, 79] on span "Doc Verifications" at bounding box center [52, 79] width 54 height 10
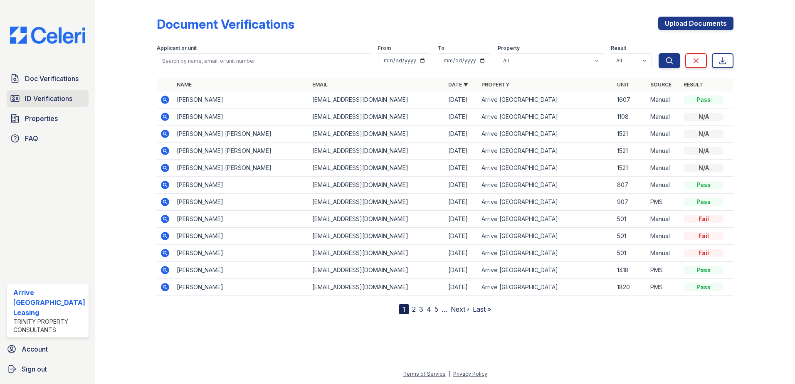
click at [67, 102] on span "ID Verifications" at bounding box center [48, 99] width 47 height 10
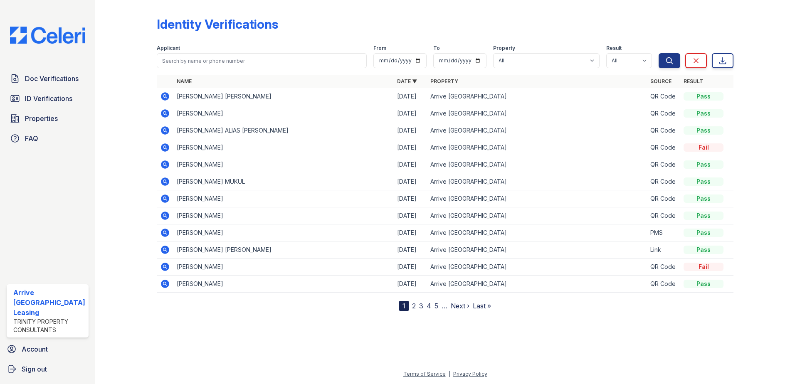
click at [34, 28] on img at bounding box center [47, 35] width 89 height 17
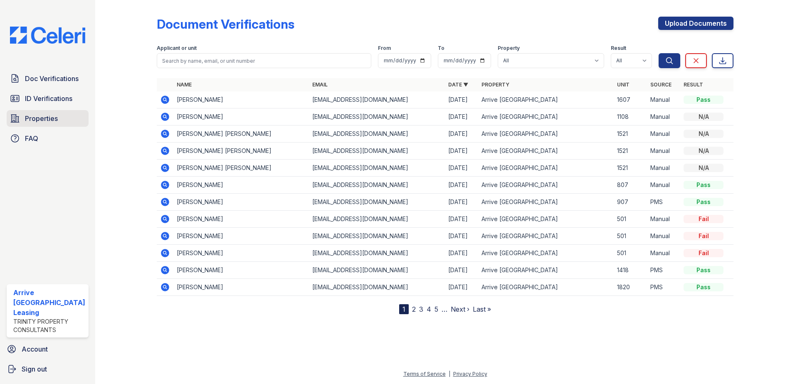
click at [62, 118] on link "Properties" at bounding box center [48, 118] width 82 height 17
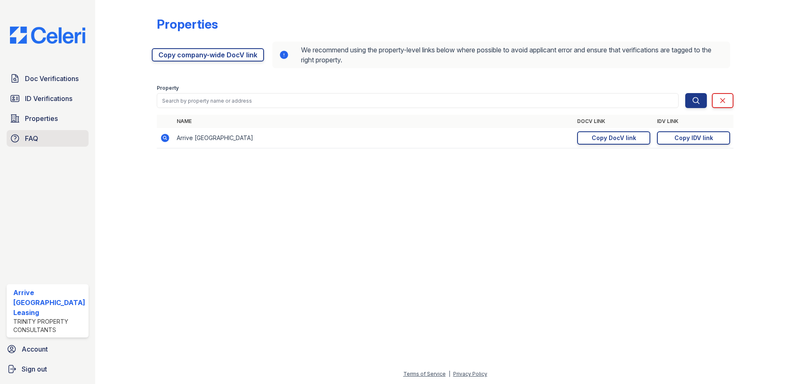
click at [59, 137] on link "FAQ" at bounding box center [48, 138] width 82 height 17
click at [44, 330] on div "Trinity Property Consultants" at bounding box center [49, 326] width 72 height 17
click at [41, 326] on div "Trinity Property Consultants" at bounding box center [49, 326] width 72 height 17
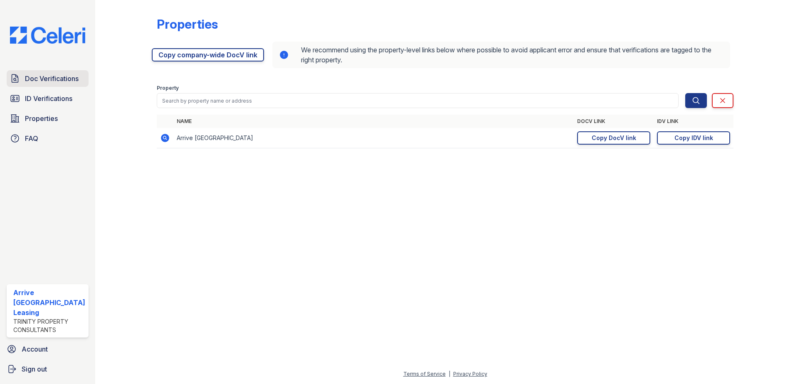
drag, startPoint x: 54, startPoint y: 62, endPoint x: 53, endPoint y: 73, distance: 10.9
click at [54, 64] on div "Doc Verifications ID Verifications Properties FAQ Arrive Inner Harbor Leasing T…" at bounding box center [47, 192] width 95 height 384
click at [53, 75] on span "Doc Verifications" at bounding box center [52, 79] width 54 height 10
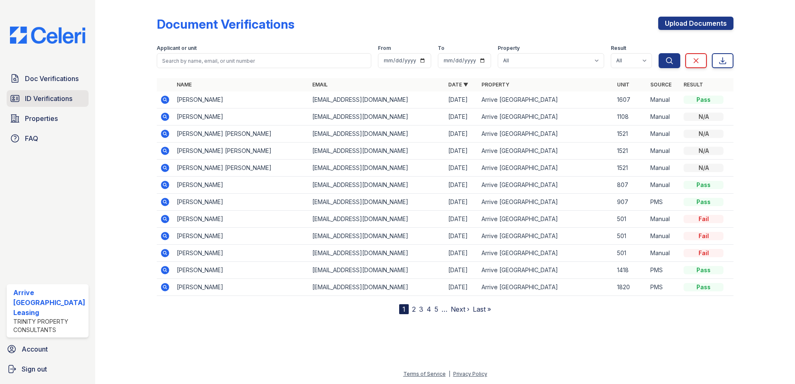
click at [52, 103] on span "ID Verifications" at bounding box center [48, 99] width 47 height 10
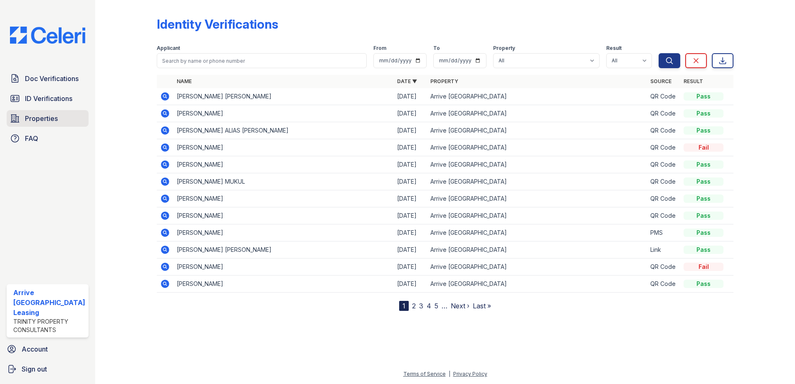
click at [49, 120] on span "Properties" at bounding box center [41, 118] width 33 height 10
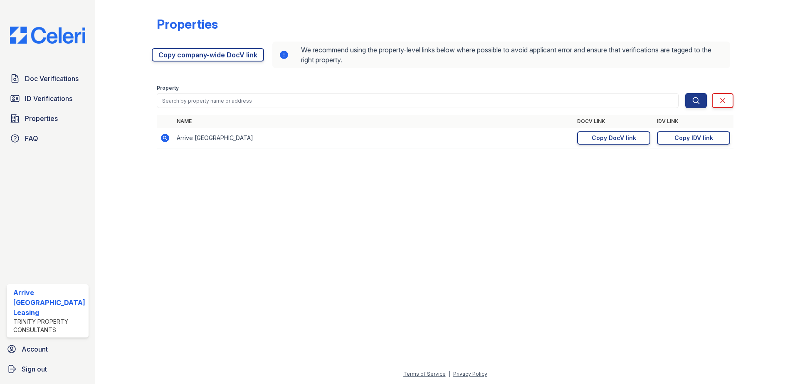
click at [224, 92] on div "Property" at bounding box center [418, 89] width 522 height 8
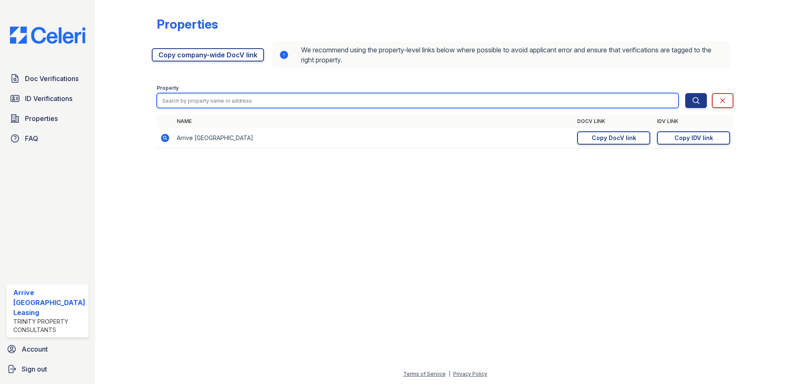
click at [217, 98] on input "search" at bounding box center [418, 100] width 522 height 15
drag, startPoint x: 214, startPoint y: 99, endPoint x: 80, endPoint y: 81, distance: 135.0
click at [213, 99] on input "search" at bounding box center [418, 100] width 522 height 15
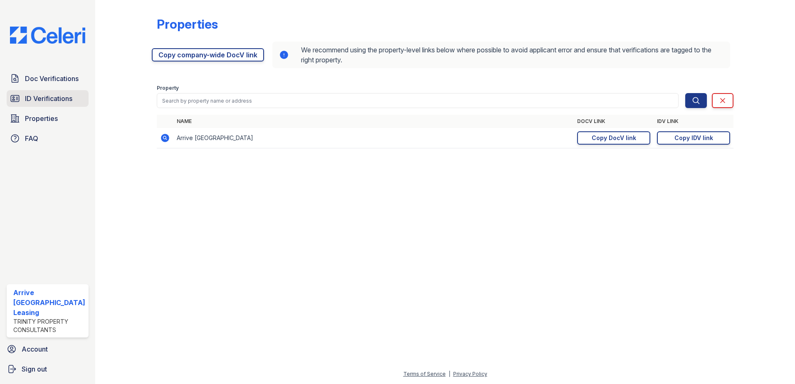
click at [48, 99] on span "ID Verifications" at bounding box center [48, 99] width 47 height 10
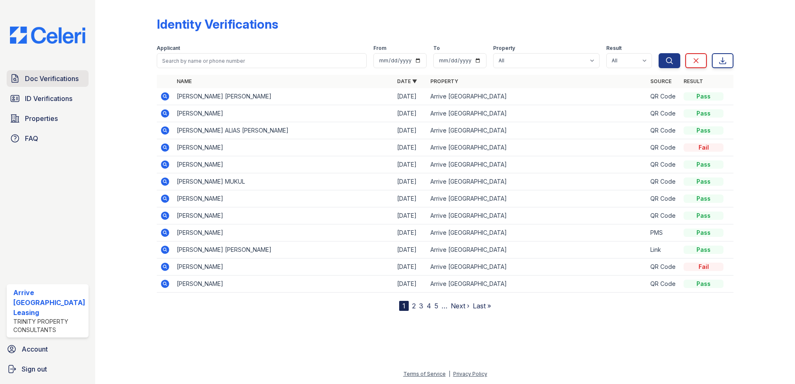
click at [51, 82] on span "Doc Verifications" at bounding box center [52, 79] width 54 height 10
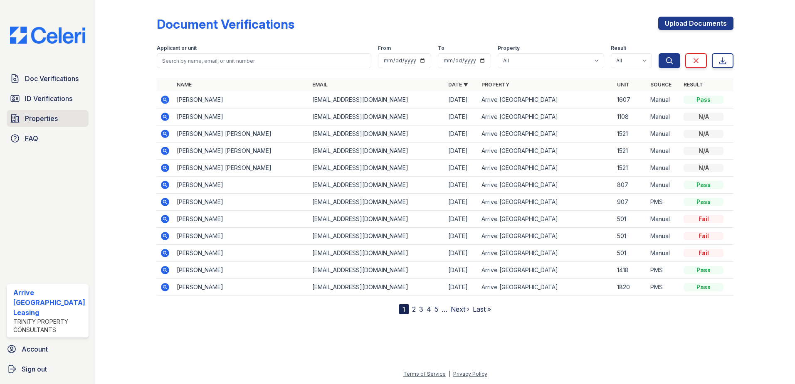
click at [52, 122] on span "Properties" at bounding box center [41, 118] width 33 height 10
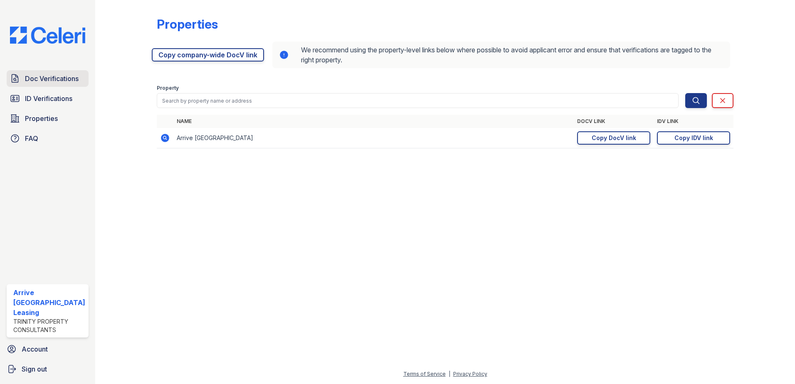
click at [65, 83] on span "Doc Verifications" at bounding box center [52, 79] width 54 height 10
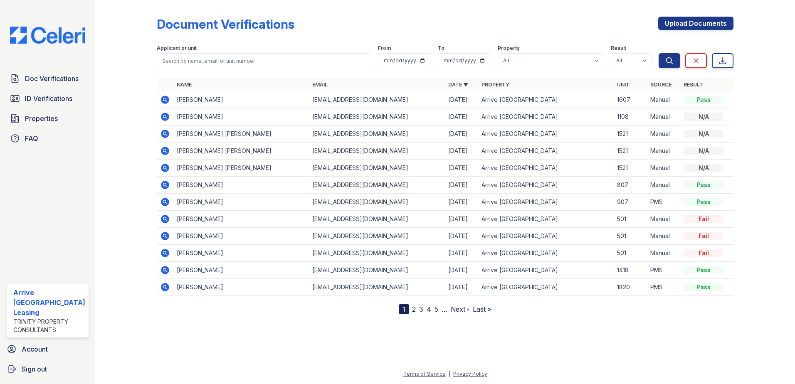
click at [26, 12] on div "Doc Verifications ID Verifications Properties FAQ Arrive Inner Harbor Leasing T…" at bounding box center [47, 192] width 95 height 384
click at [32, 33] on img at bounding box center [47, 35] width 89 height 17
click at [25, 350] on span "Account" at bounding box center [35, 349] width 26 height 10
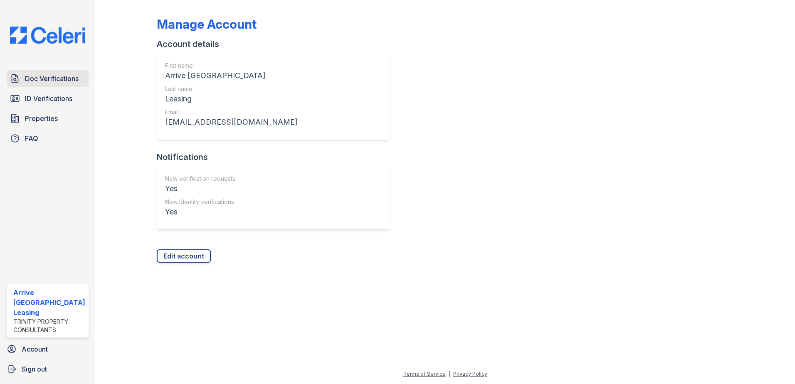
click at [72, 80] on span "Doc Verifications" at bounding box center [52, 79] width 54 height 10
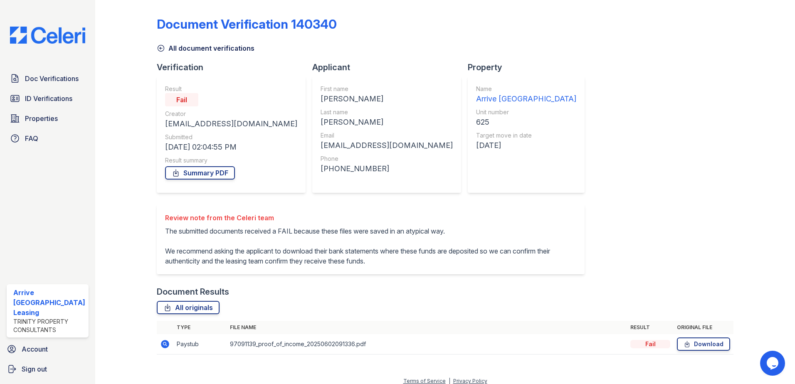
click at [769, 368] on icon "$i18n('chat', 'chat_widget')" at bounding box center [773, 363] width 12 height 12
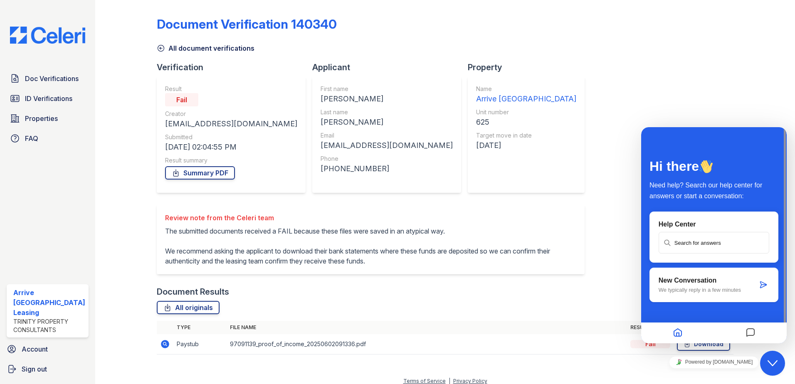
click at [710, 242] on input "text" at bounding box center [713, 243] width 109 height 20
click at [714, 239] on input "text" at bounding box center [713, 243] width 109 height 20
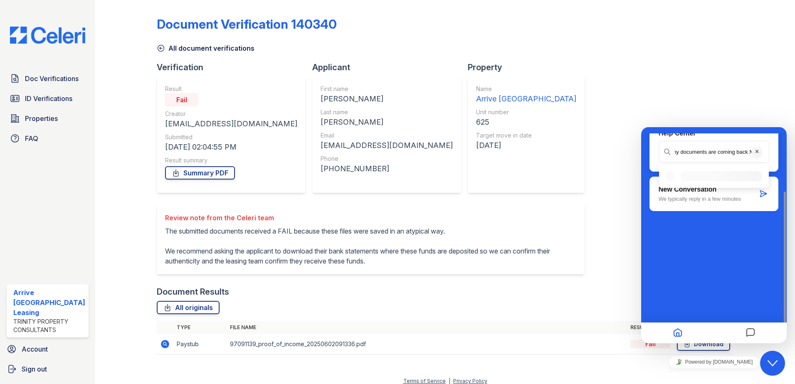
scroll to position [0, 15]
type input "Hey my documents are coming back N/A"
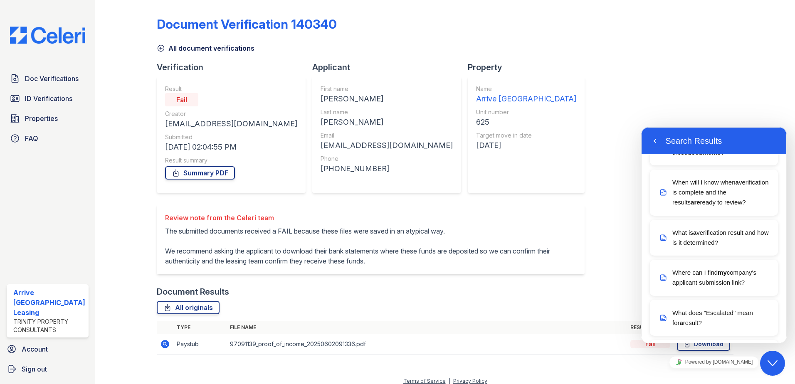
scroll to position [0, 0]
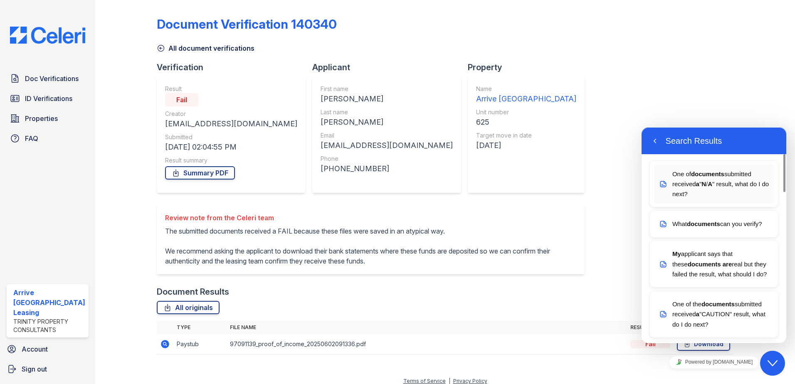
click at [721, 195] on p "One of documents submitted received a " N / A " result, what do I do next?" at bounding box center [721, 184] width 98 height 30
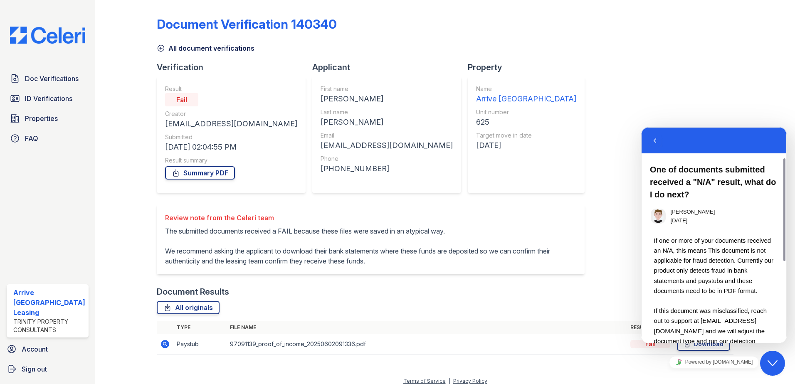
scroll to position [42, 0]
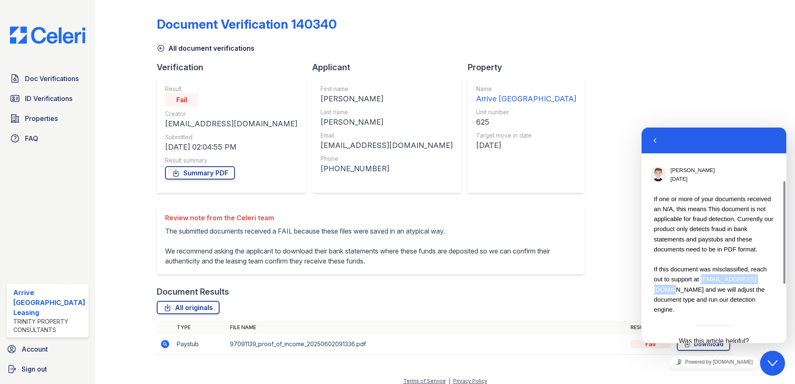
drag, startPoint x: 767, startPoint y: 278, endPoint x: 701, endPoint y: 279, distance: 65.7
click at [701, 279] on p "If this document was misclassified, reach out to support at [EMAIL_ADDRESS][DOM…" at bounding box center [714, 289] width 120 height 50
copy p "[EMAIL_ADDRESS][DOMAIN_NAME]"
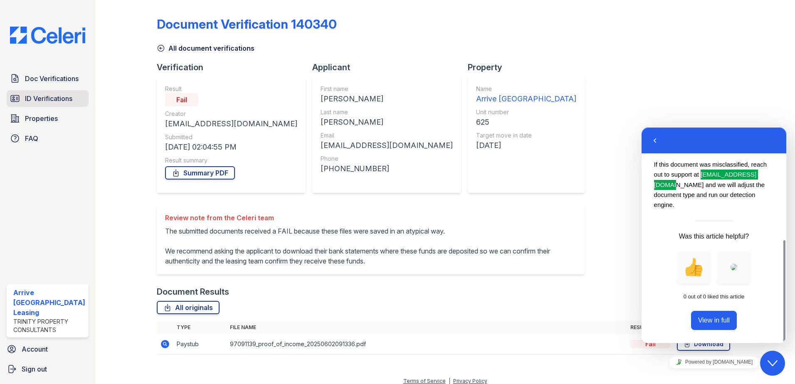
click at [10, 104] on link "ID Verifications" at bounding box center [48, 98] width 82 height 17
